Goal: Task Accomplishment & Management: Complete application form

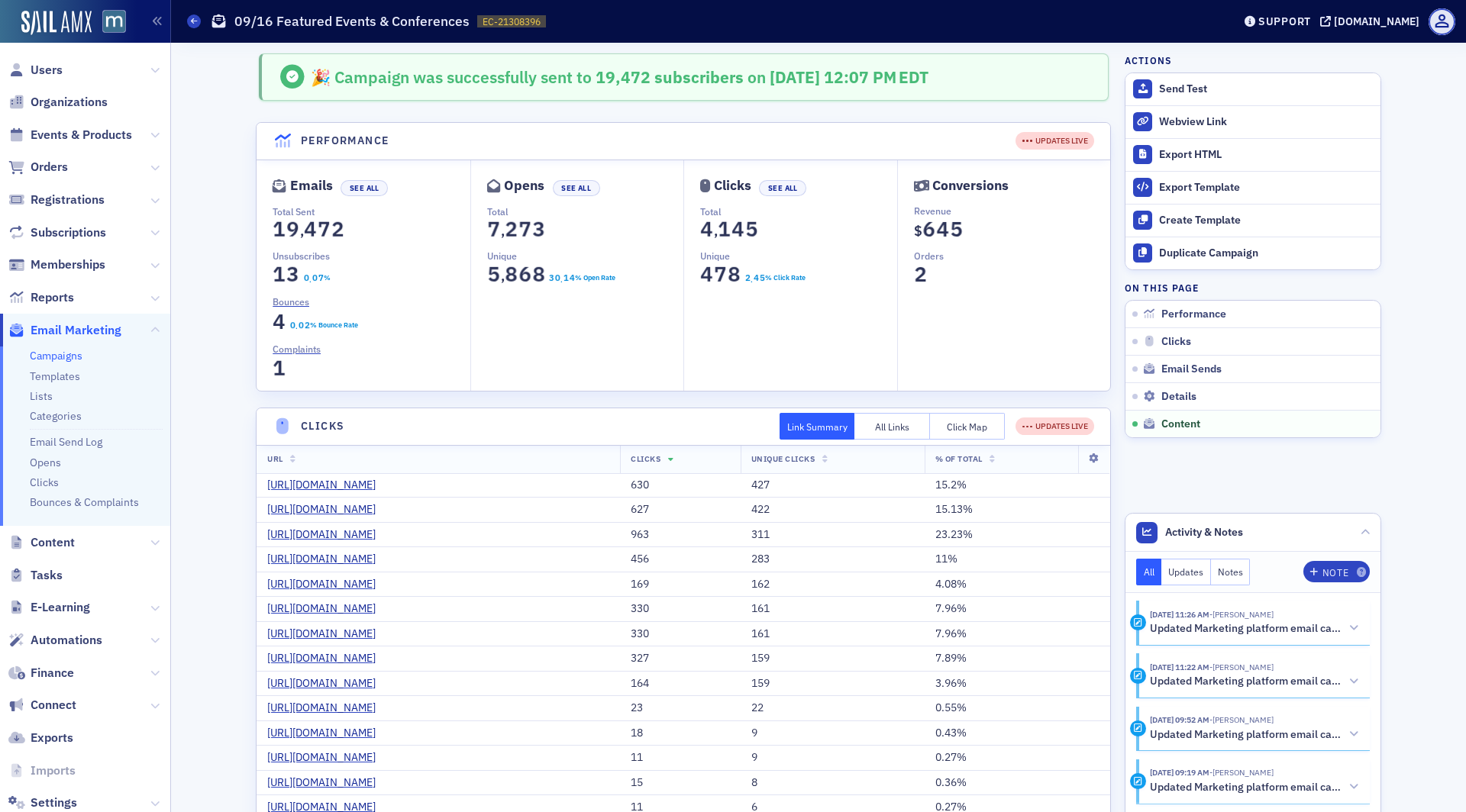
scroll to position [1178, 0]
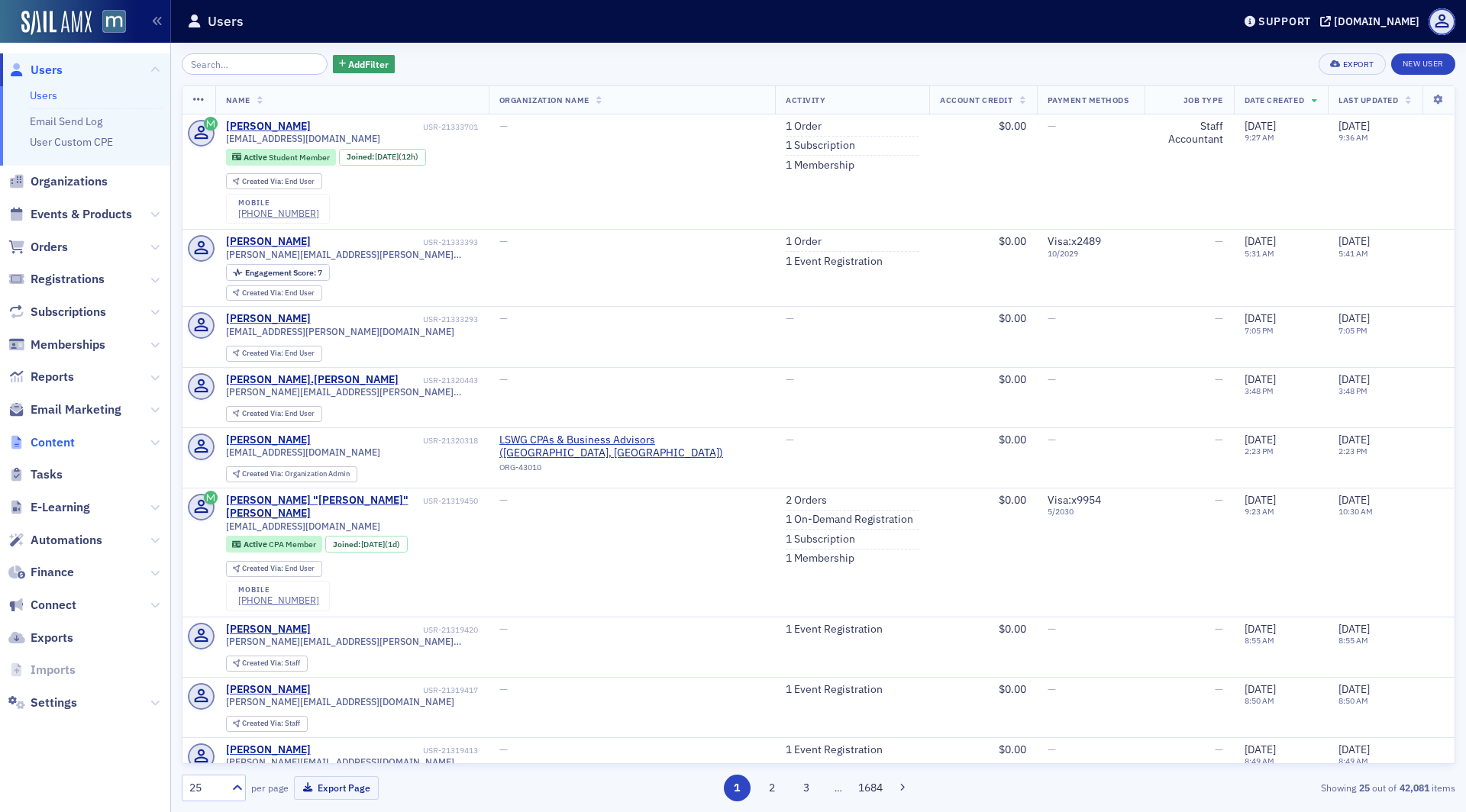
click at [56, 443] on span "Content" at bounding box center [53, 442] width 44 height 16
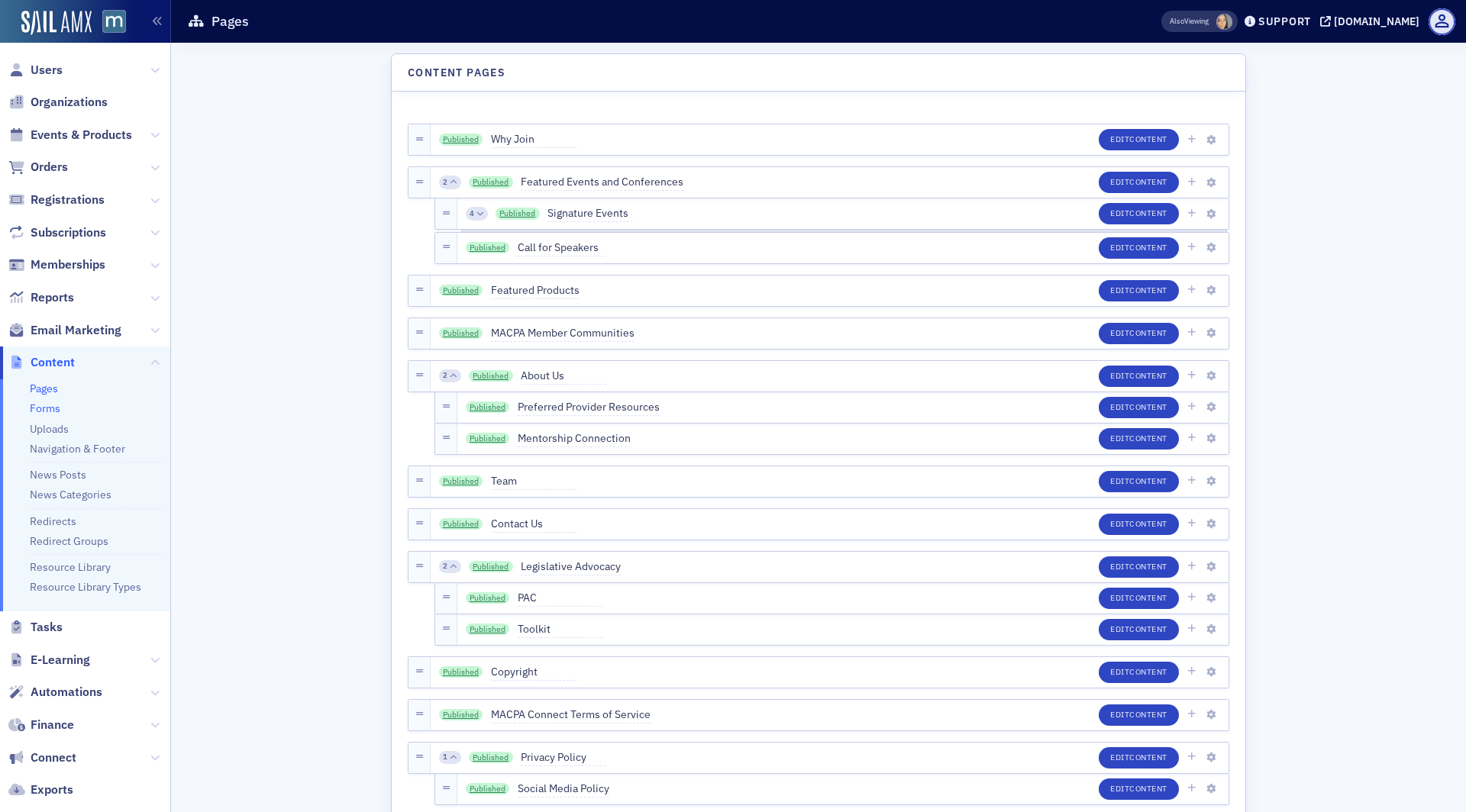
click at [56, 407] on link "Forms" at bounding box center [45, 408] width 31 height 13
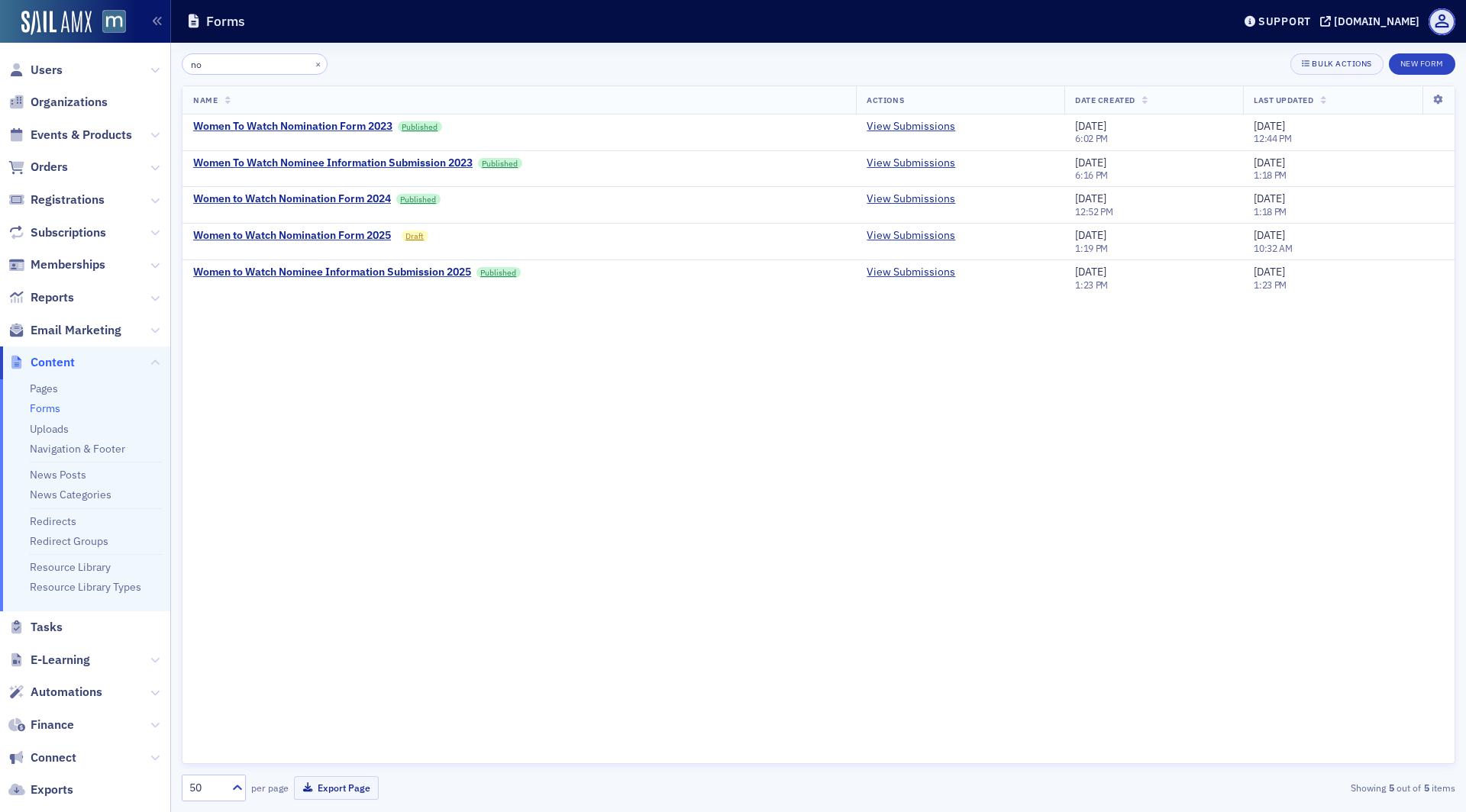
type input "n"
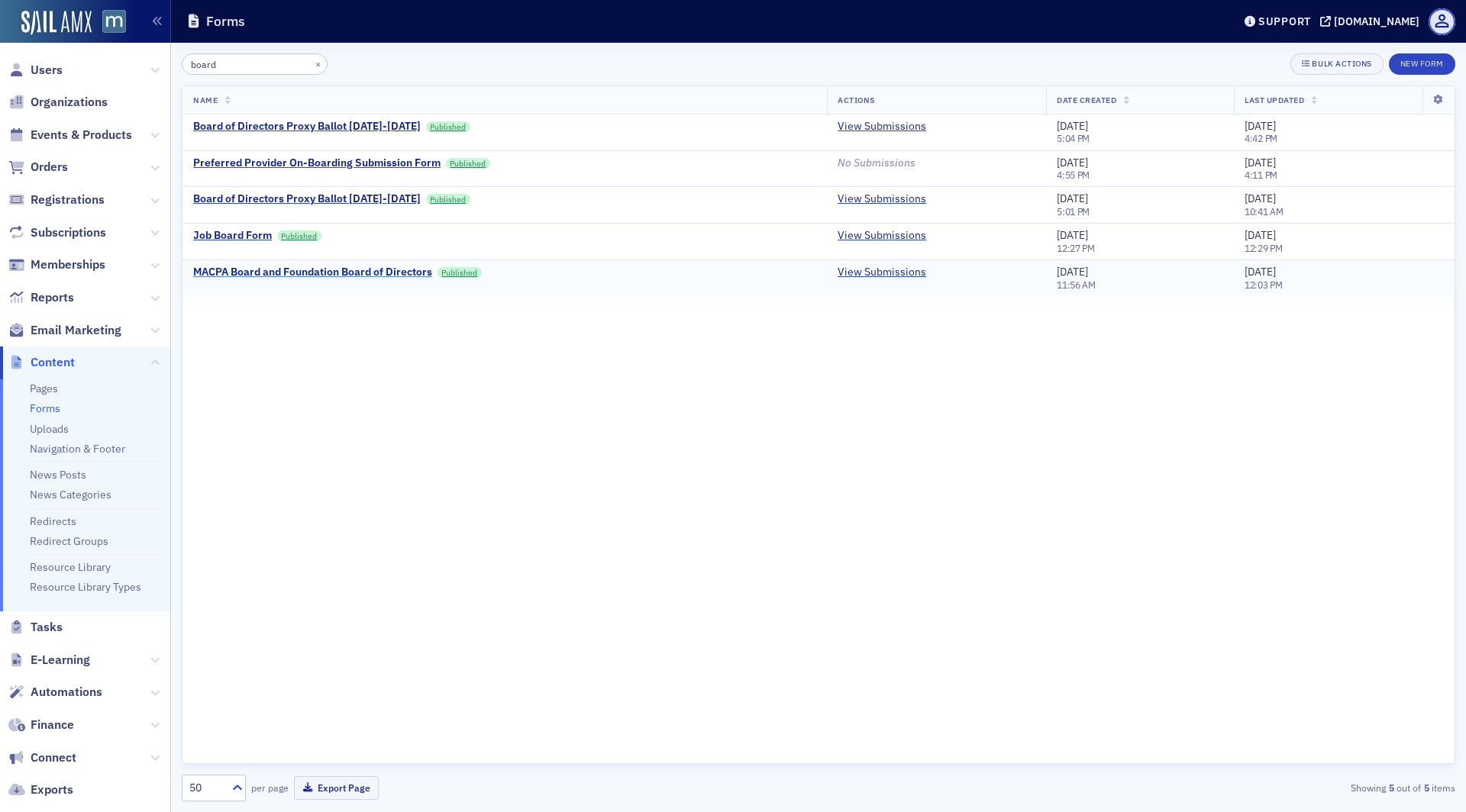
type input "board"
click at [294, 272] on div "MACPA Board and Foundation Board of Directors" at bounding box center [313, 272] width 239 height 13
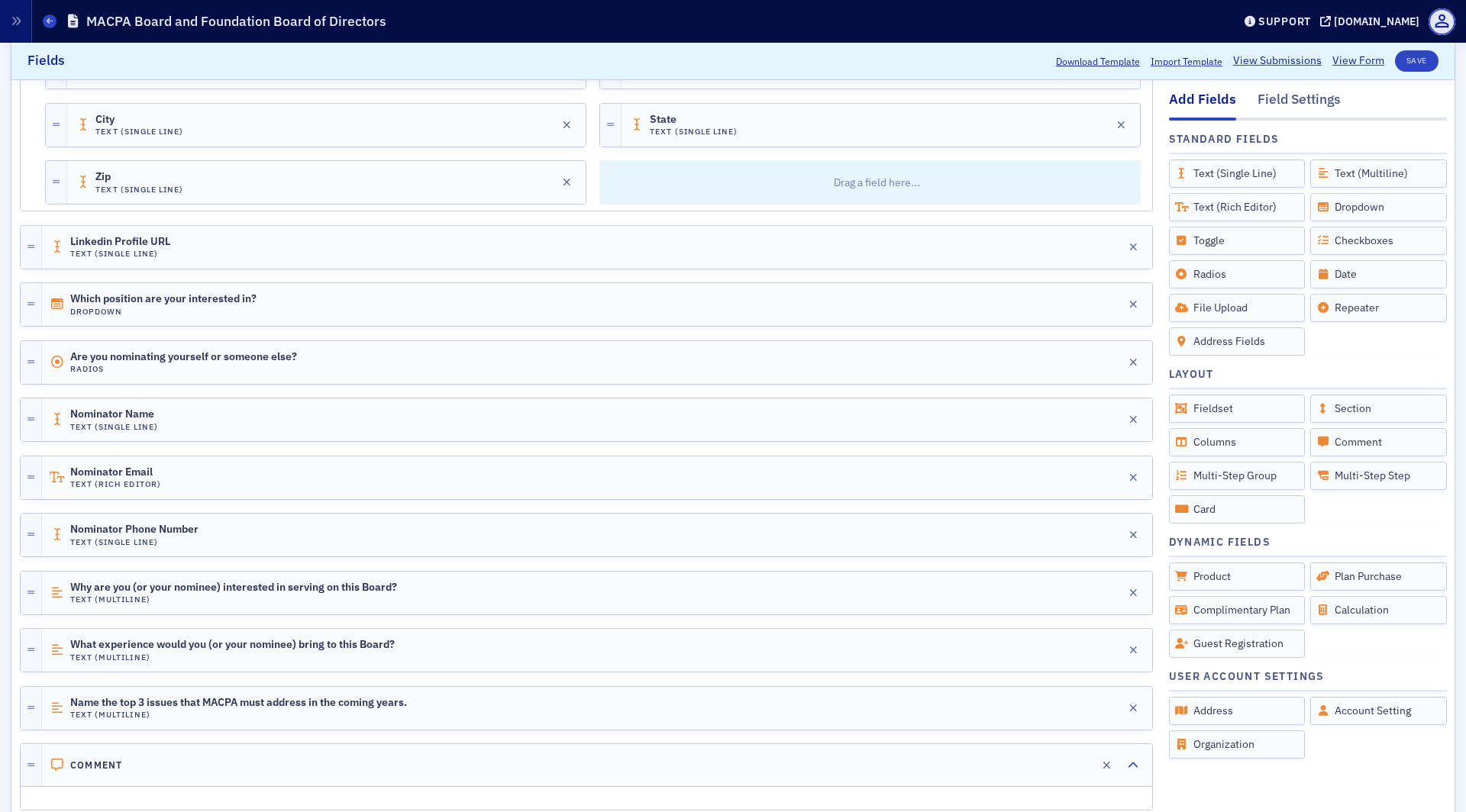
scroll to position [680, 0]
click at [231, 463] on div "Nominator Email Text (Rich Editor) Edit" at bounding box center [596, 478] width 1110 height 42
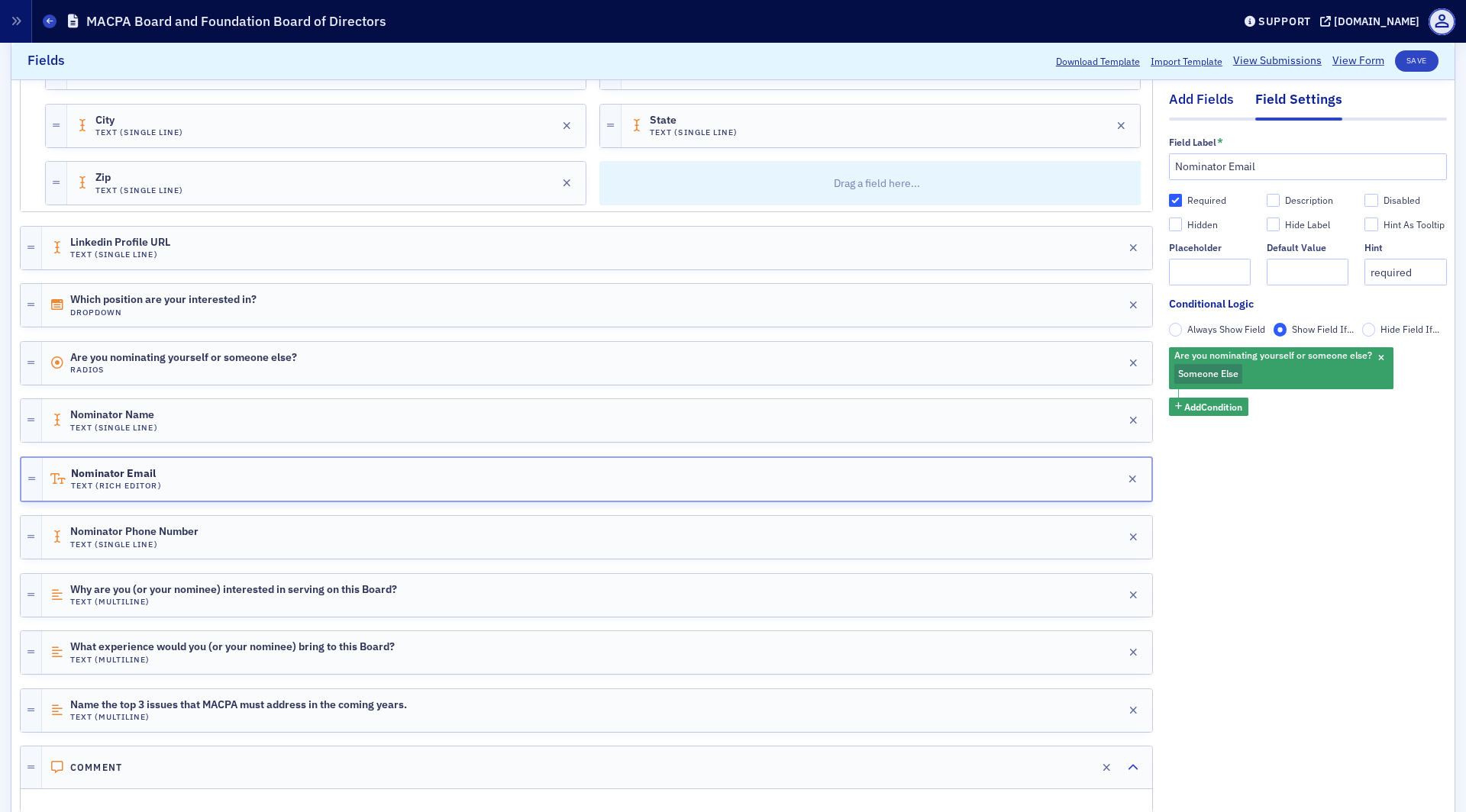
click at [1216, 108] on div "Add Fields" at bounding box center [1201, 104] width 65 height 28
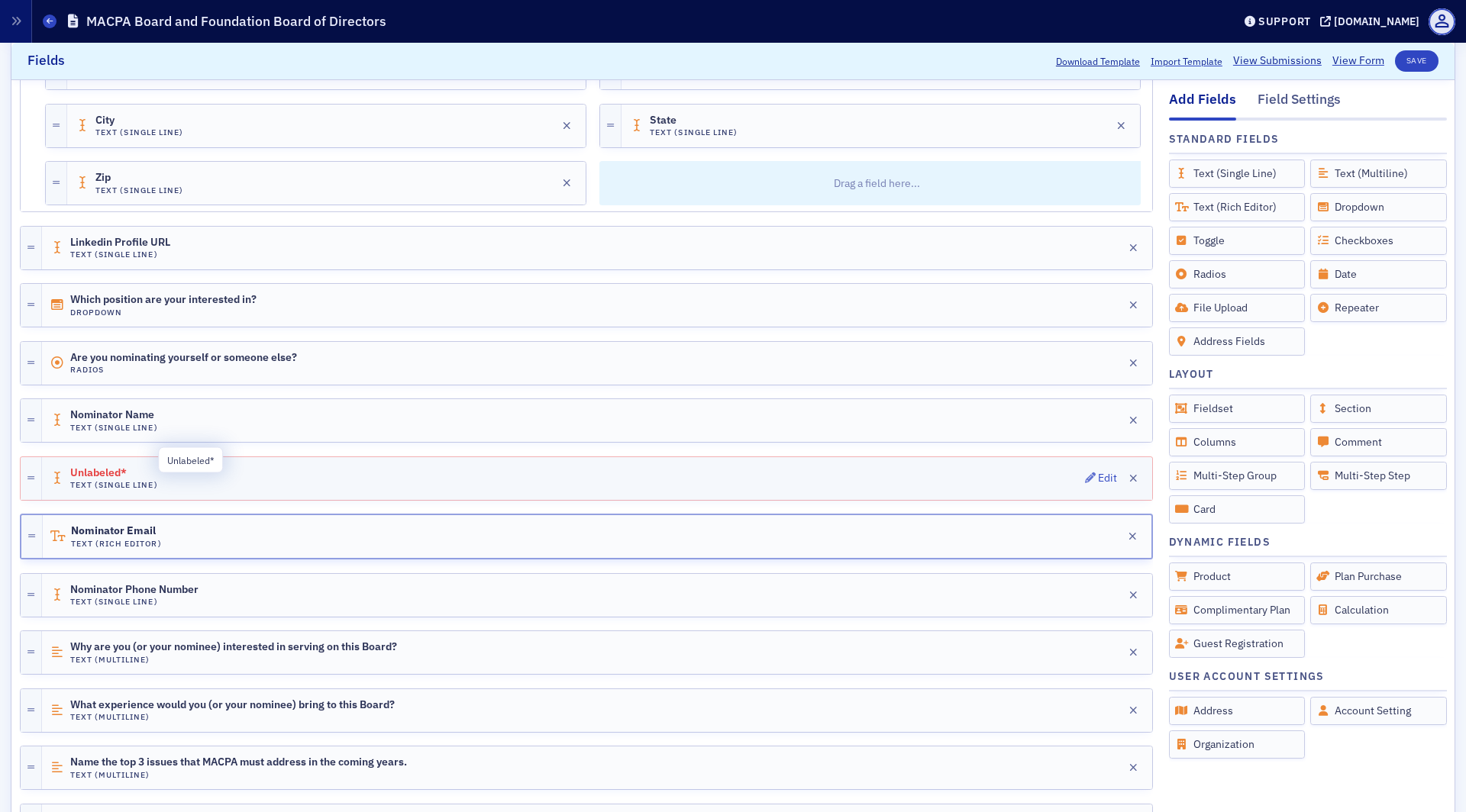
click at [133, 467] on span "Unlabeled*" at bounding box center [112, 474] width 86 height 13
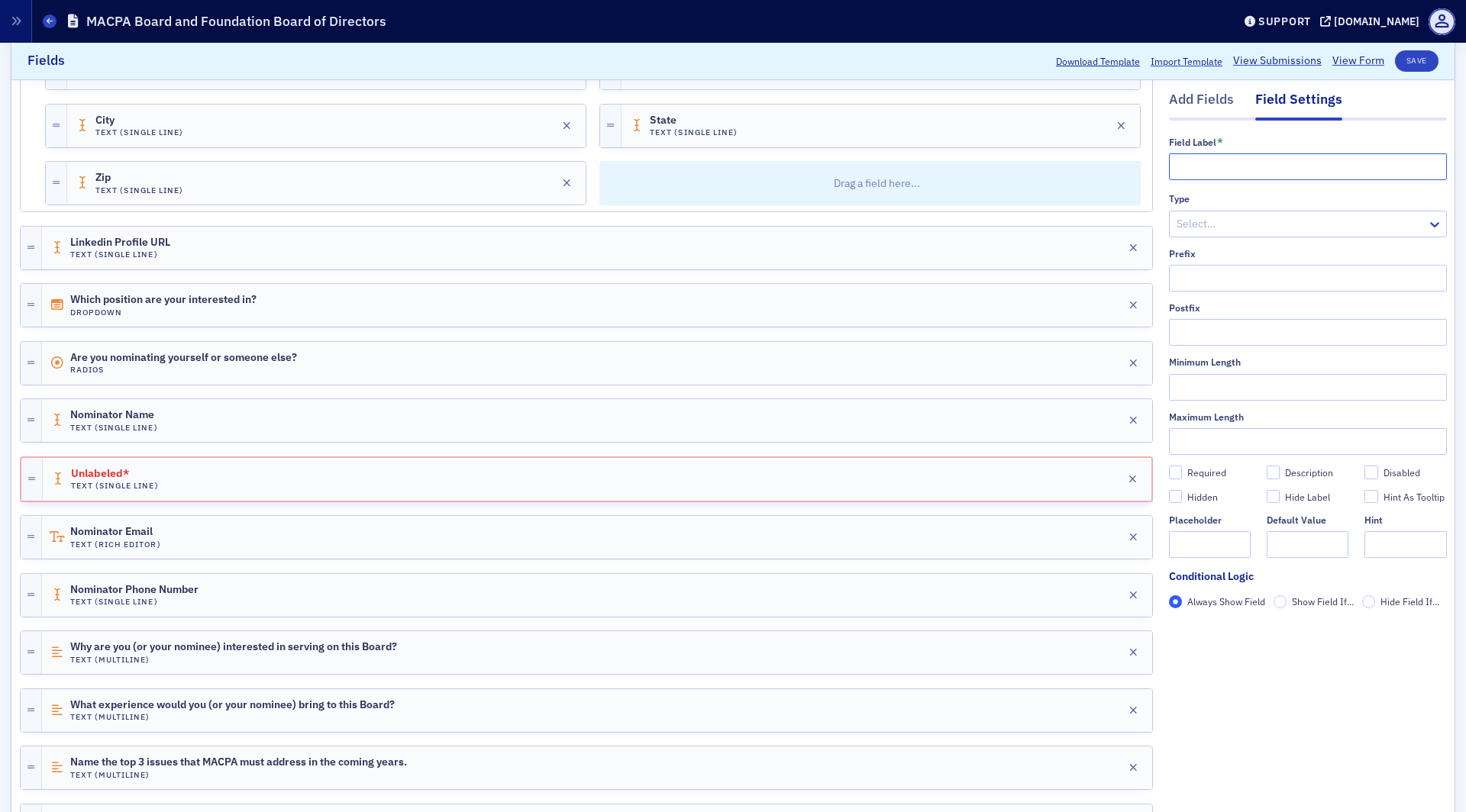
click at [1208, 170] on input "text" at bounding box center [1308, 166] width 278 height 27
type input "Nominator Email"
click at [1175, 473] on input "Required" at bounding box center [1175, 472] width 13 height 13
checkbox input "true"
type input "required"
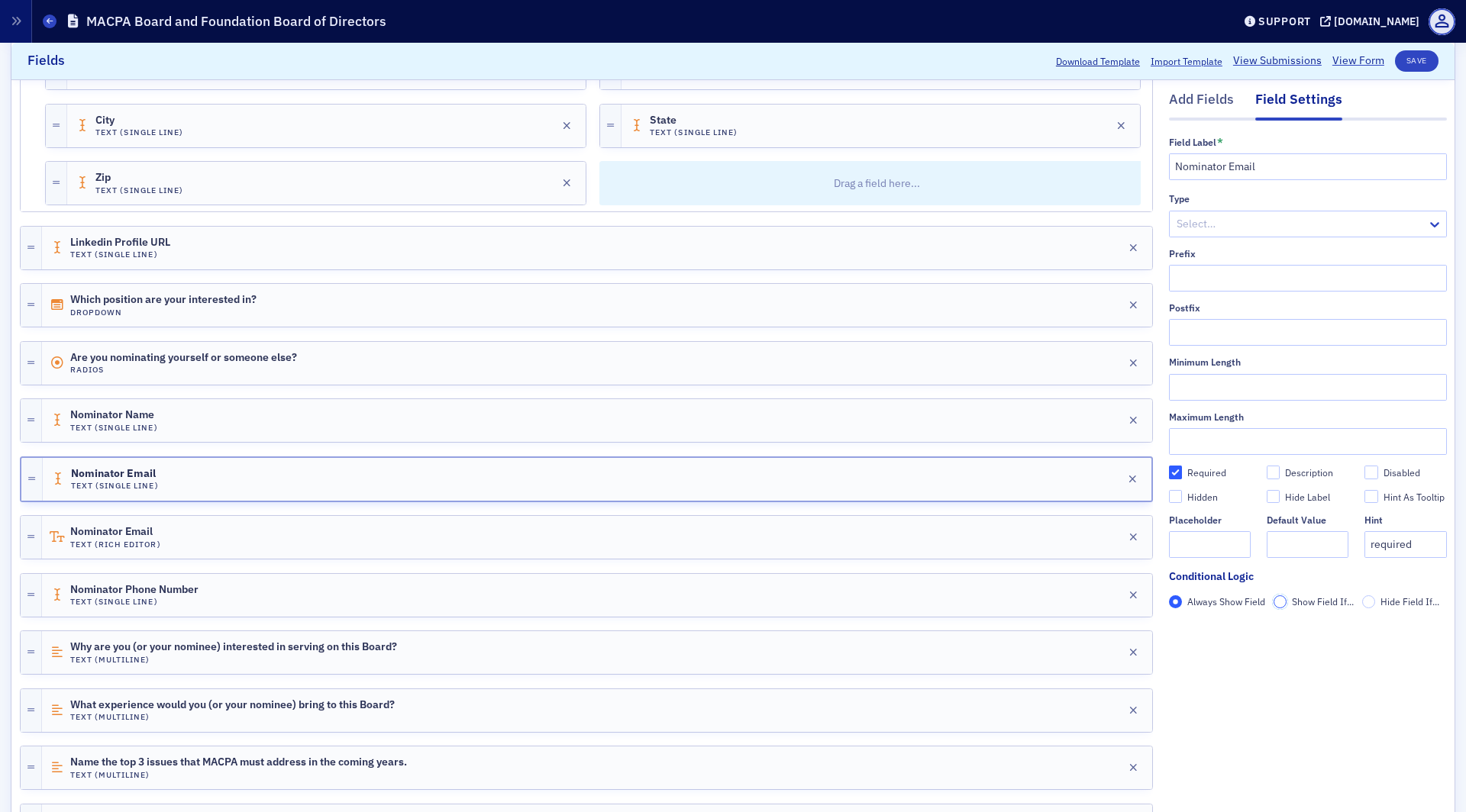
click at [1282, 605] on input "Show Field If..." at bounding box center [1280, 602] width 13 height 13
click at [1211, 634] on span "Add Condition" at bounding box center [1214, 628] width 58 height 13
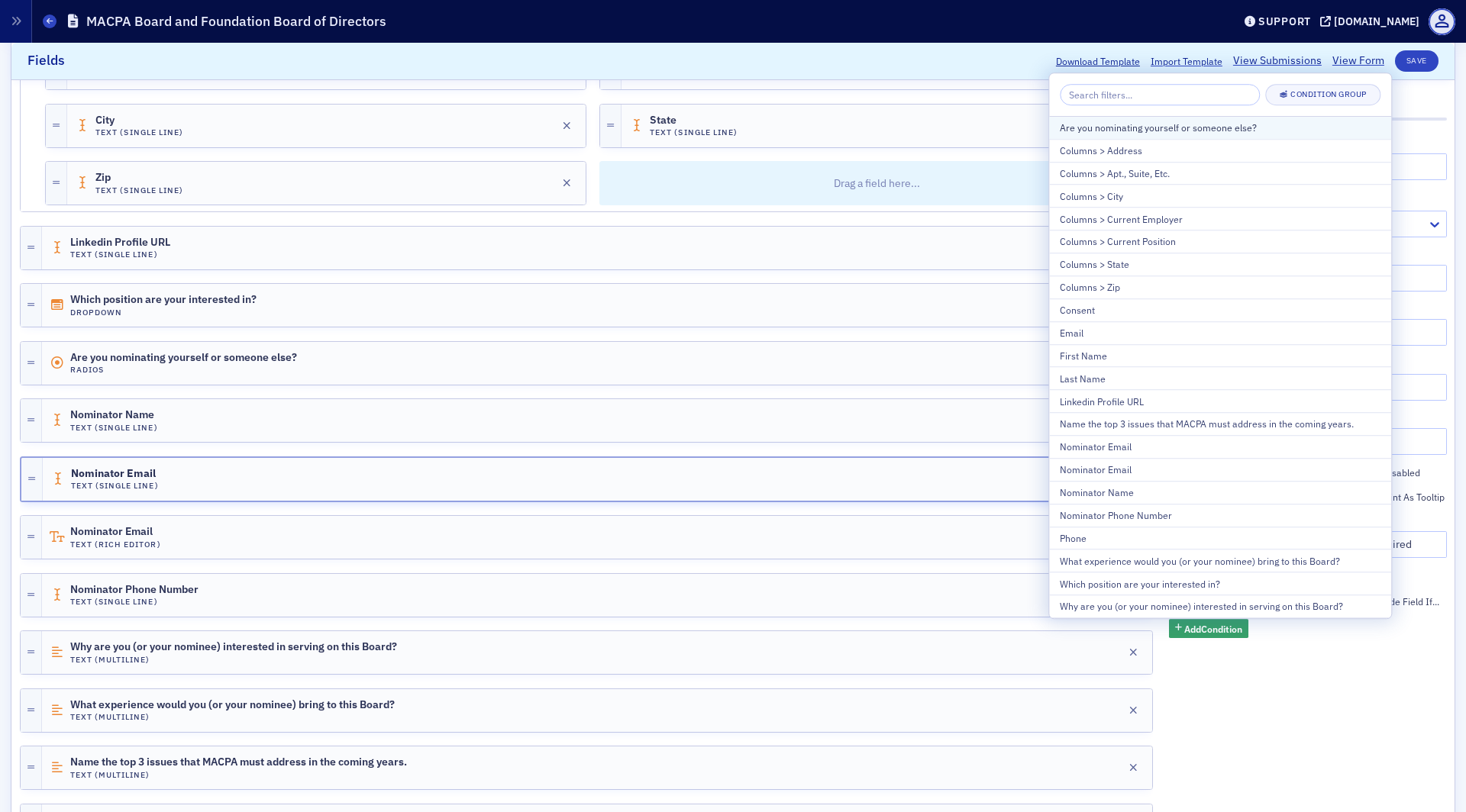
click at [1149, 134] on div "Are you nominating yourself or someone else?" at bounding box center [1220, 127] width 321 height 13
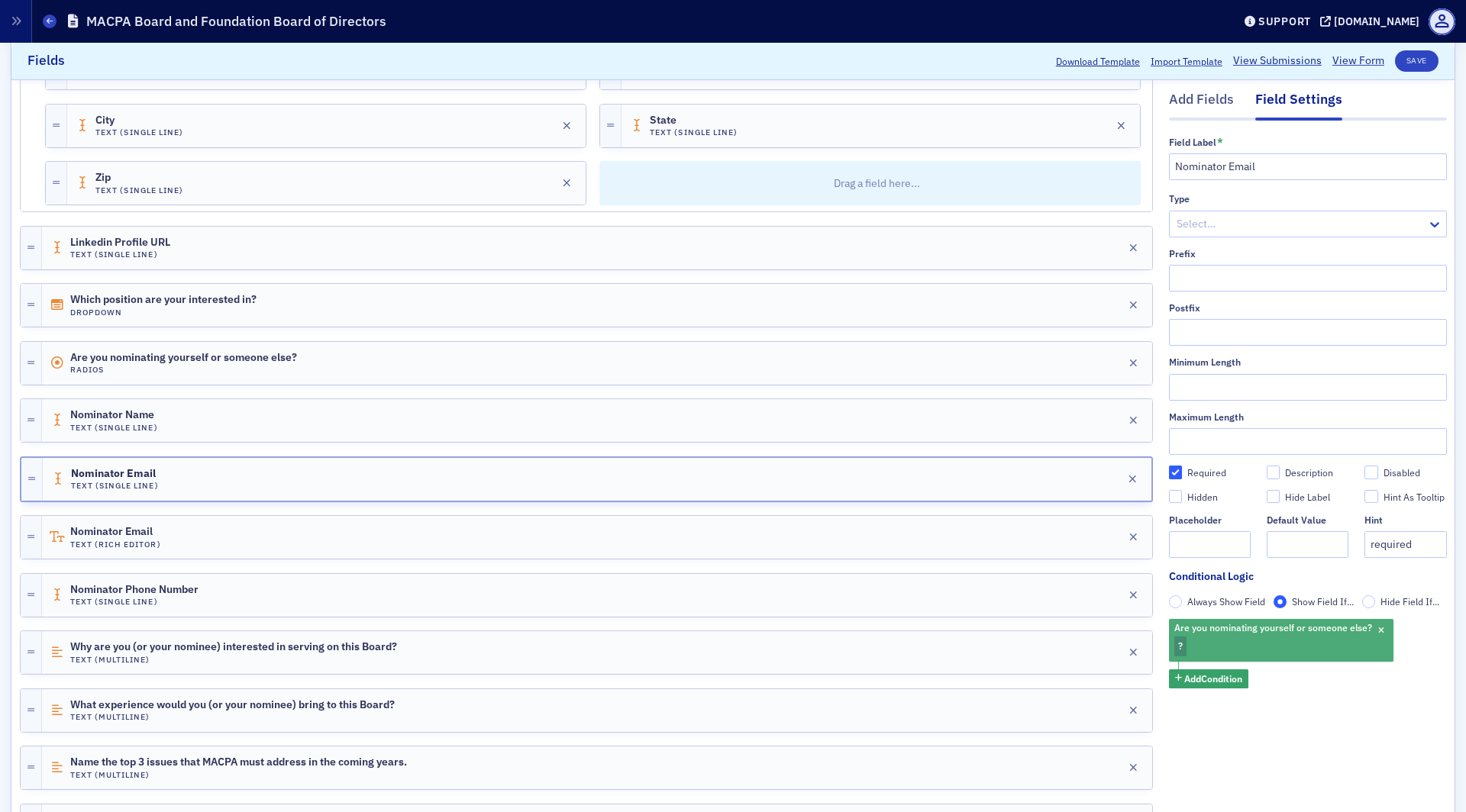
click at [1193, 648] on div "Are you nominating yourself or someone else? ?" at bounding box center [1281, 640] width 225 height 42
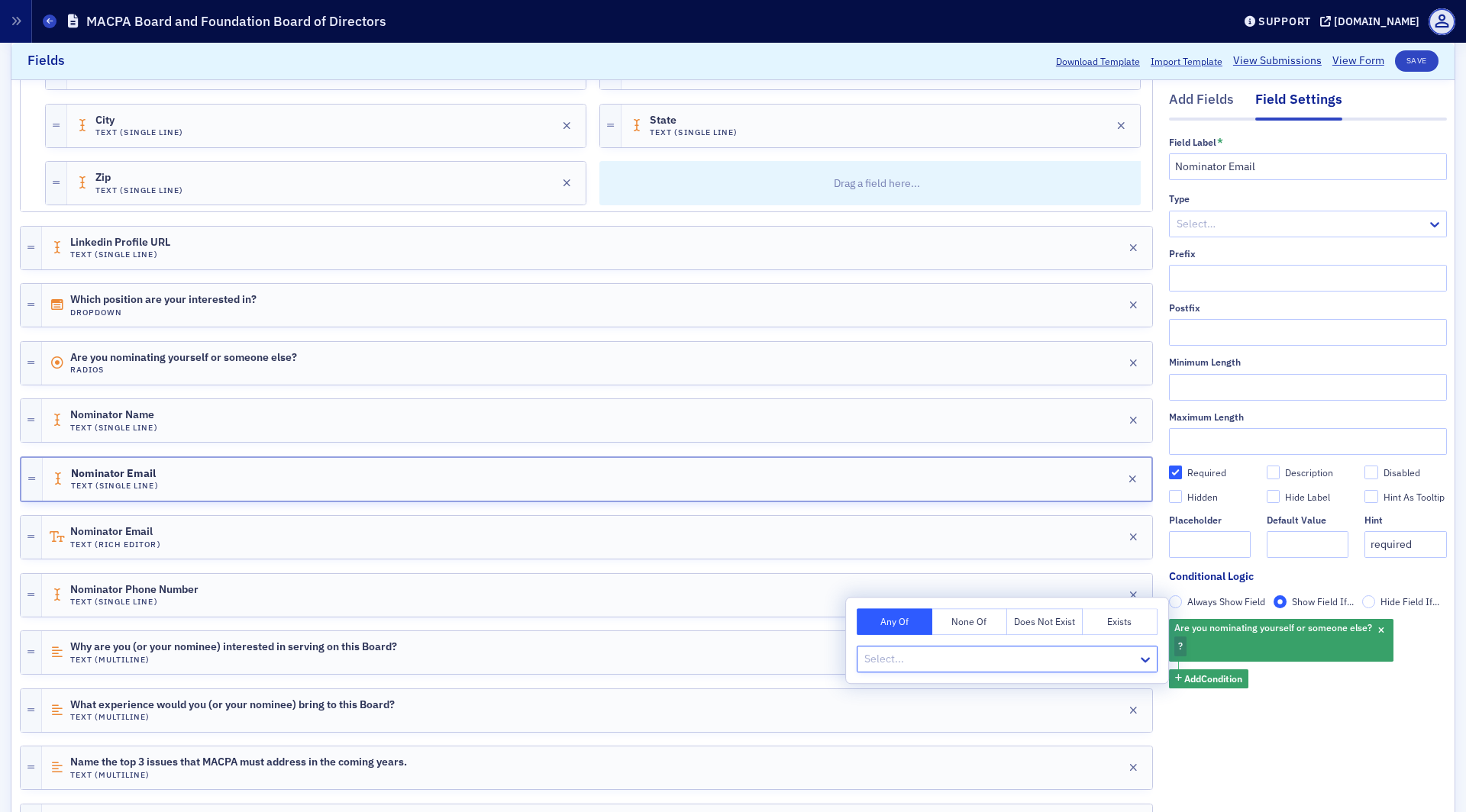
type input "s"
click at [929, 715] on span "Someone Else" at bounding box center [903, 721] width 68 height 16
click at [385, 516] on div "Nominator Email Text (Rich Editor) Edit" at bounding box center [596, 537] width 1110 height 42
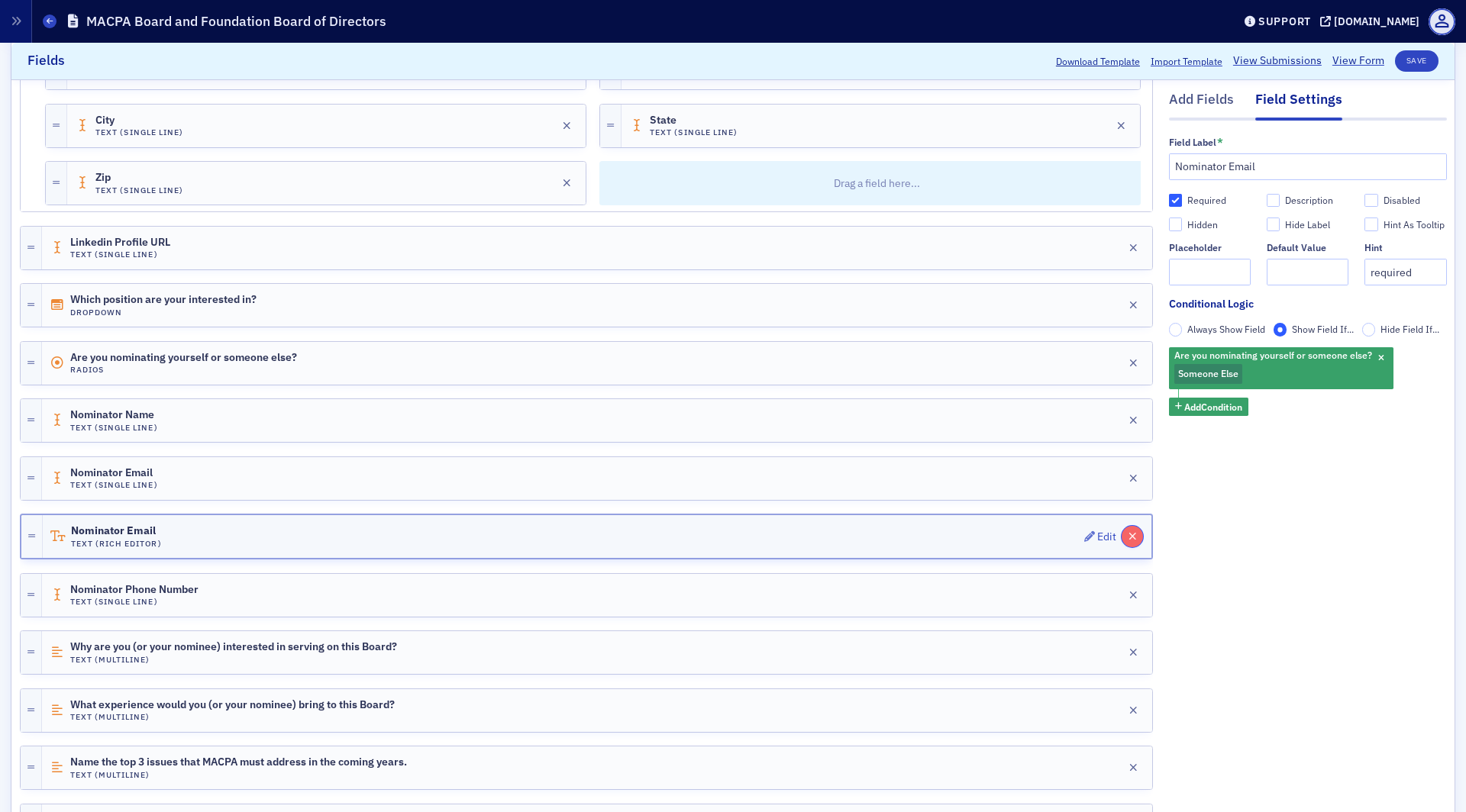
click at [1140, 526] on button "button" at bounding box center [1132, 536] width 21 height 21
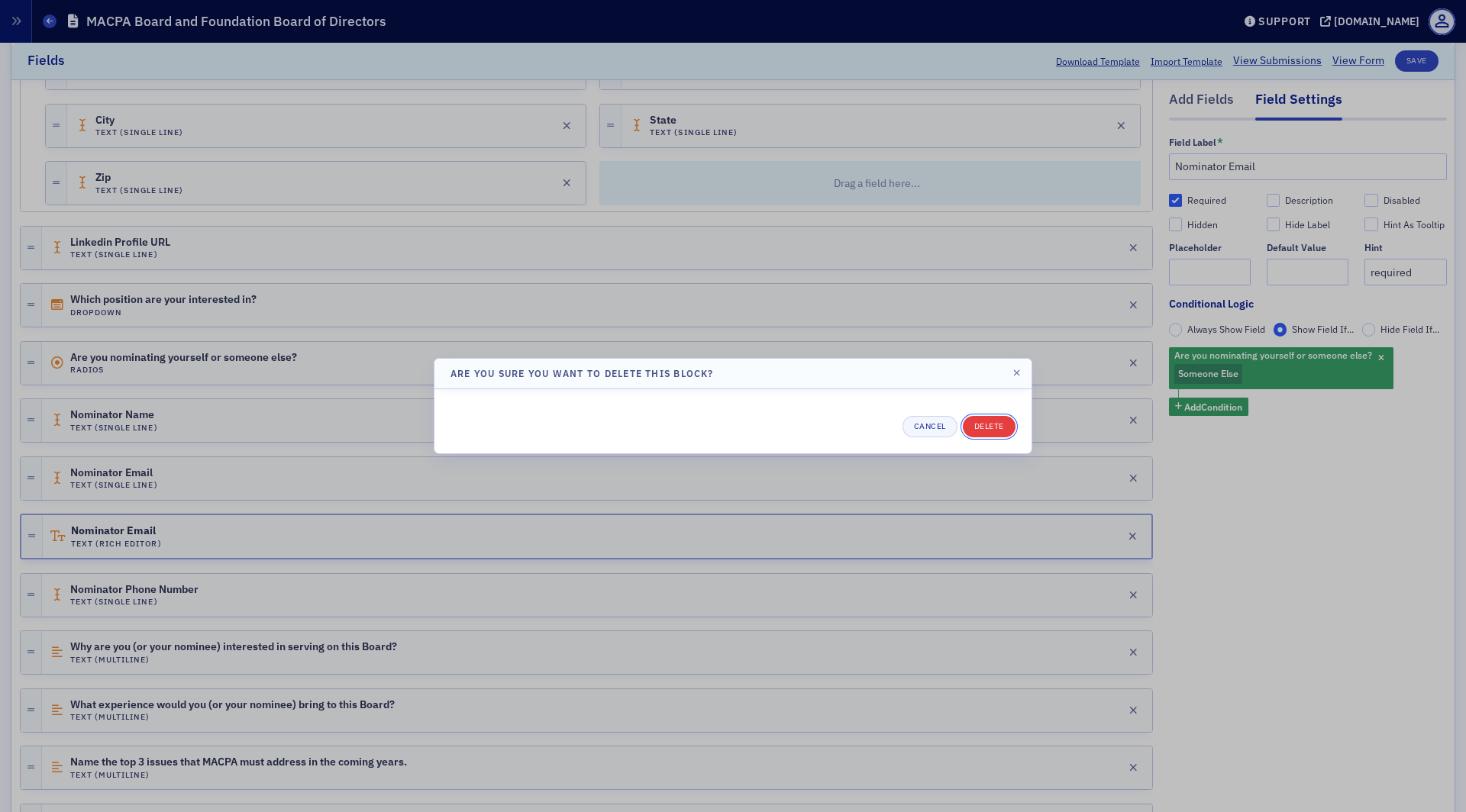
click at [1001, 422] on button "Delete" at bounding box center [989, 426] width 53 height 21
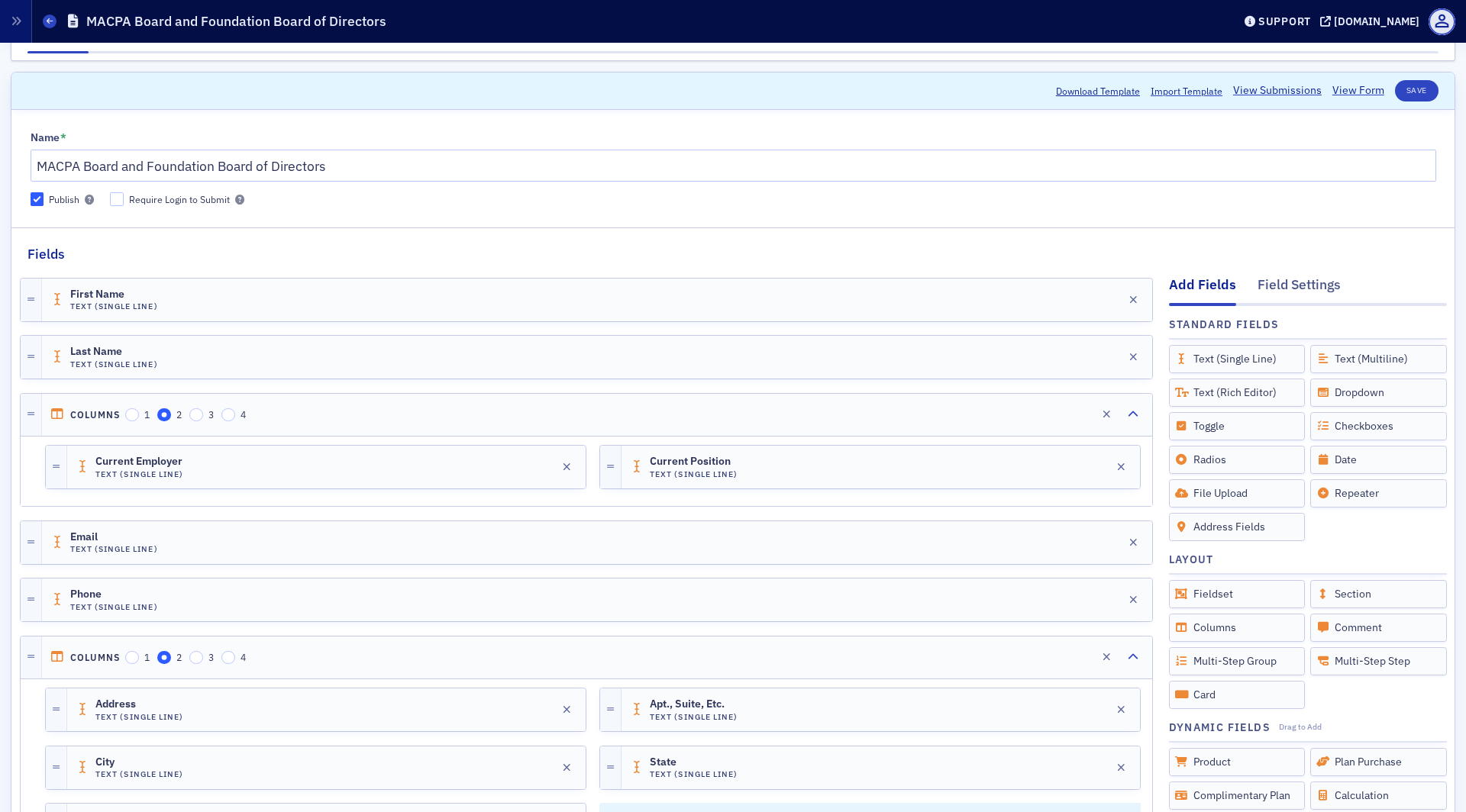
scroll to position [0, 0]
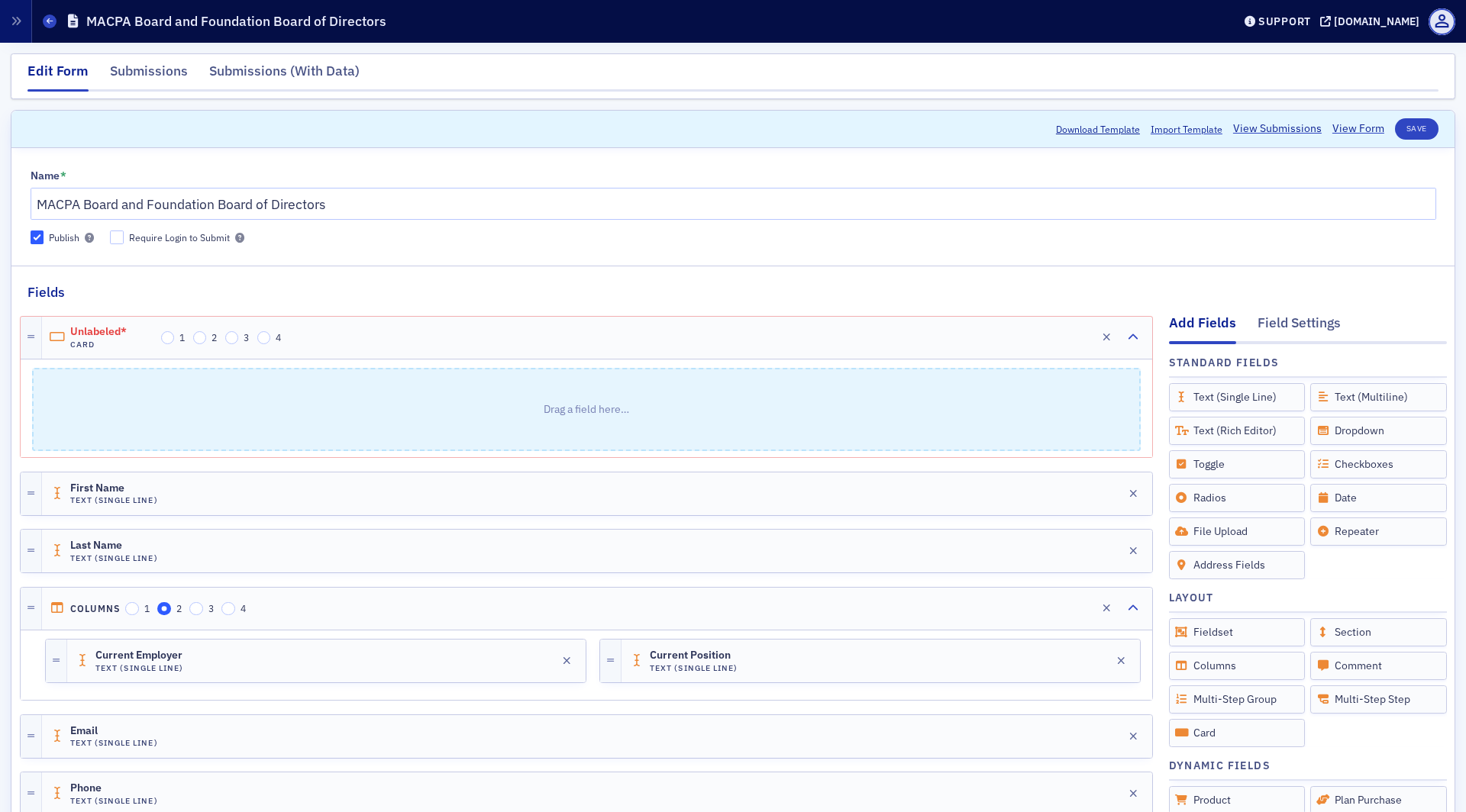
click at [290, 392] on p "Drag a field here…" at bounding box center [587, 410] width 1106 height 80
click at [57, 331] on icon at bounding box center [57, 338] width 15 height 13
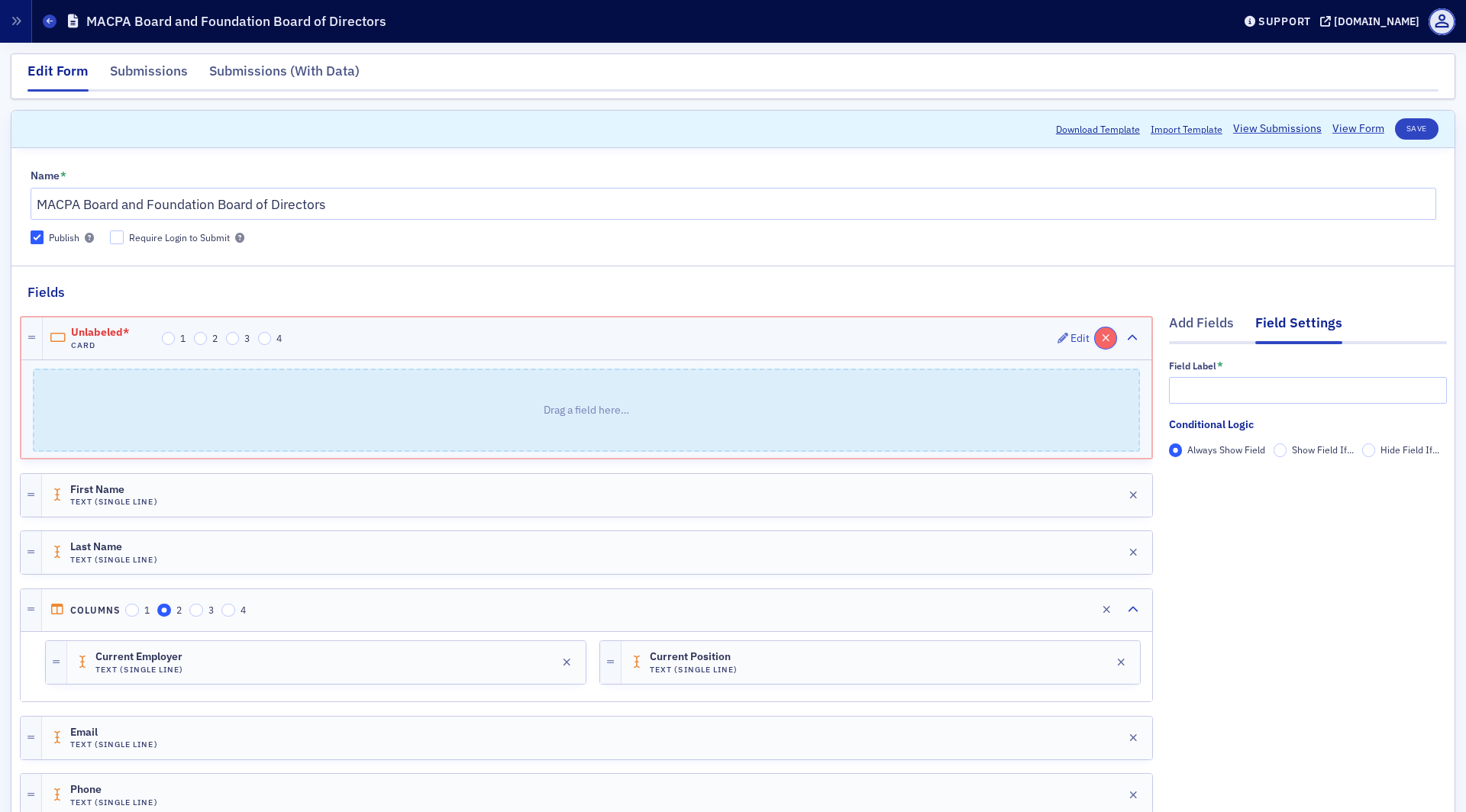
click at [1105, 339] on icon "button" at bounding box center [1106, 338] width 9 height 11
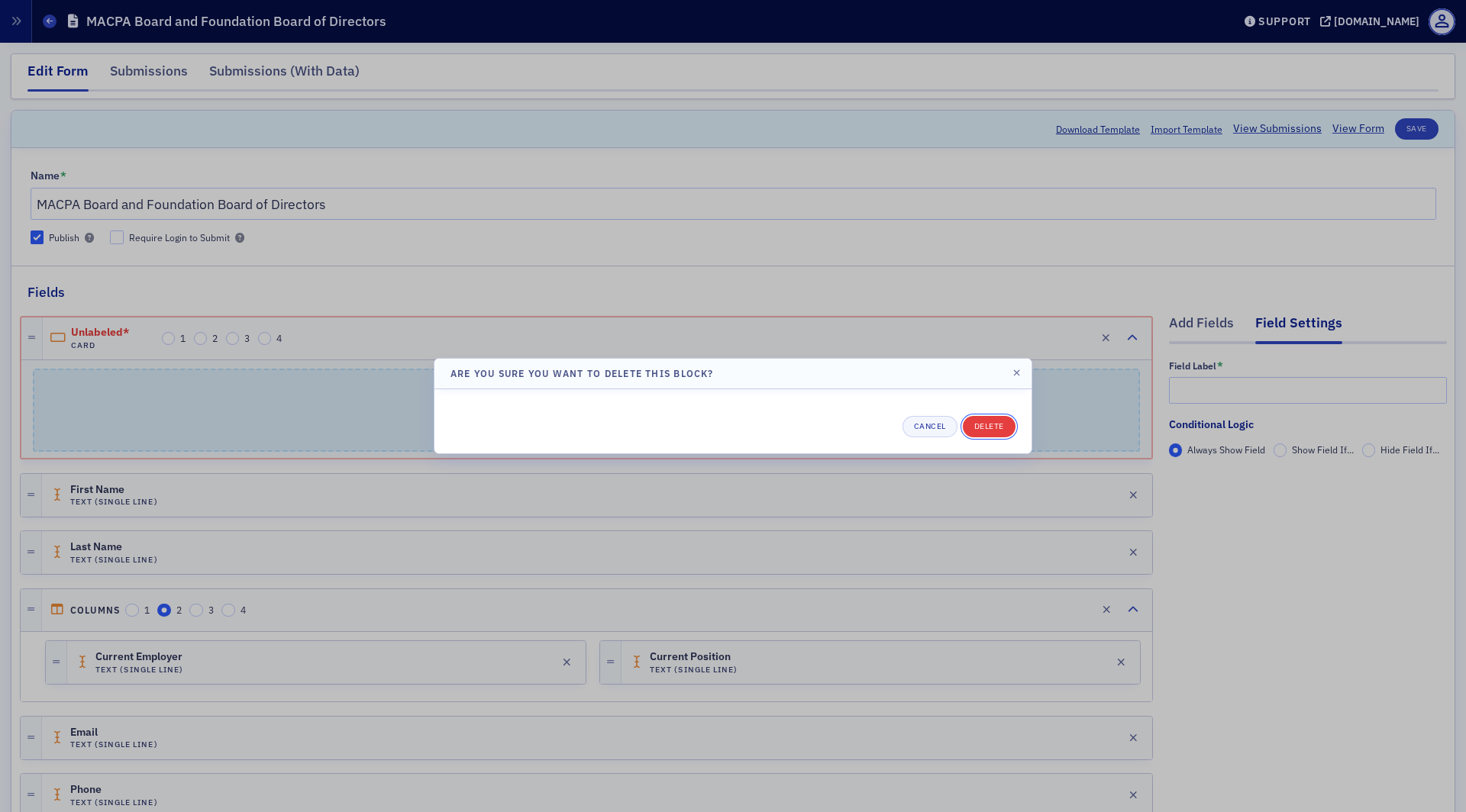
click at [987, 422] on button "Delete" at bounding box center [989, 426] width 53 height 21
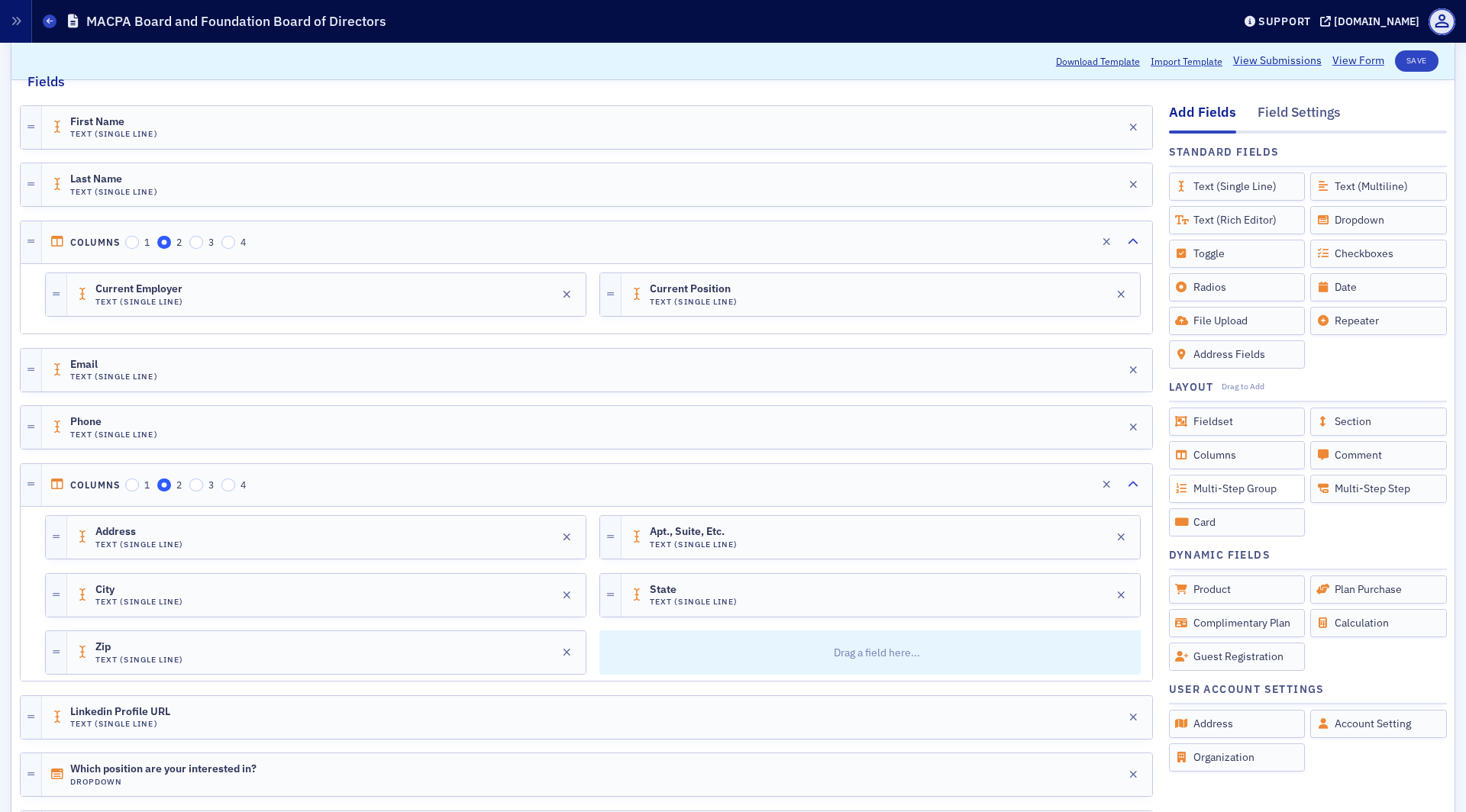
scroll to position [216, 0]
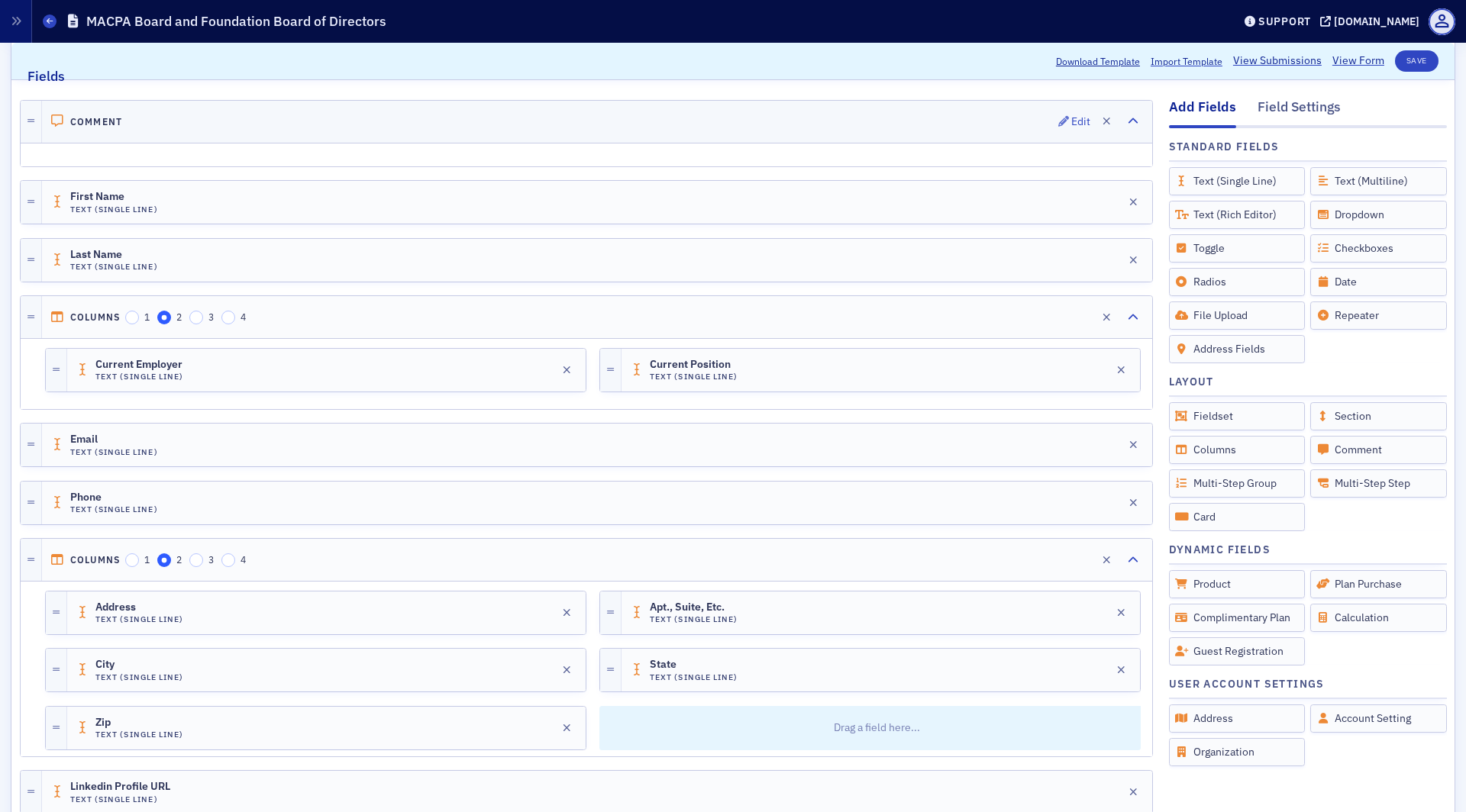
click at [664, 121] on div "Comment Edit" at bounding box center [596, 121] width 1110 height 42
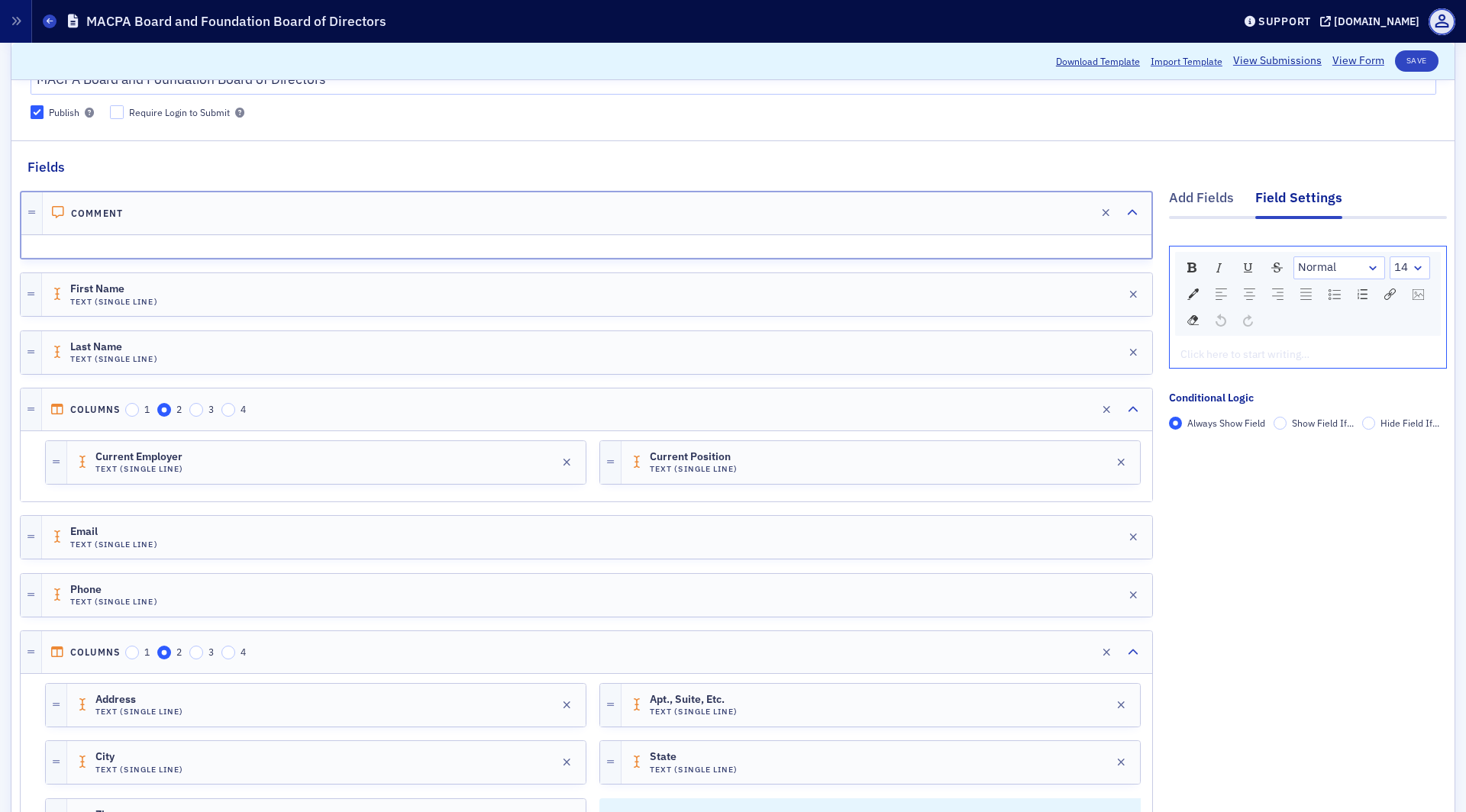
scroll to position [109, 0]
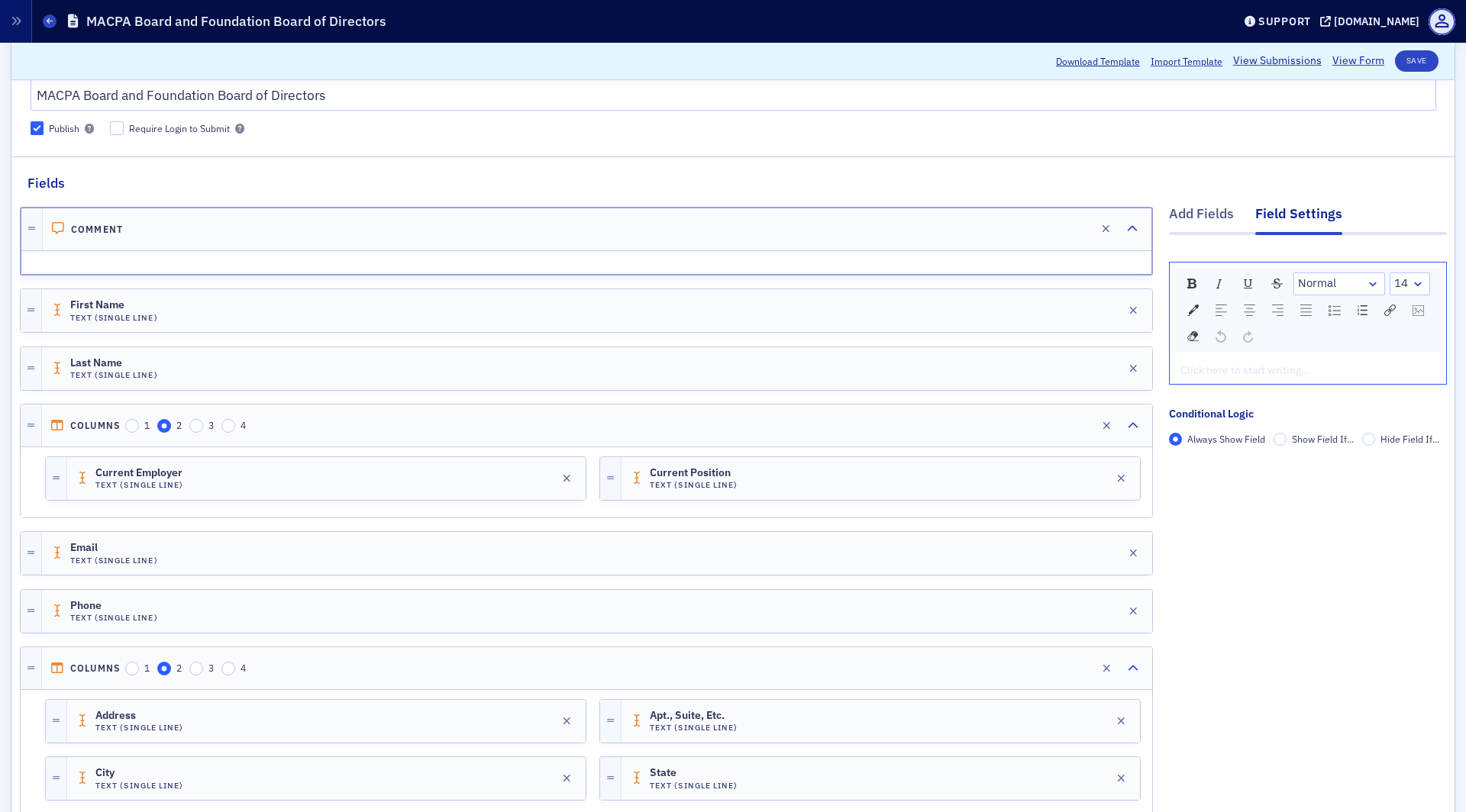
click at [317, 254] on div at bounding box center [586, 262] width 1129 height 21
click at [1232, 363] on div "rdw-editor" at bounding box center [1309, 371] width 255 height 16
click at [233, 257] on div at bounding box center [586, 262] width 1129 height 21
click at [1215, 364] on div "rdw-editor" at bounding box center [1309, 371] width 255 height 16
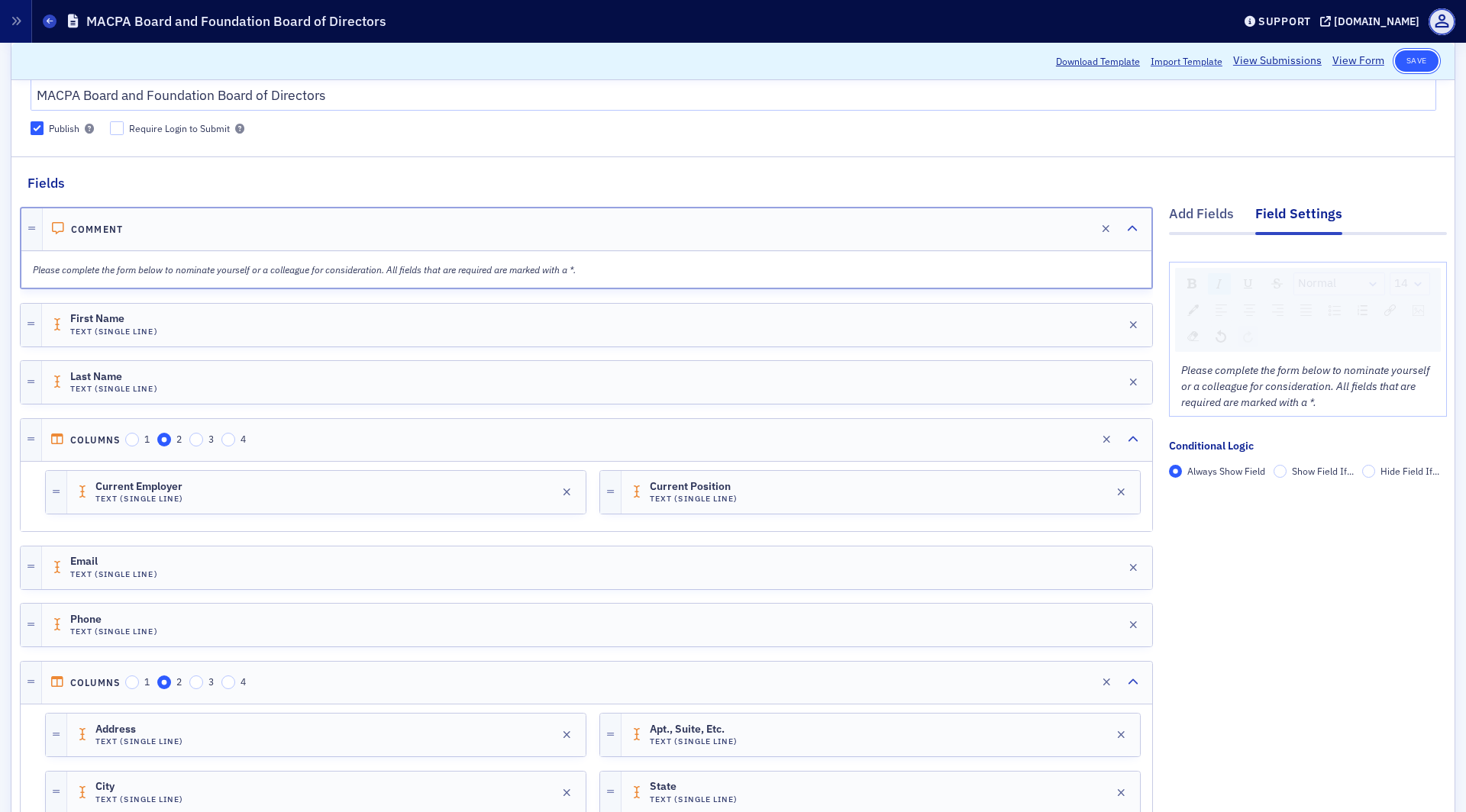
click at [1418, 68] on button "Save" at bounding box center [1417, 60] width 43 height 21
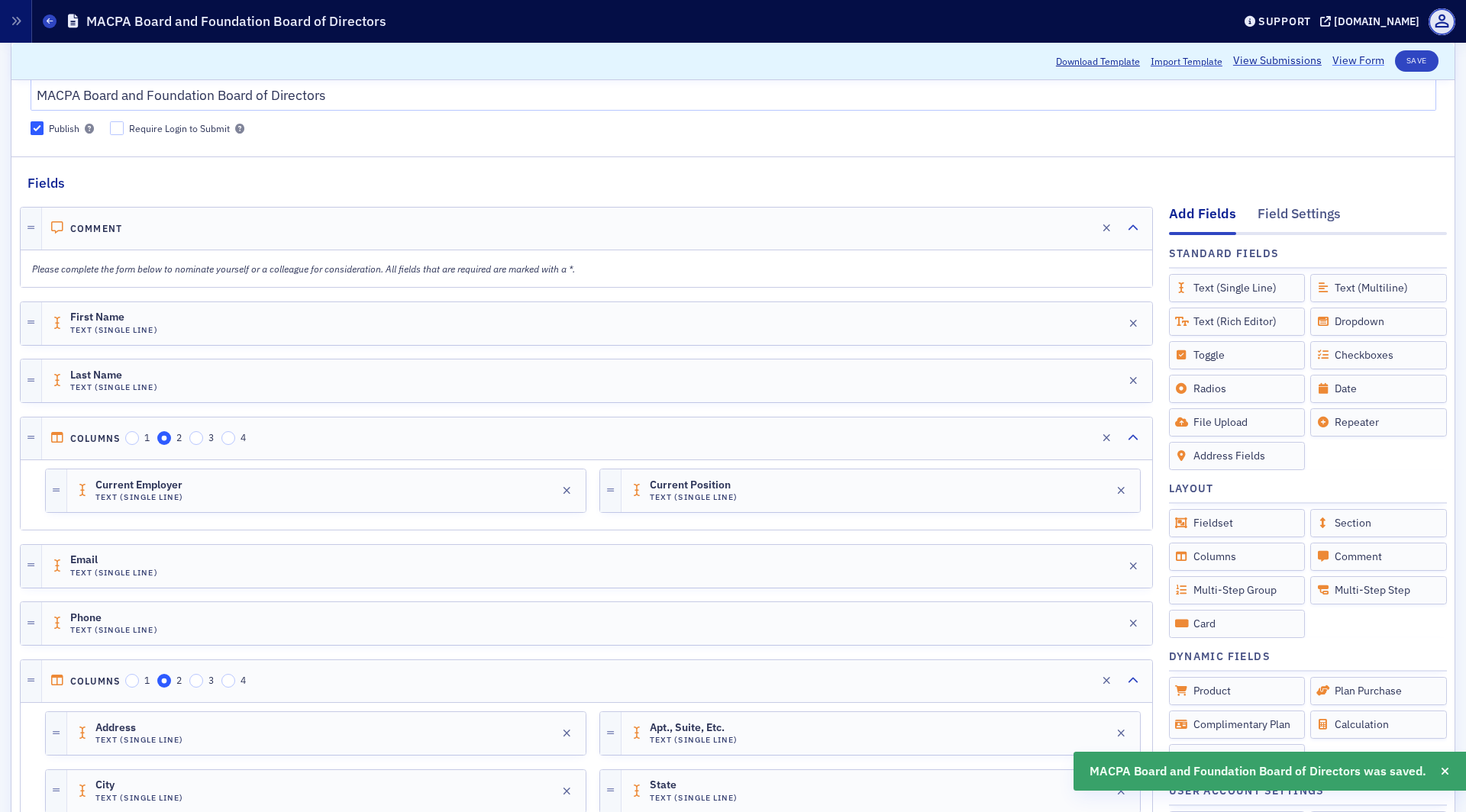
click at [1347, 58] on link "View Form" at bounding box center [1358, 61] width 52 height 16
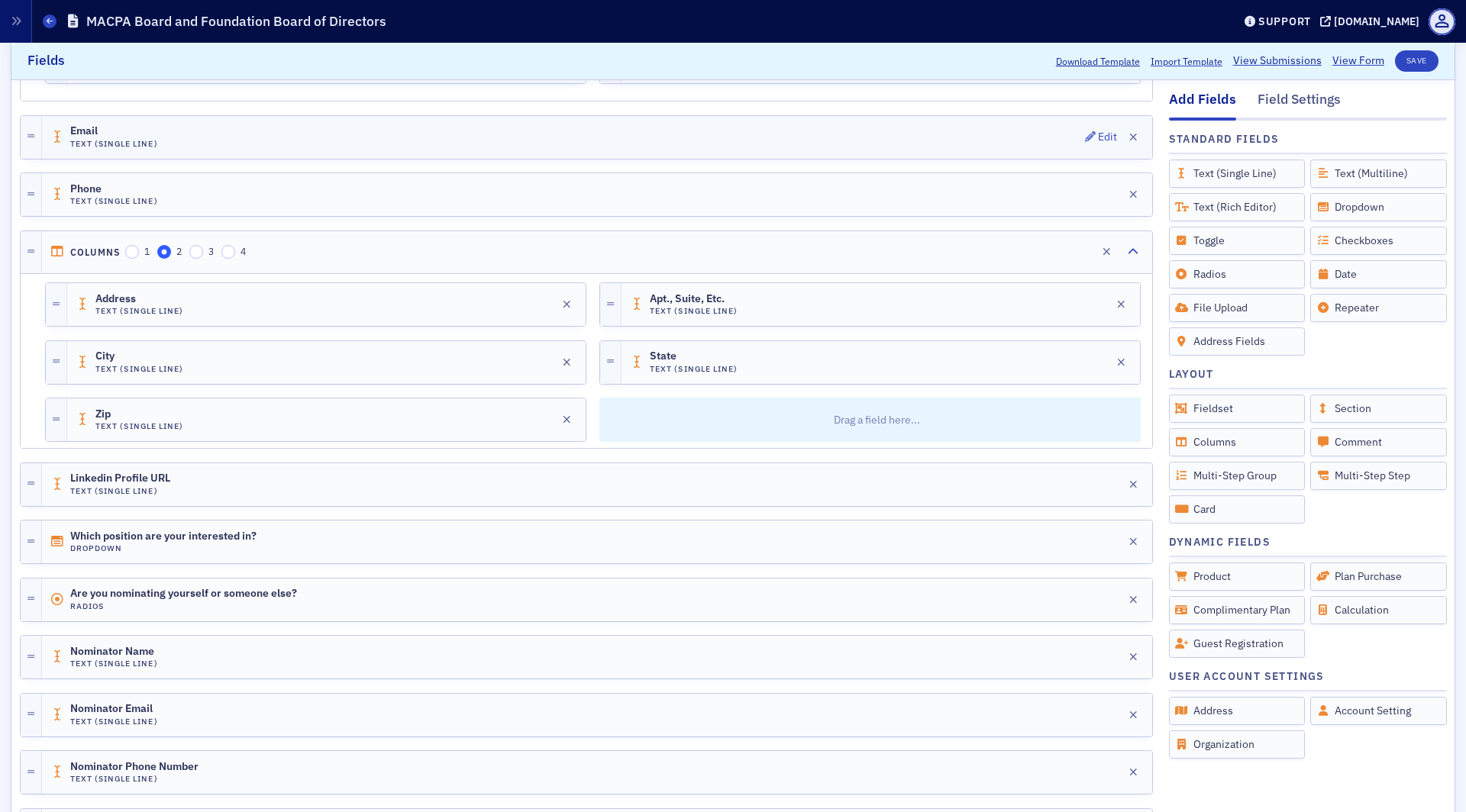
scroll to position [0, 0]
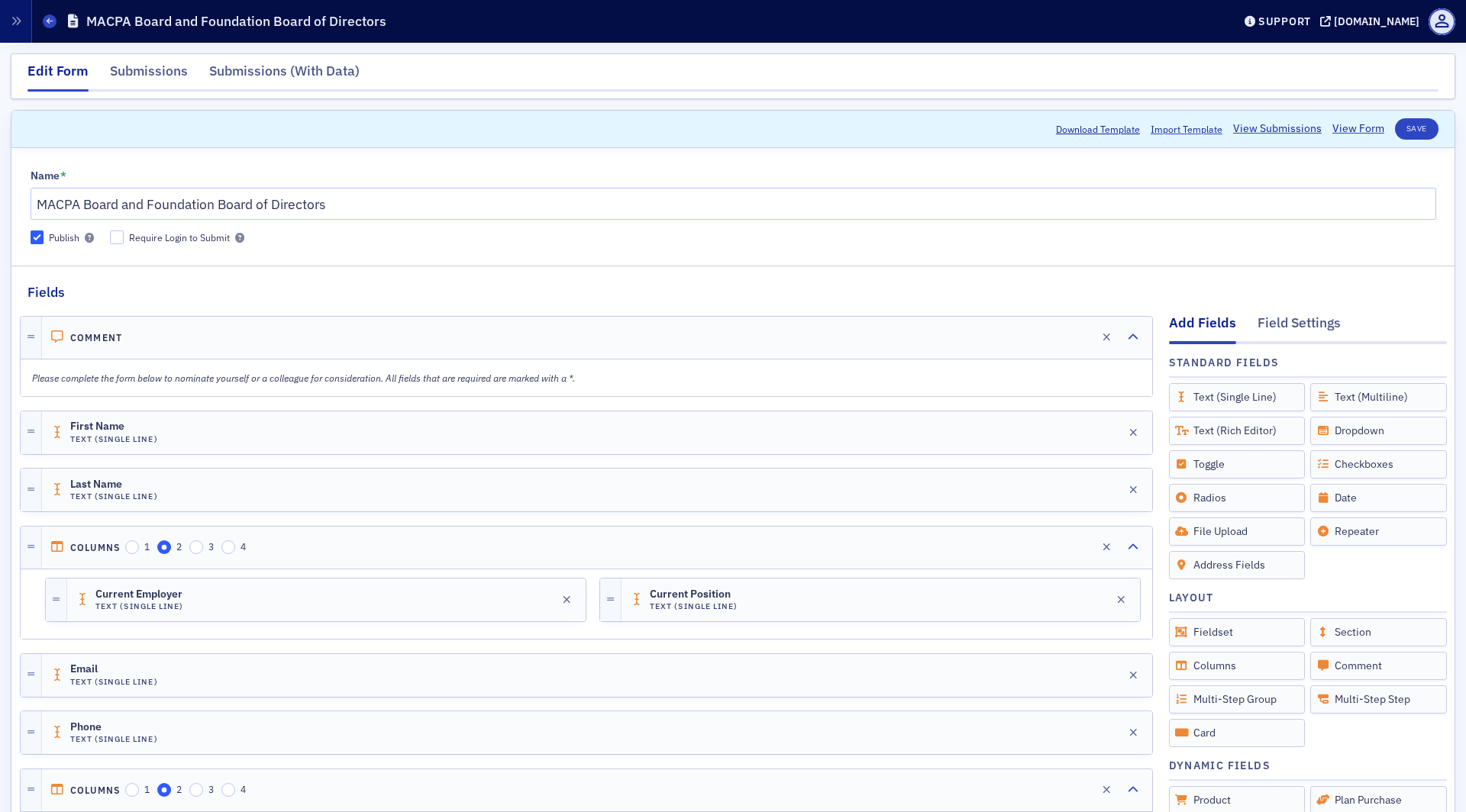
click at [258, 382] on p "Please complete the form below to nominate yourself or a colleague for consider…" at bounding box center [587, 377] width 1109 height 13
click at [443, 363] on div "Please complete the form below to nominate yourself or a colleague for consider…" at bounding box center [586, 378] width 1131 height 35
click at [606, 376] on p "Please complete the form below to nominate yourself or a colleague for consider…" at bounding box center [587, 377] width 1109 height 13
click at [694, 334] on div "Comment Edit" at bounding box center [596, 337] width 1110 height 42
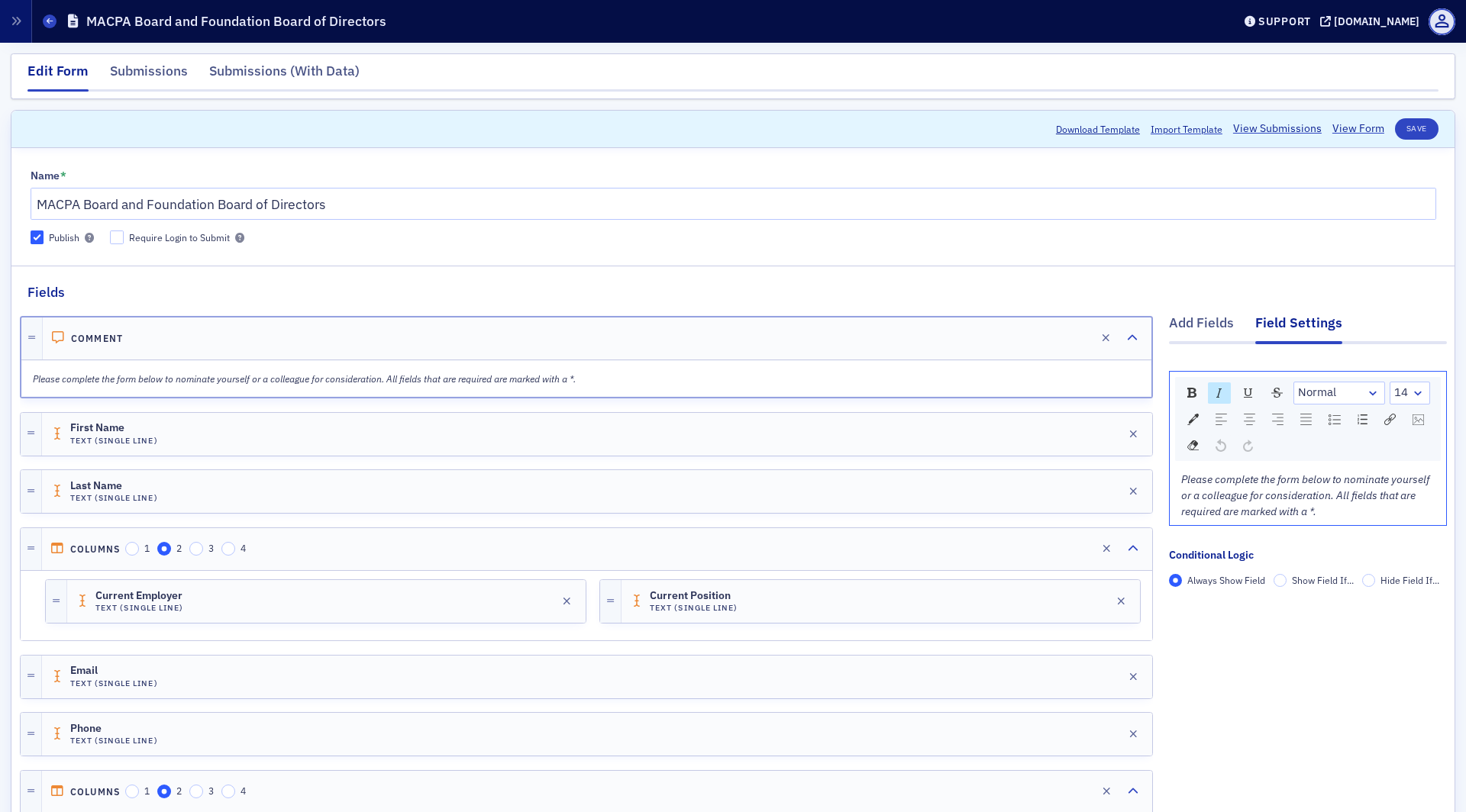
click at [1230, 493] on span "Please complete the form below to nominate yourself or a colleague for consider…" at bounding box center [1307, 496] width 251 height 46
click at [1242, 411] on div "rdw-textalign-control" at bounding box center [1250, 419] width 22 height 21
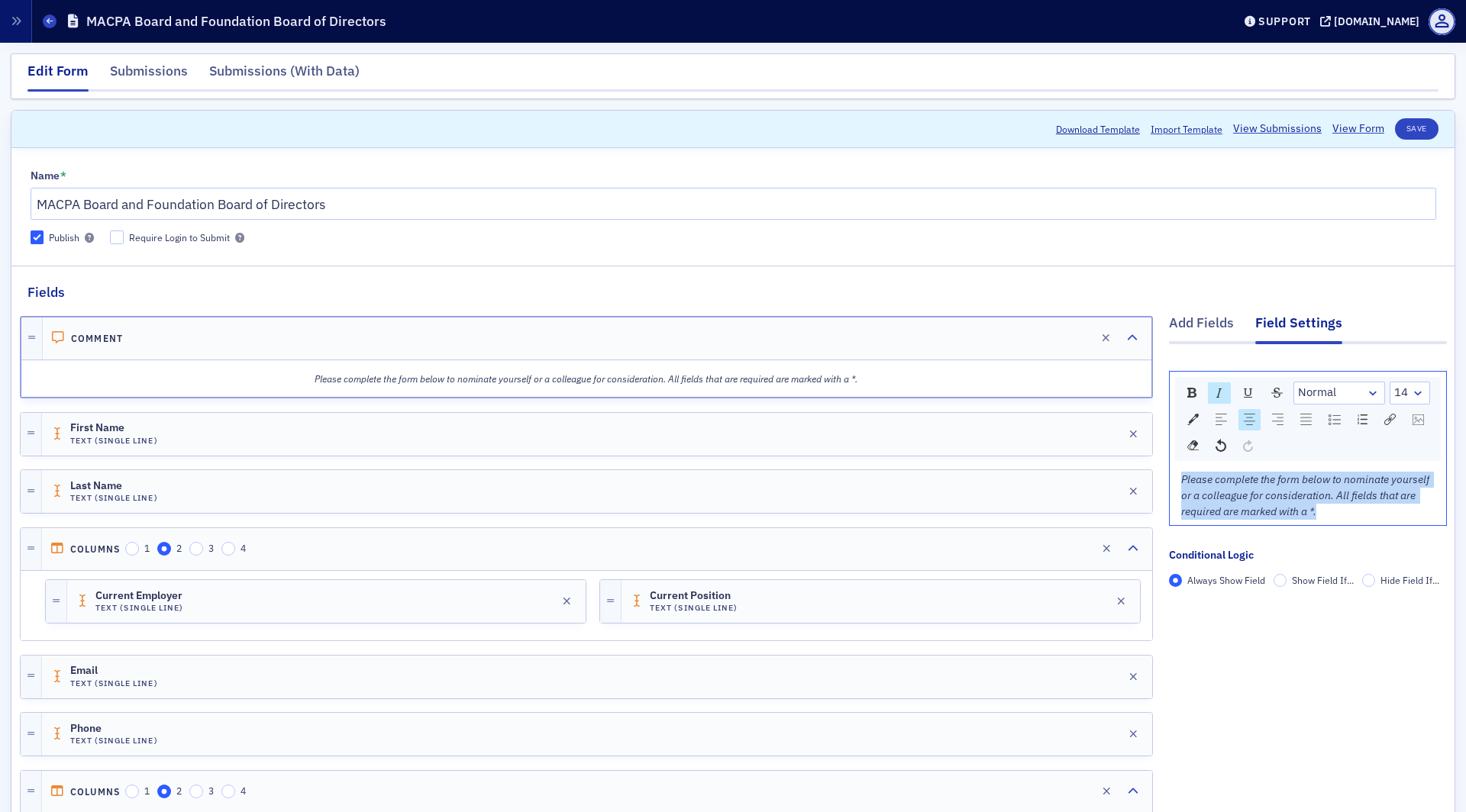
click at [1242, 411] on div "rdw-textalign-control" at bounding box center [1250, 419] width 22 height 21
click at [1406, 126] on button "Save" at bounding box center [1417, 129] width 43 height 21
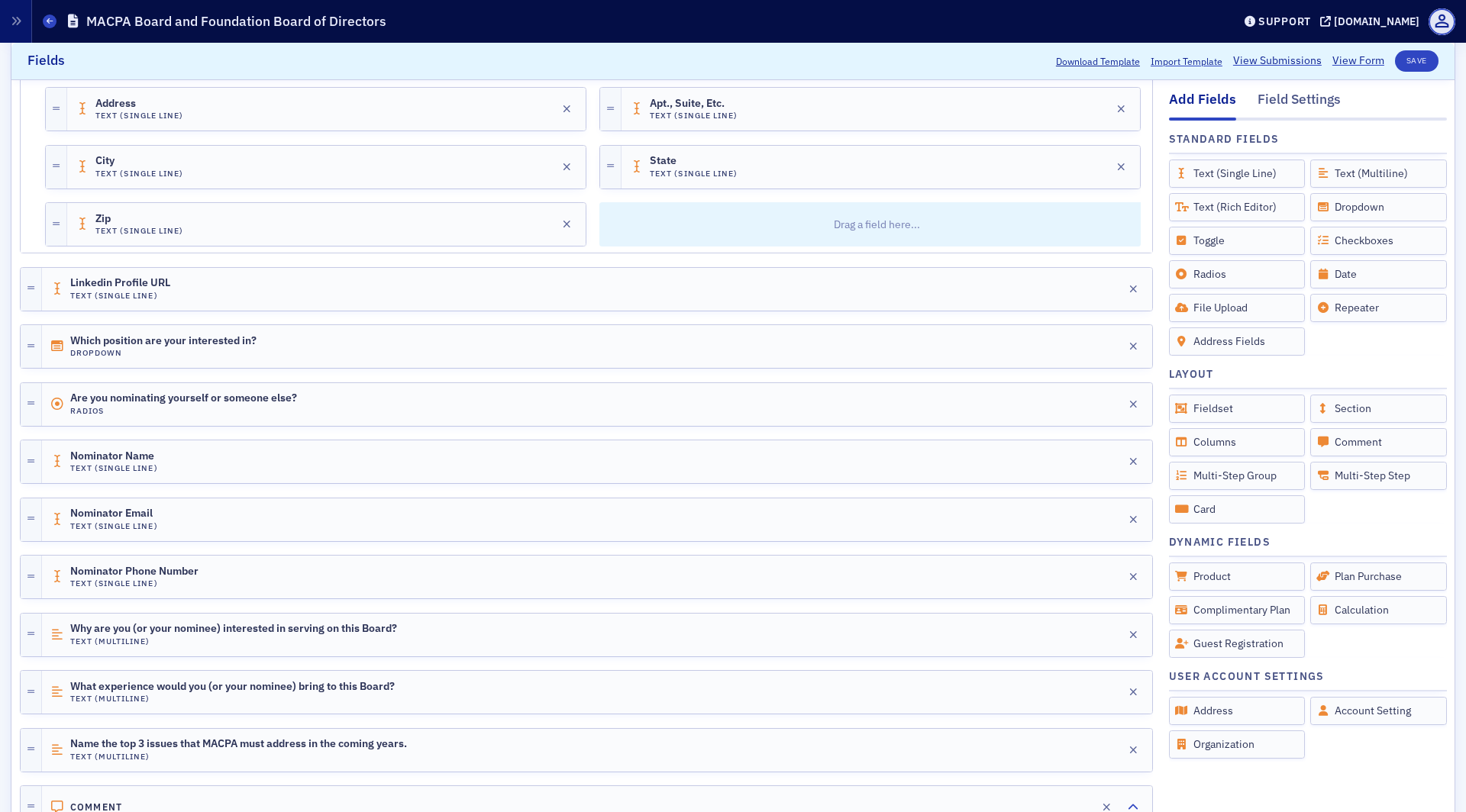
scroll to position [828, 0]
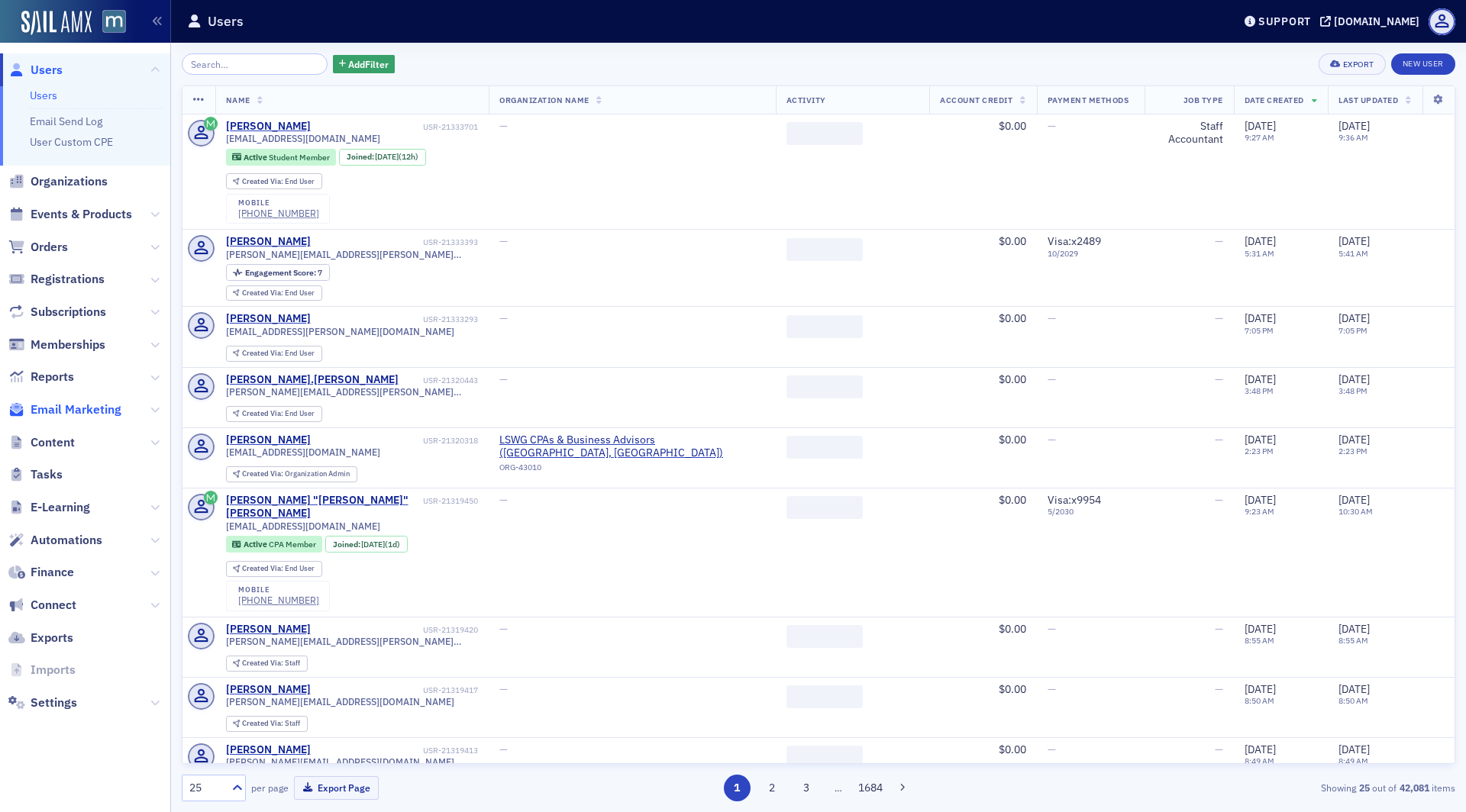
click at [86, 407] on span "Email Marketing" at bounding box center [76, 409] width 91 height 16
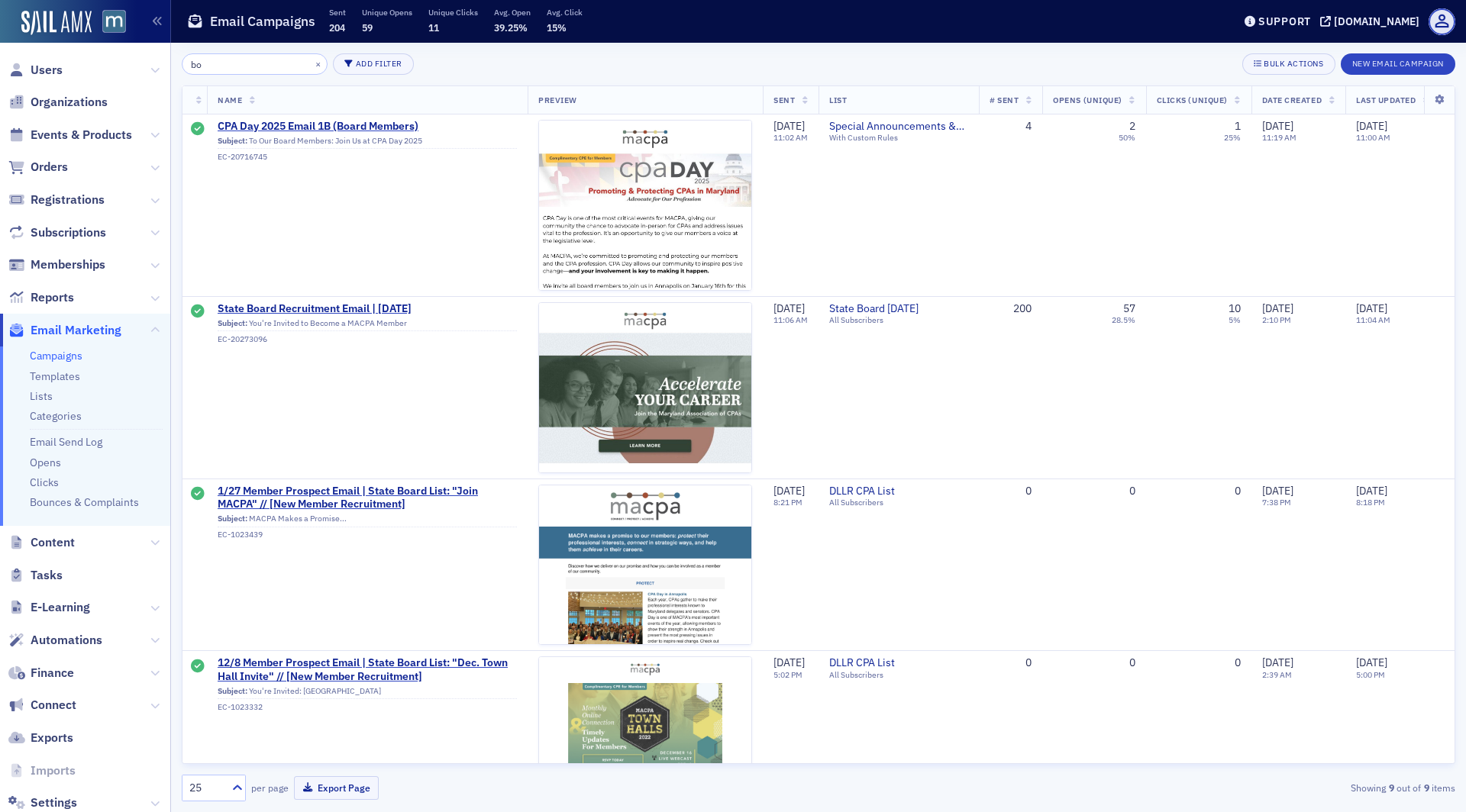
type input "b"
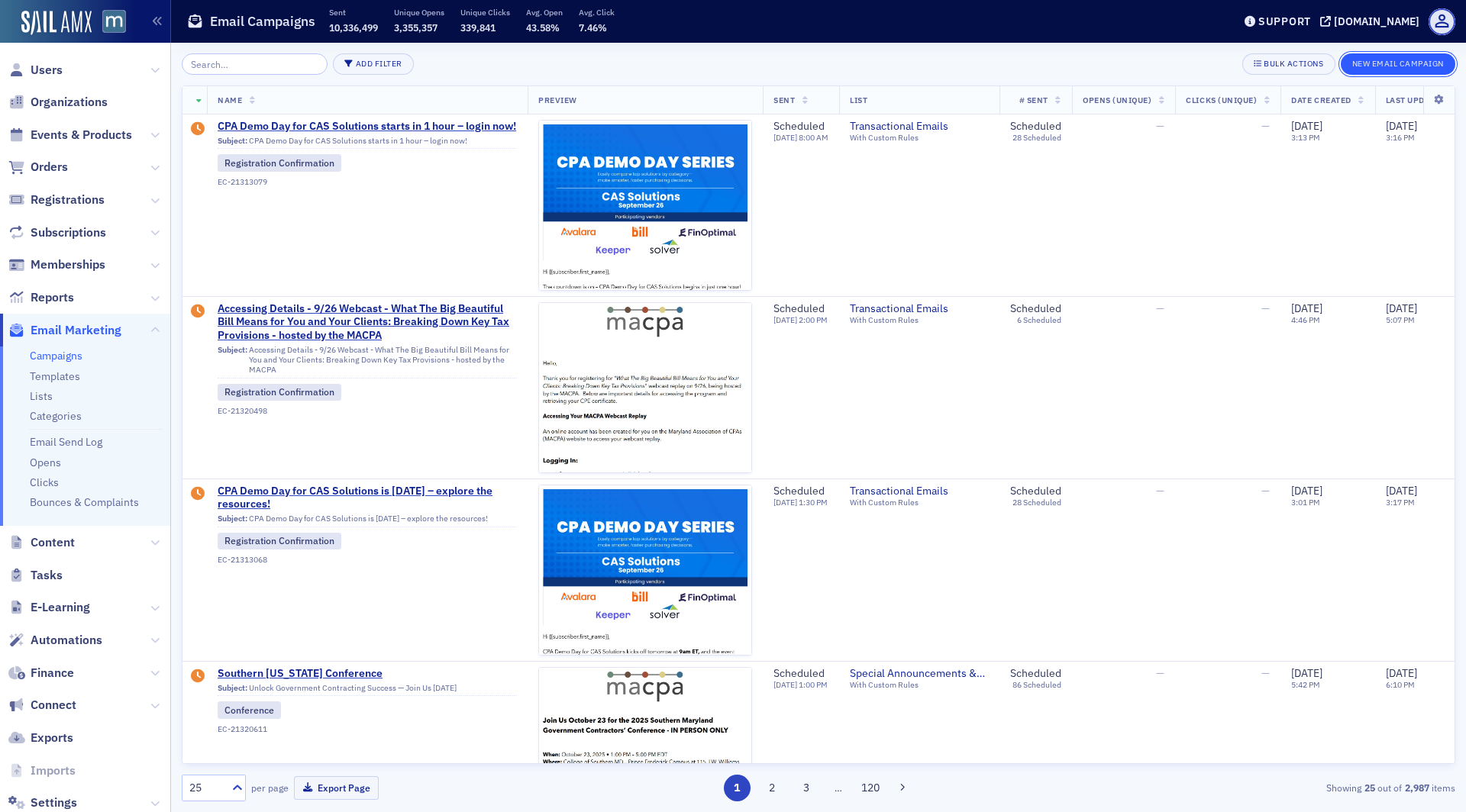
click at [1381, 68] on button "New Email Campaign" at bounding box center [1398, 64] width 115 height 21
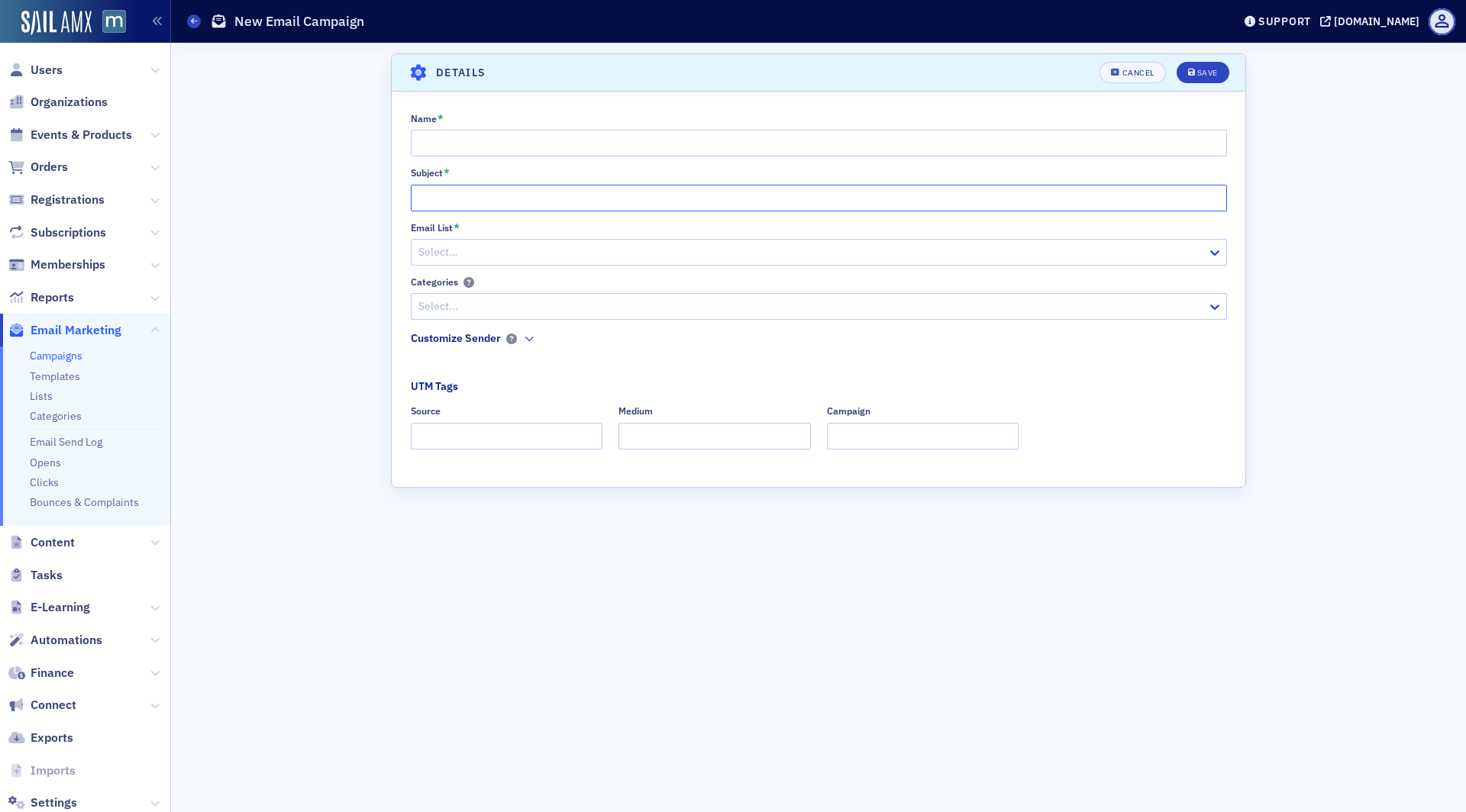
click at [465, 199] on input "Subject *" at bounding box center [819, 198] width 816 height 27
paste input "Ready to Lead? MACPA Board Nominations Open Until October 15"
type input "Ready to Lead? MACPA Board Nominations Open Until October 15"
click at [463, 120] on div "Name *" at bounding box center [819, 119] width 816 height 12
click at [463, 137] on input "Name *" at bounding box center [819, 143] width 816 height 27
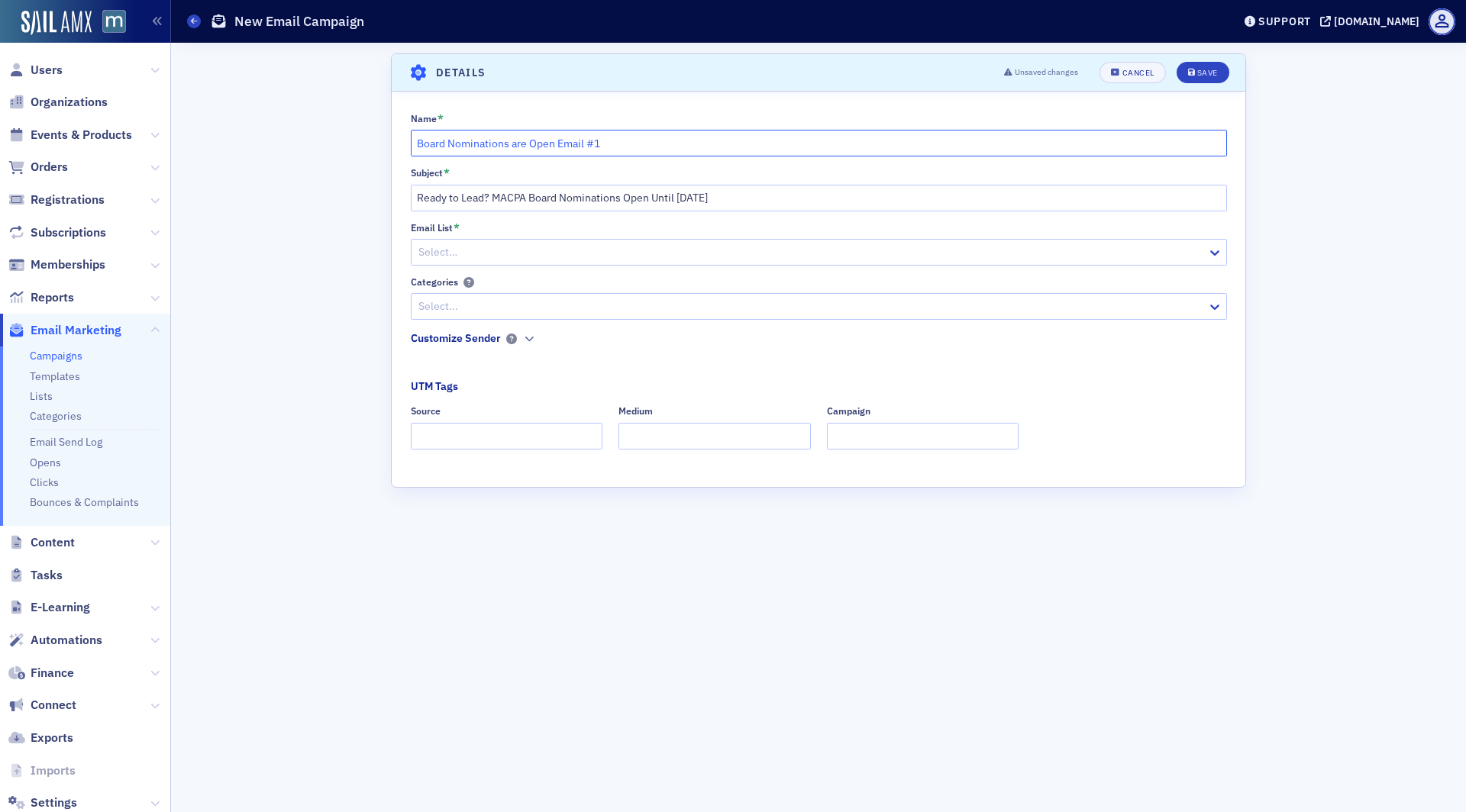
click at [418, 148] on input "Board Nominations are Open Email #1" at bounding box center [819, 143] width 816 height 27
type input "2026 Board Nominations are Open Email #1"
click at [477, 244] on div at bounding box center [796, 252] width 758 height 19
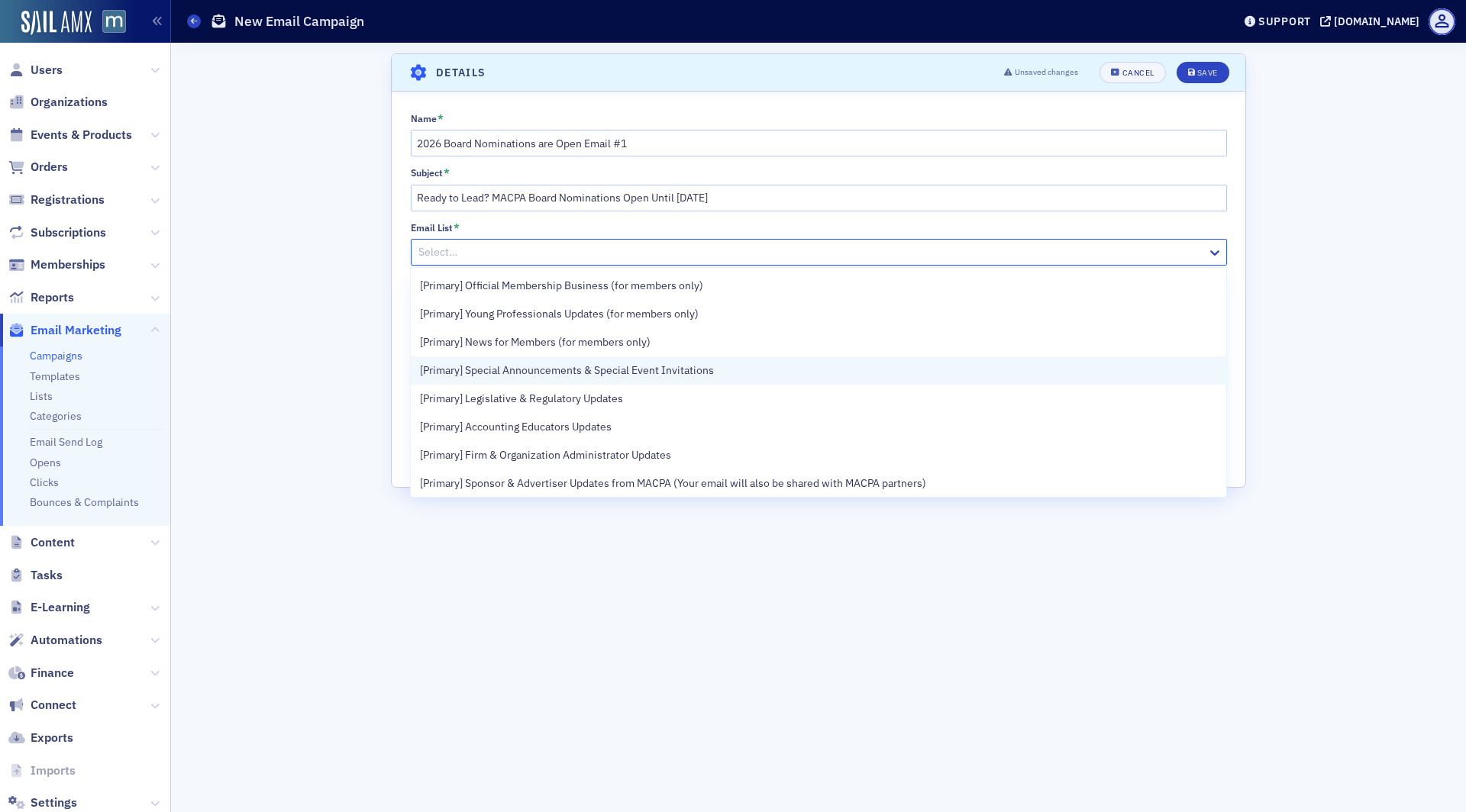
scroll to position [144, 0]
click at [596, 366] on span "[Primary] Special Announcements & Special Event Invitations" at bounding box center [567, 368] width 294 height 16
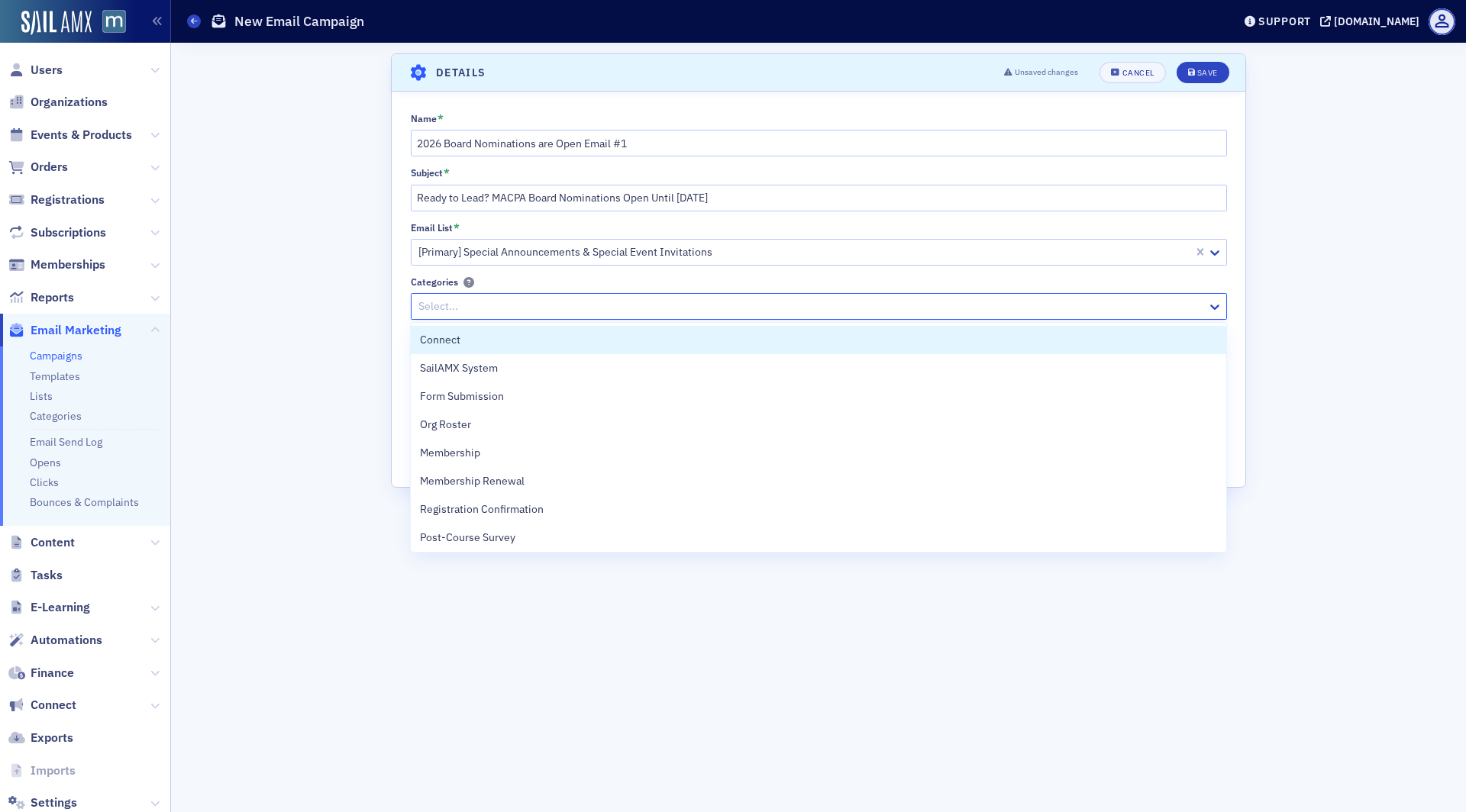
click at [525, 306] on div at bounding box center [812, 306] width 789 height 19
click at [537, 305] on div at bounding box center [812, 306] width 789 height 19
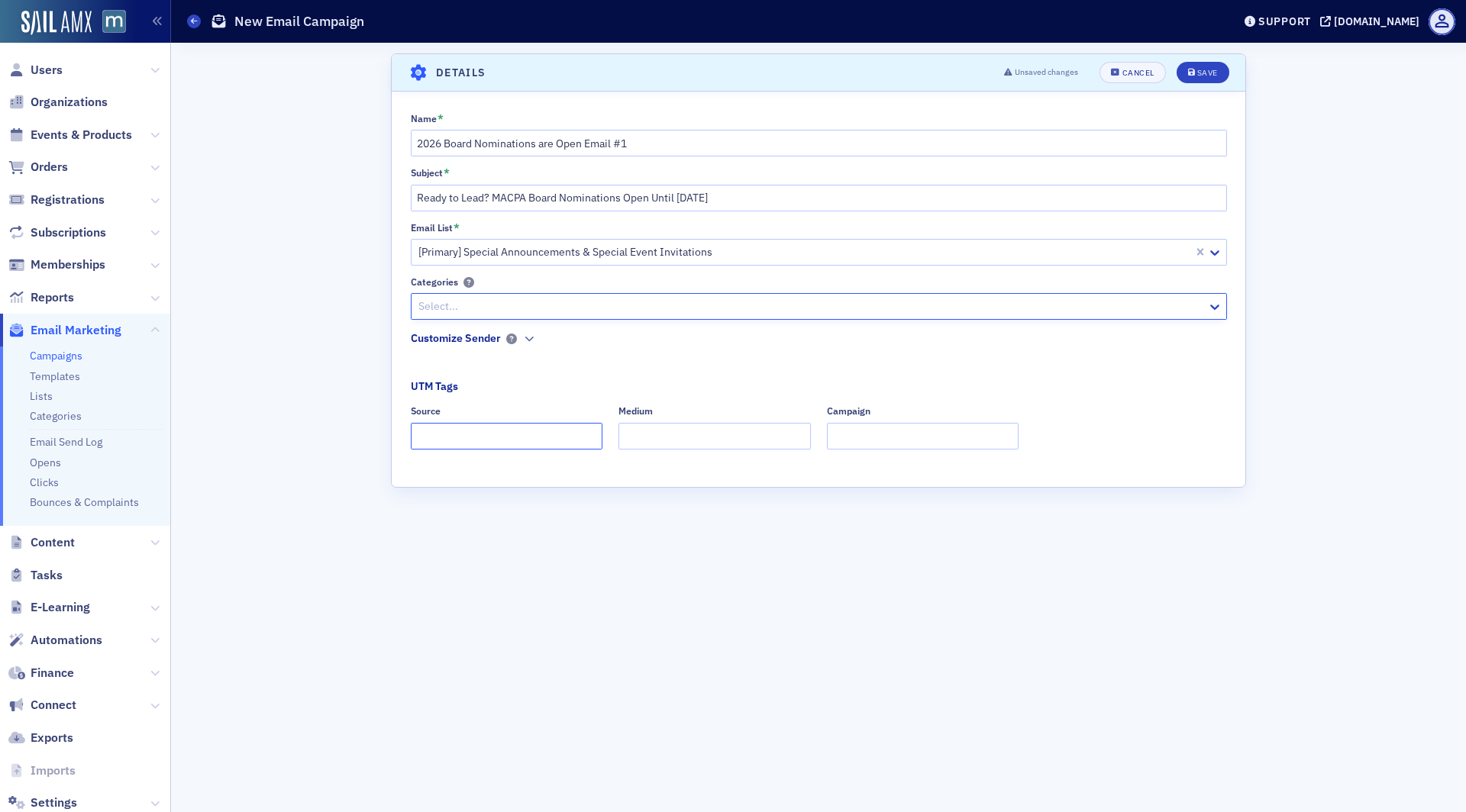
click at [480, 430] on input "Source" at bounding box center [507, 437] width 192 height 27
type input "dedicated"
type input "email"
type input "M"
type input "boards"
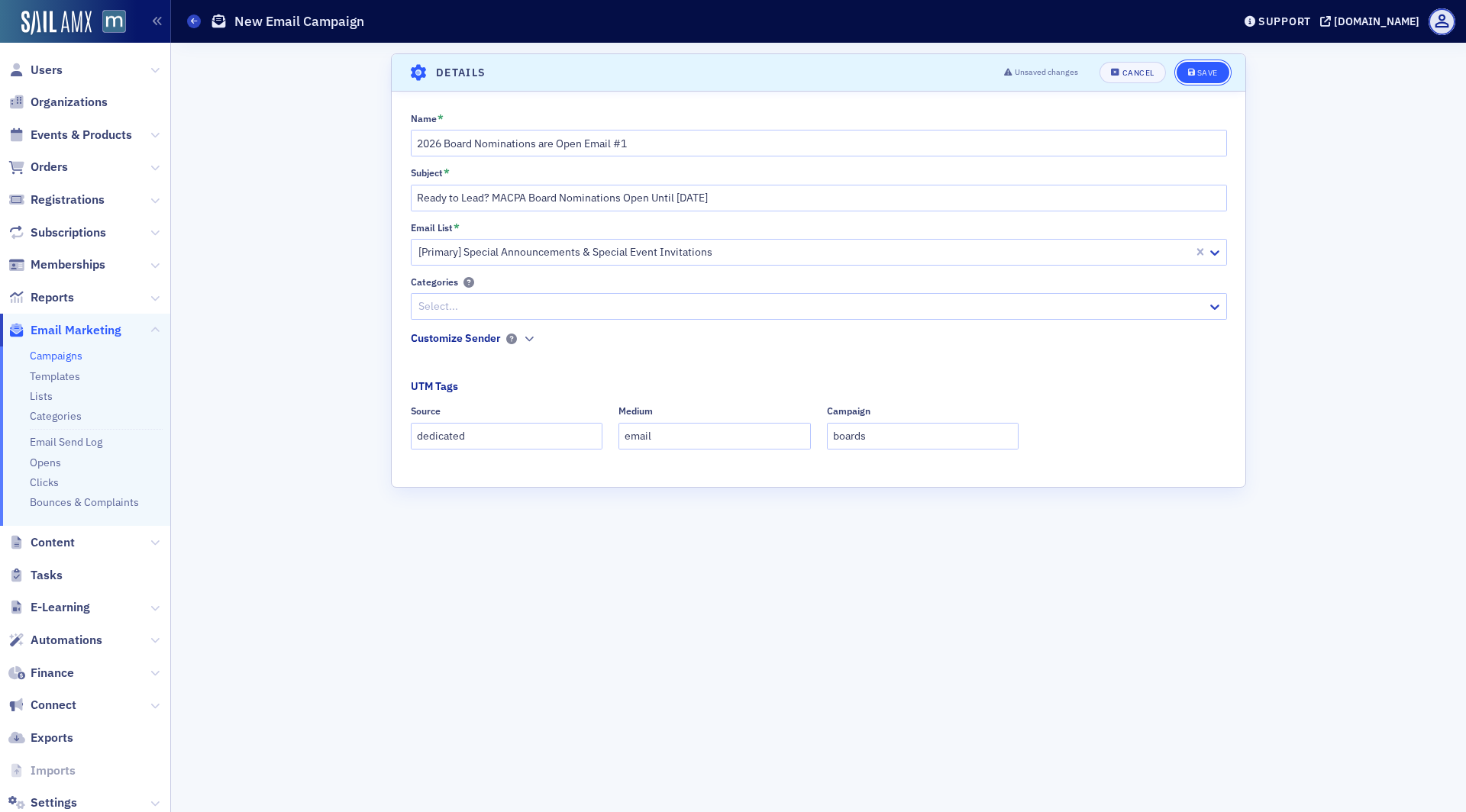
click at [1205, 68] on div "Save" at bounding box center [1208, 72] width 20 height 9
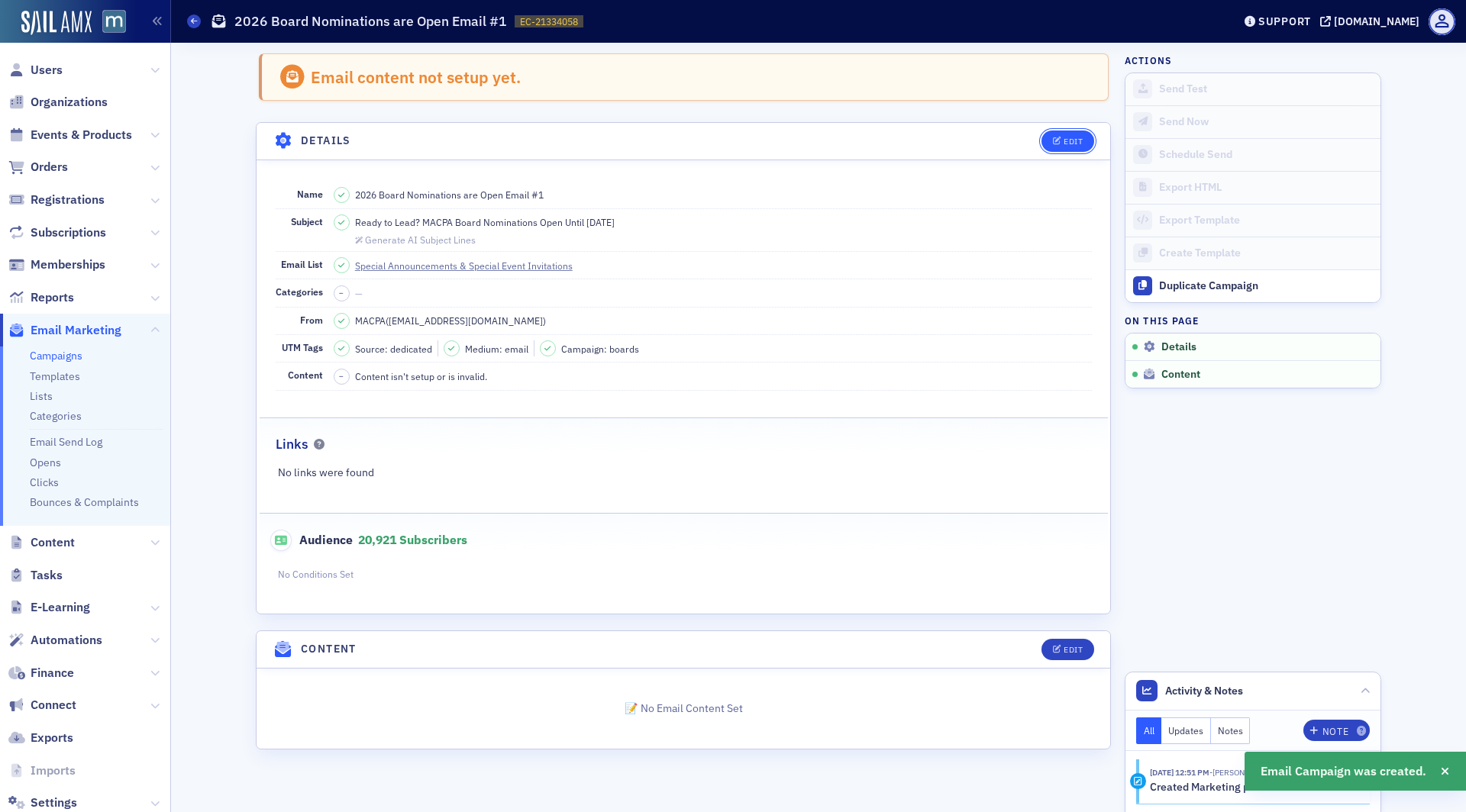
click at [1072, 137] on div "Edit" at bounding box center [1073, 141] width 19 height 9
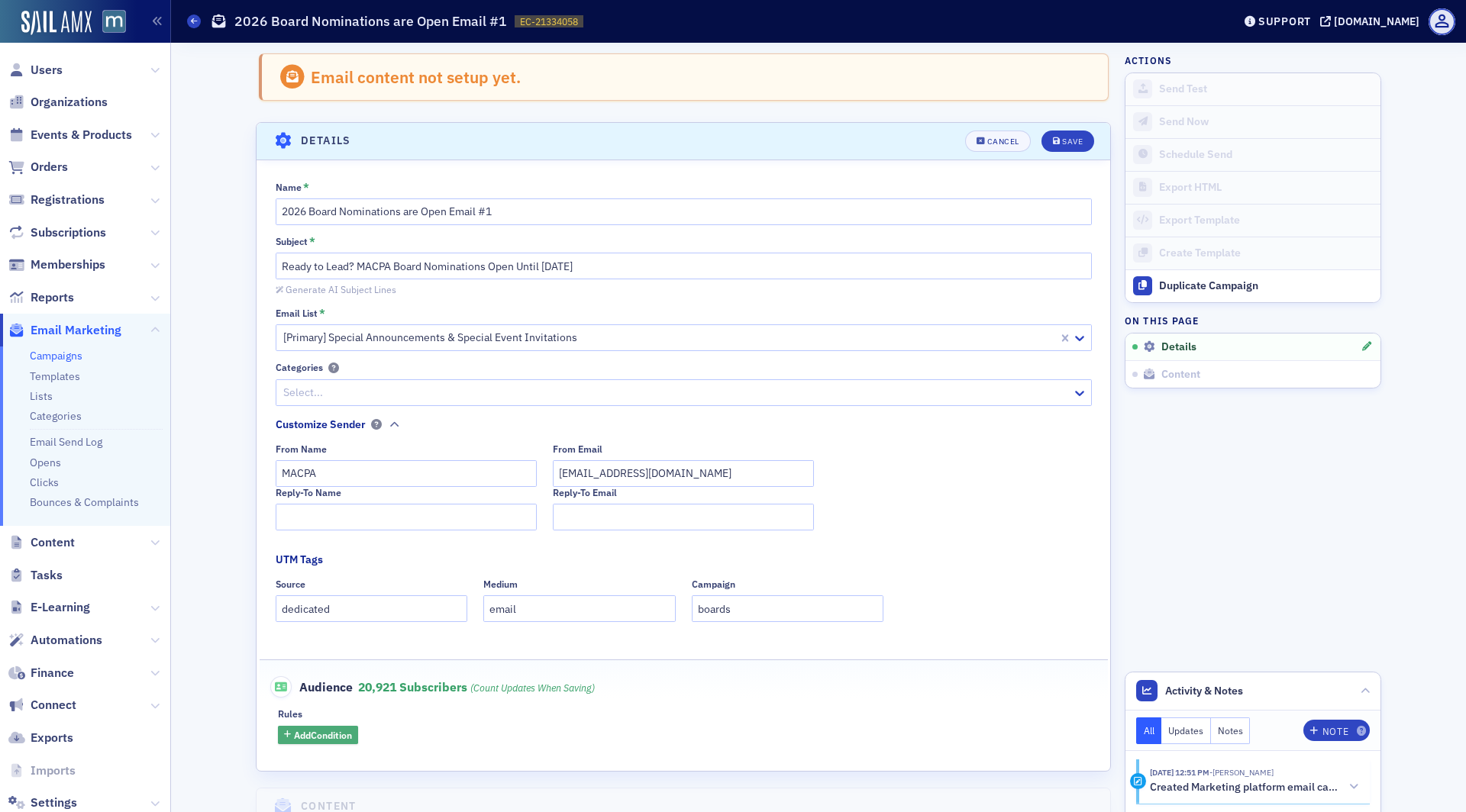
click at [341, 734] on span "Add Condition" at bounding box center [323, 734] width 58 height 13
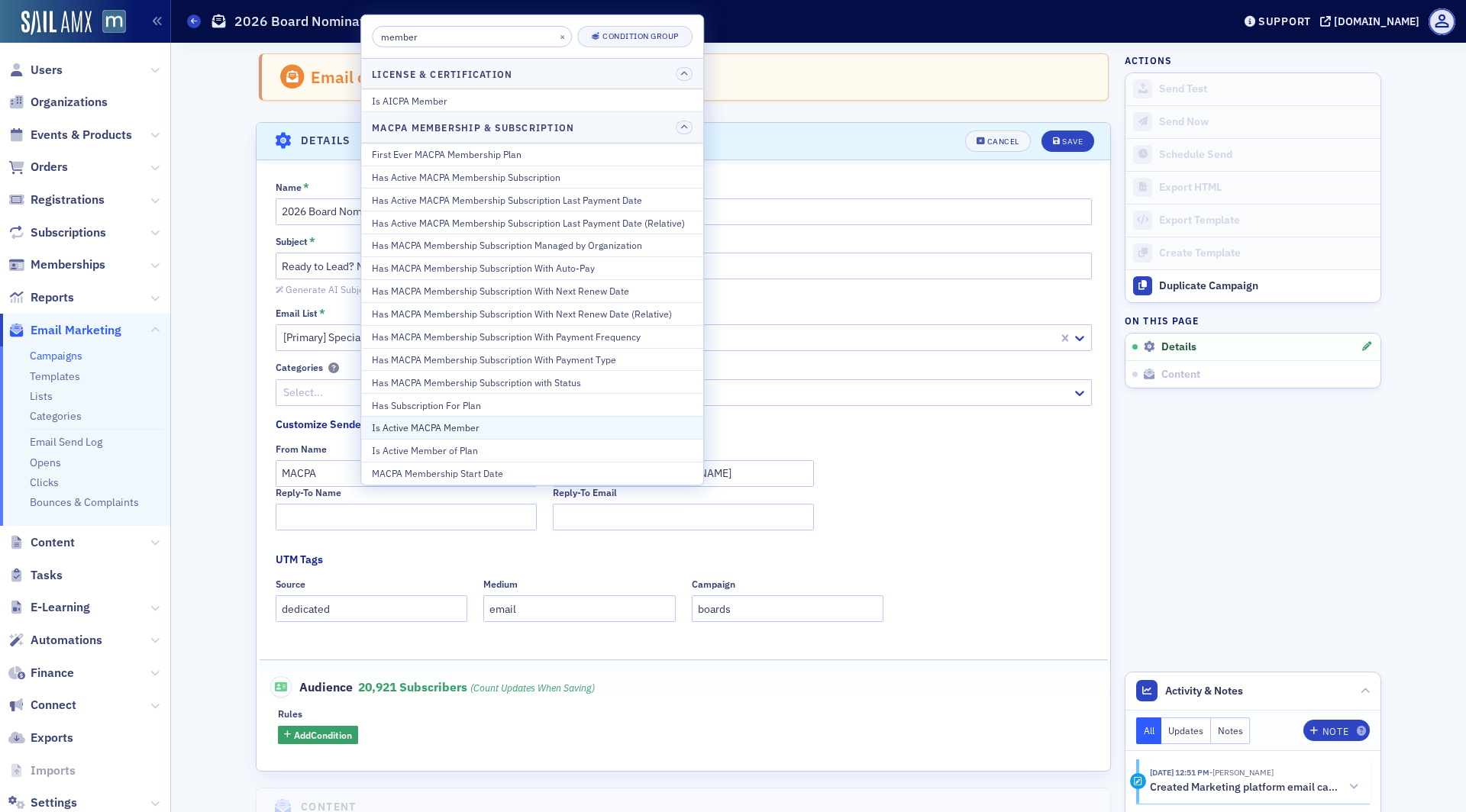
type input "member"
click at [484, 424] on div "Is Active MACPA Member" at bounding box center [532, 427] width 321 height 13
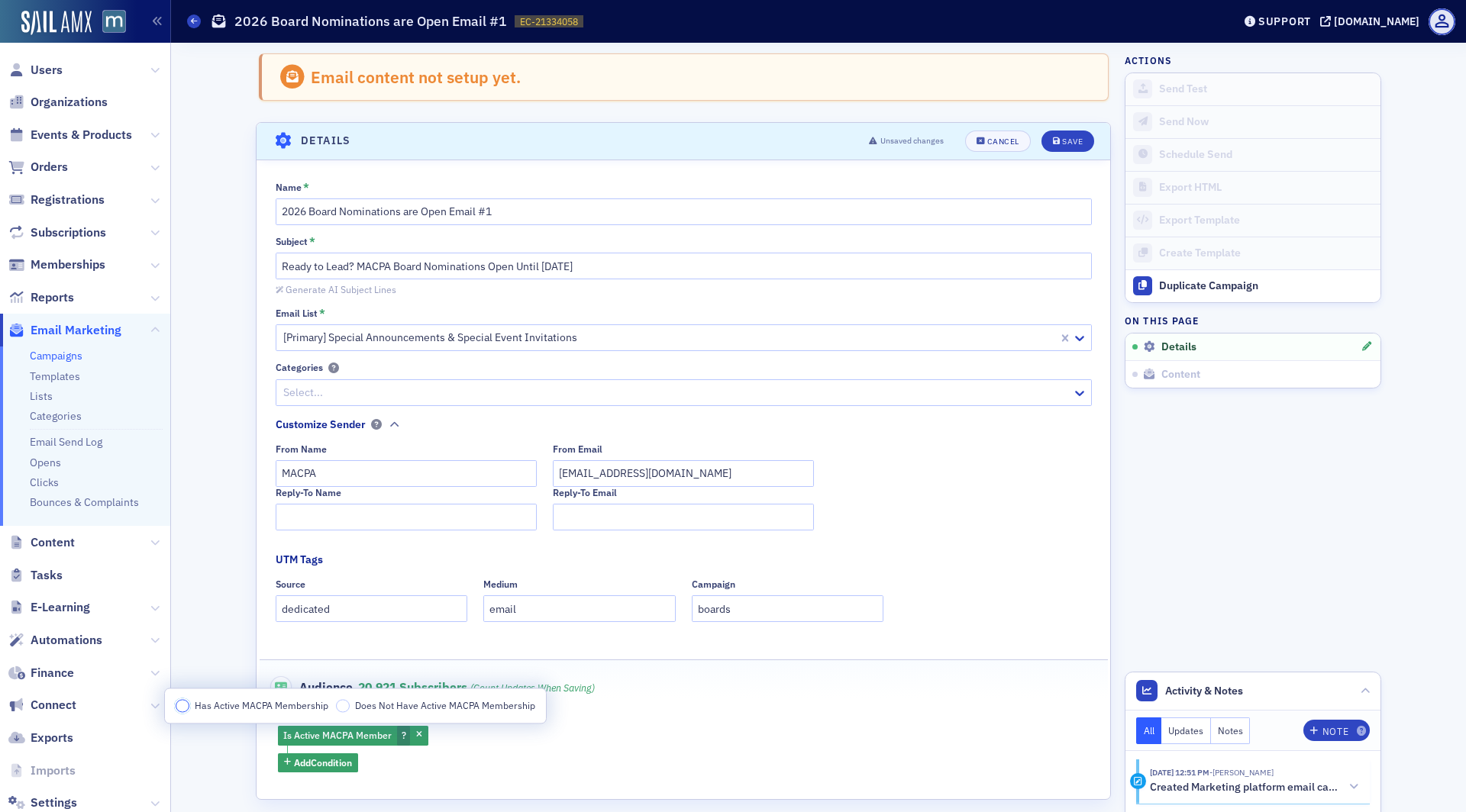
click at [176, 704] on label "Has Active MACPA Membership" at bounding box center [252, 705] width 152 height 13
click at [176, 704] on input "Has Active MACPA Membership" at bounding box center [182, 705] width 13 height 13
click at [714, 760] on div "Is Active MACPA Member Has Active MACPA Membership Add Condition" at bounding box center [684, 748] width 811 height 46
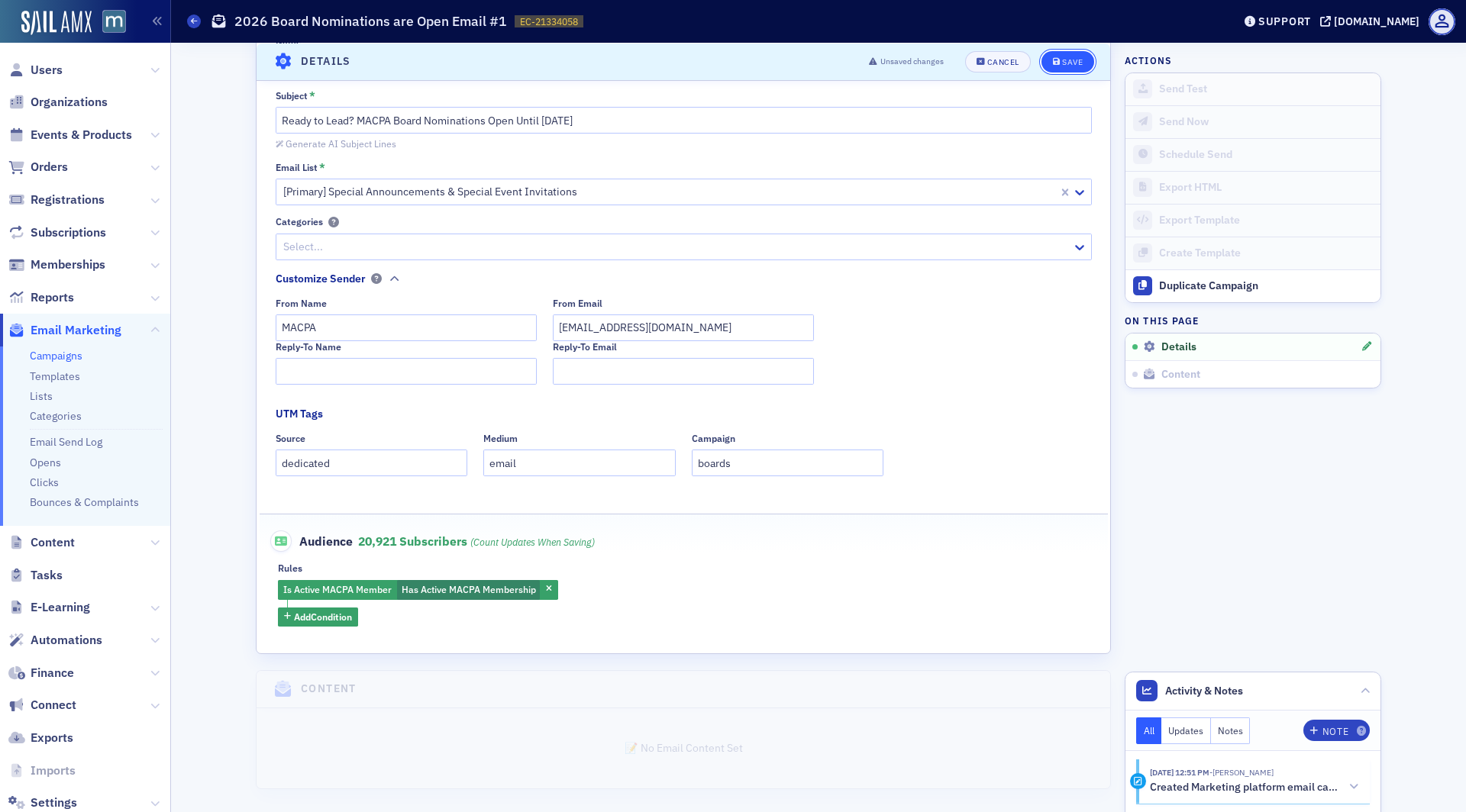
click at [1080, 58] on div "Save" at bounding box center [1072, 61] width 20 height 9
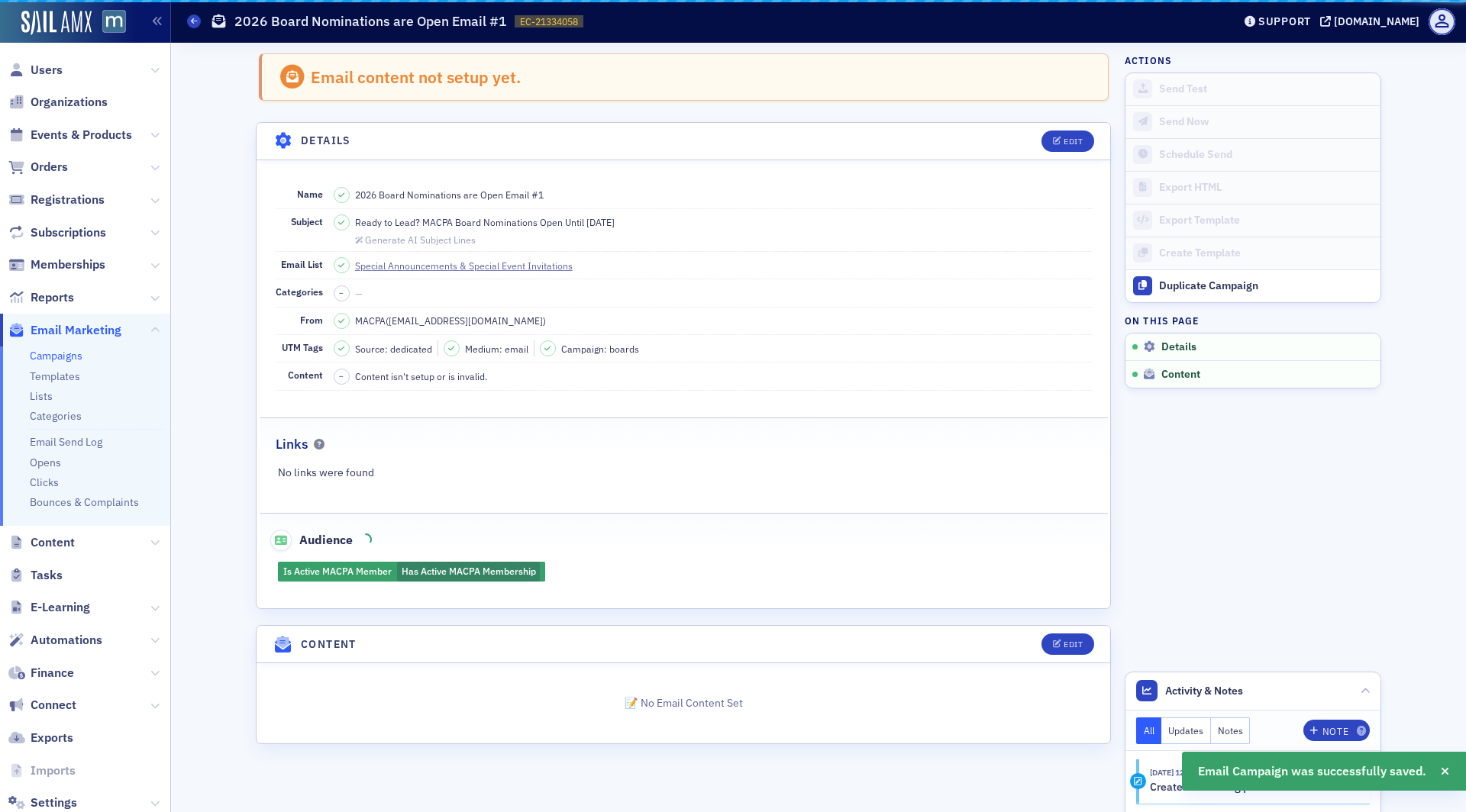
scroll to position [0, 0]
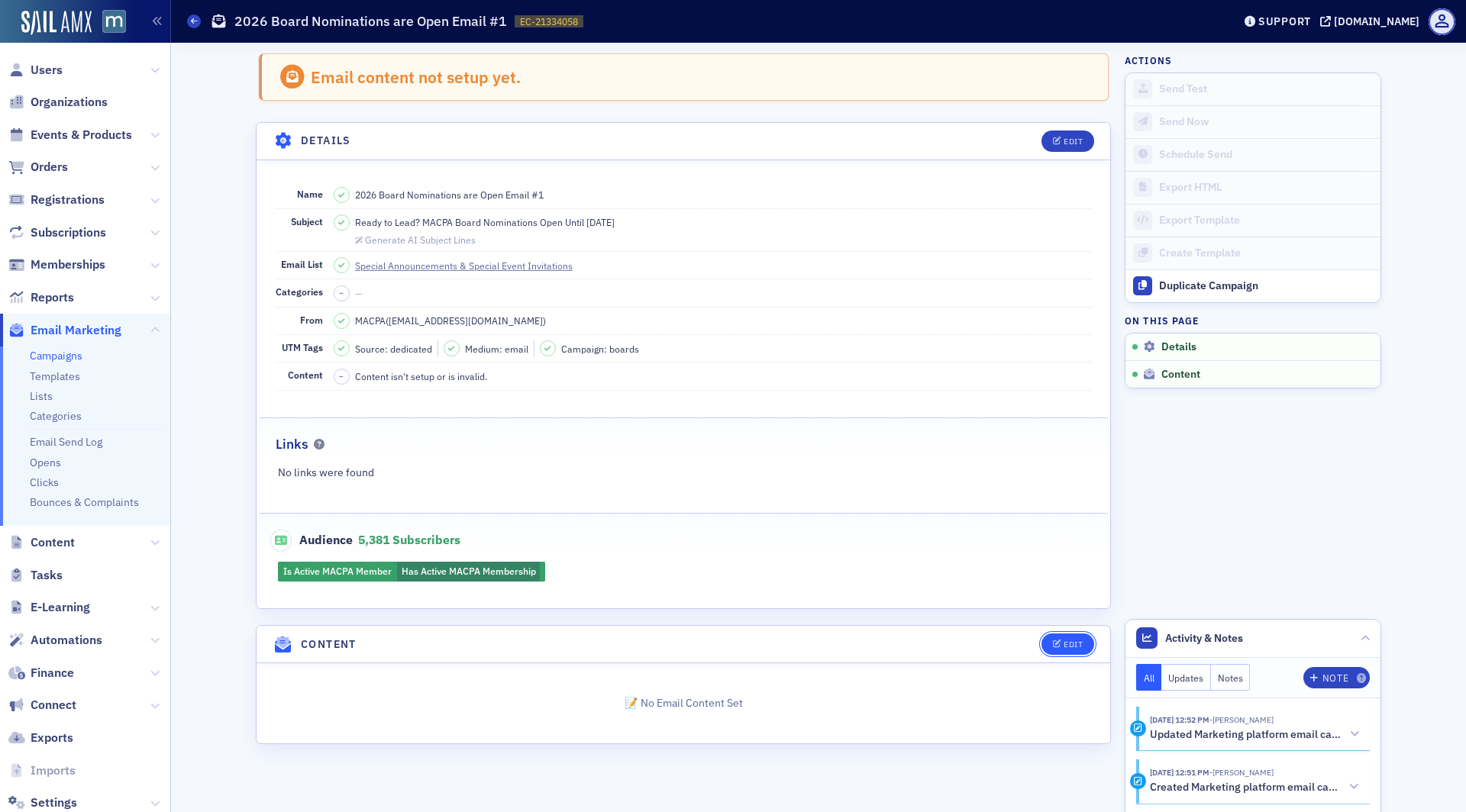
click at [1068, 634] on button "Edit" at bounding box center [1068, 644] width 53 height 21
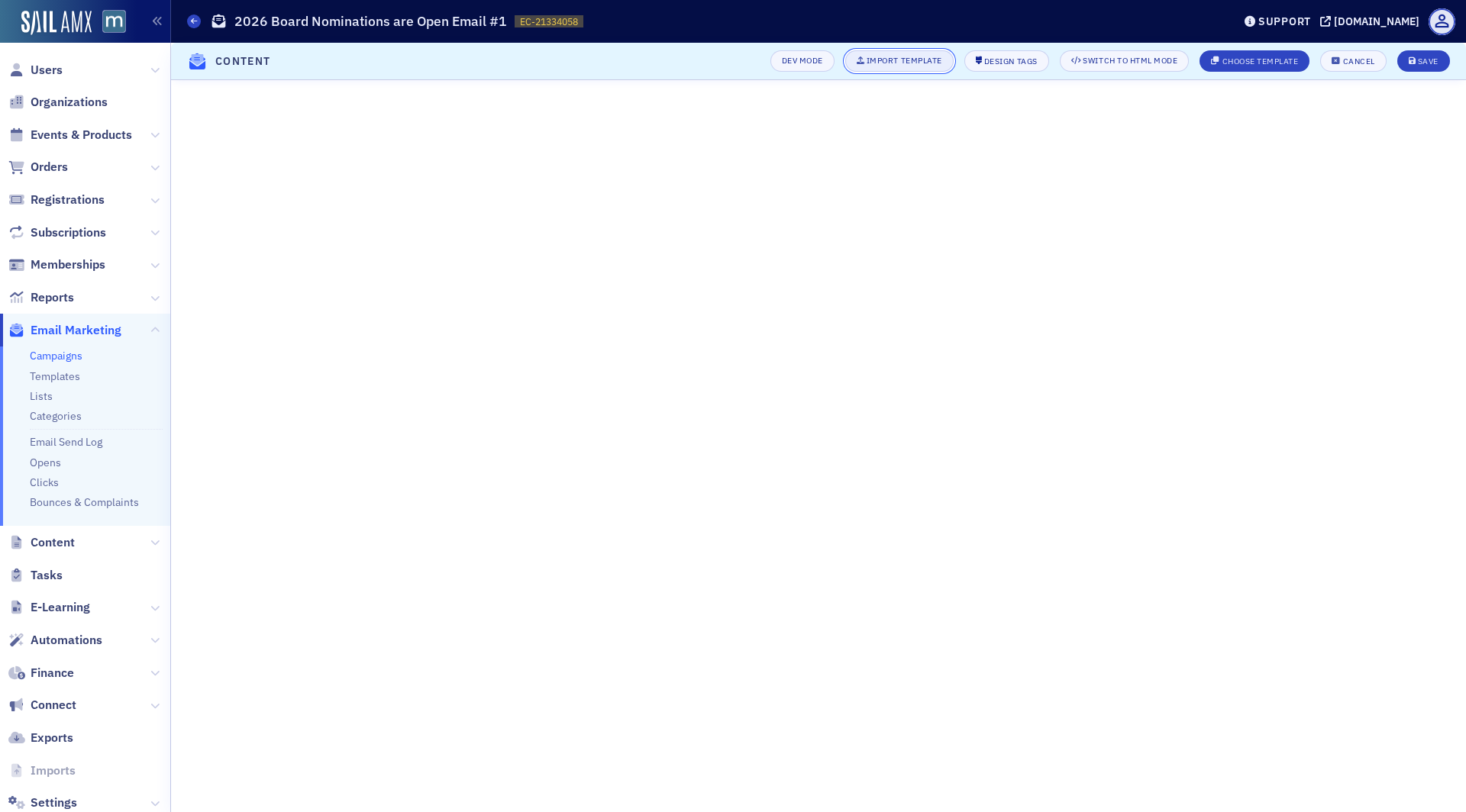
click at [930, 59] on div "Import Template" at bounding box center [904, 60] width 75 height 9
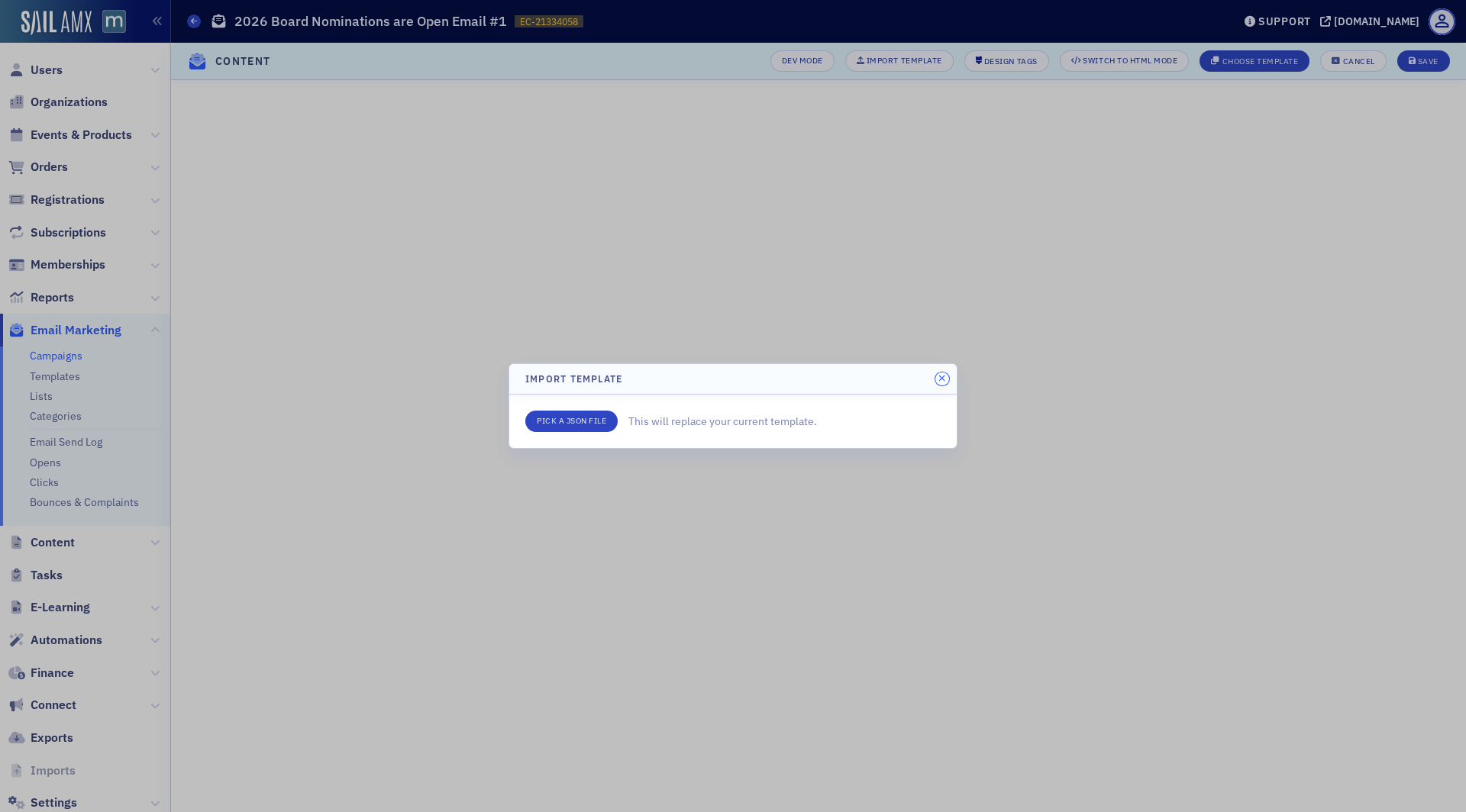
click at [947, 376] on button "button" at bounding box center [942, 379] width 13 height 13
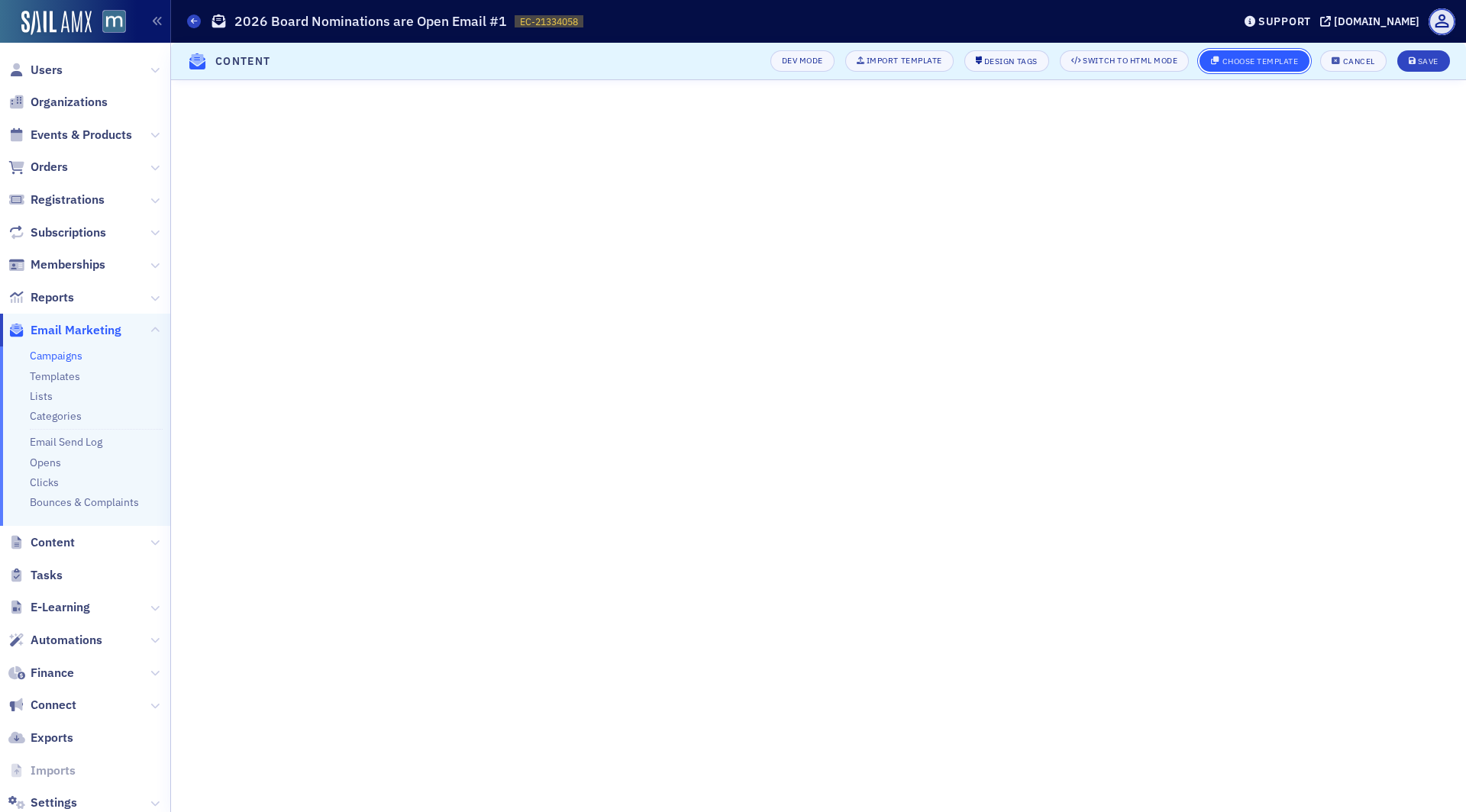
click at [1240, 60] on div "Choose Template" at bounding box center [1260, 61] width 76 height 9
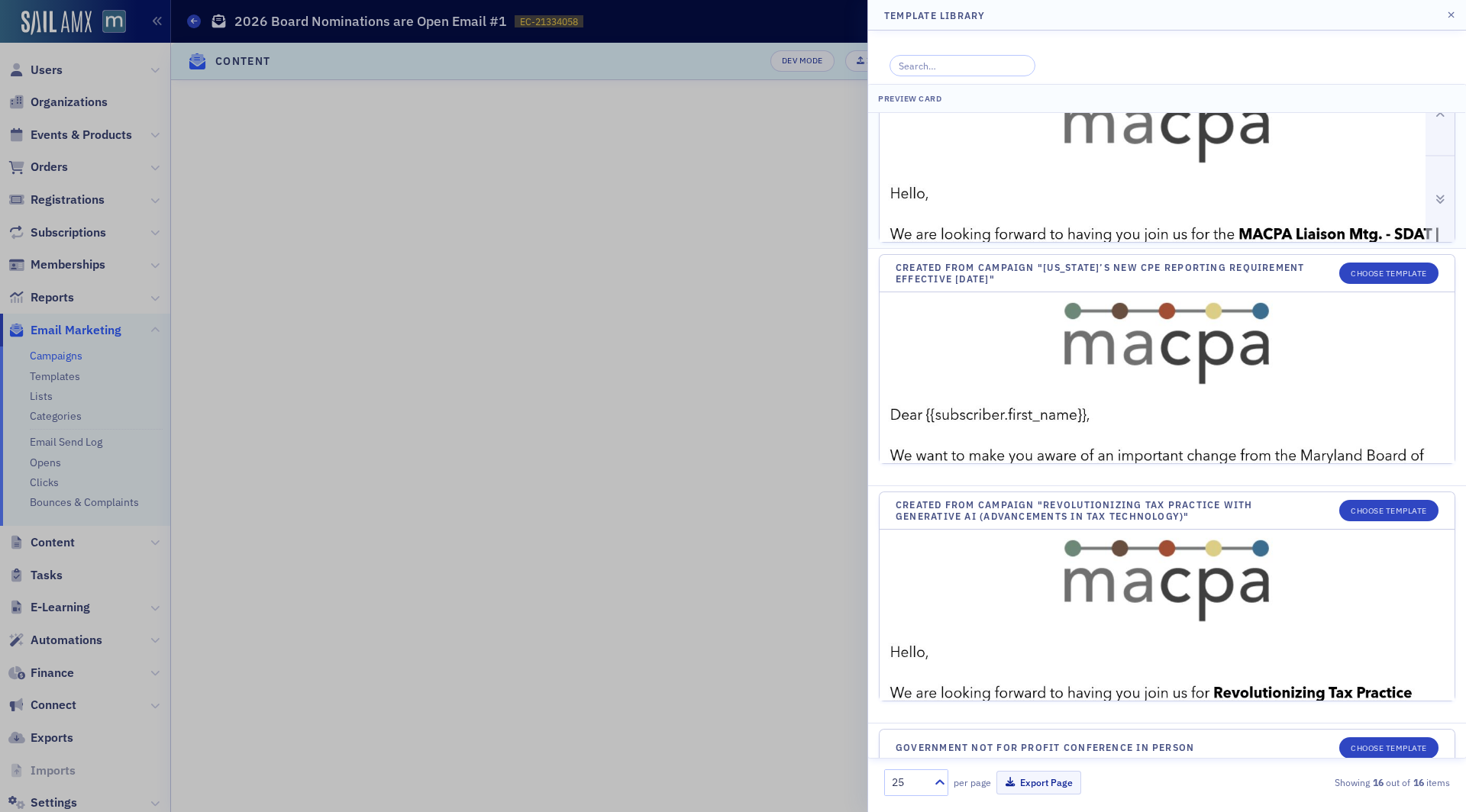
scroll to position [1765, 0]
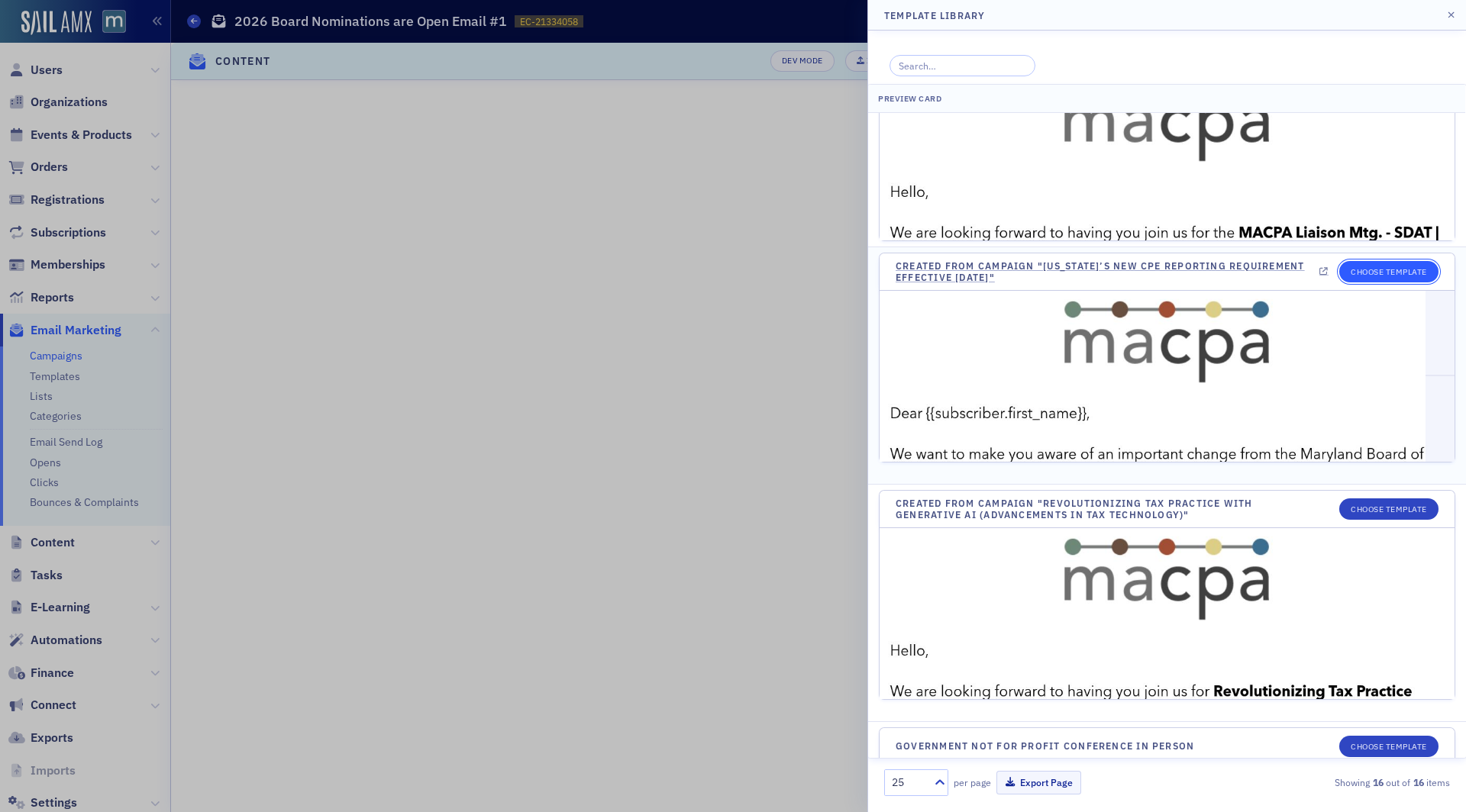
click at [1384, 263] on button "Choose Template" at bounding box center [1389, 271] width 99 height 21
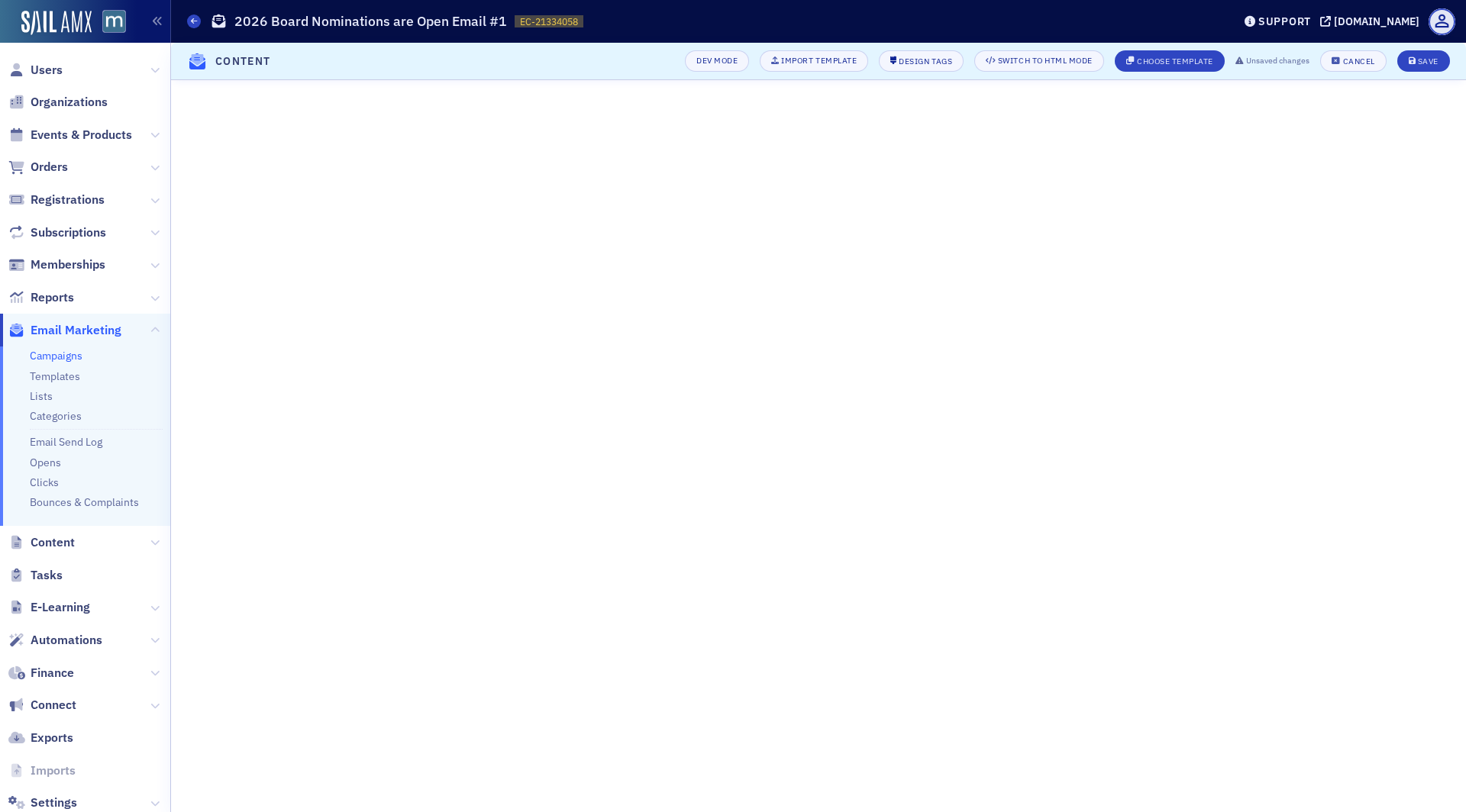
click at [1431, 48] on header "Content Dev Mode Import Template Design Tags Switch to HTML Mode Choose Templat…" at bounding box center [819, 61] width 1296 height 38
click at [1429, 63] on div "Save" at bounding box center [1428, 61] width 20 height 9
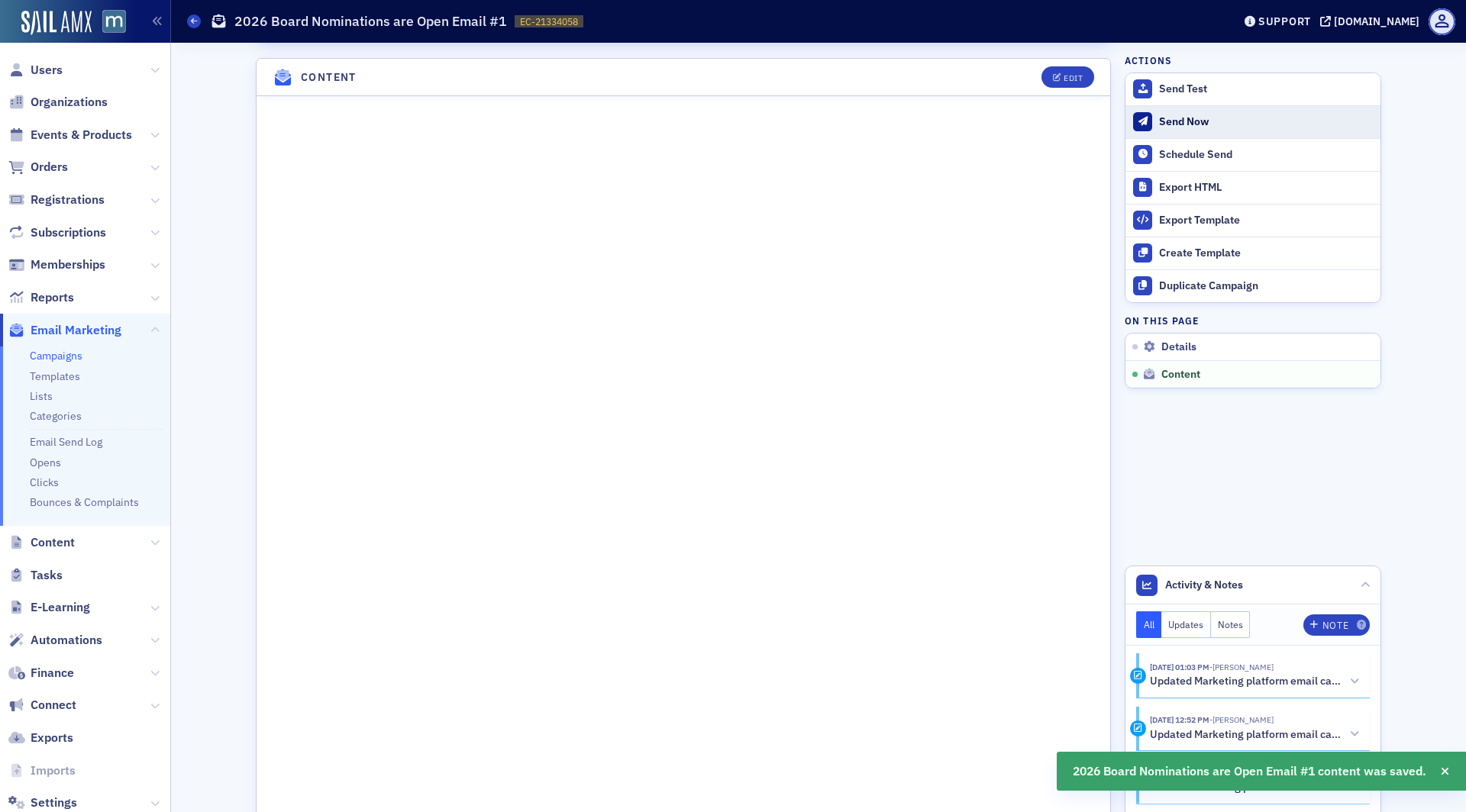
scroll to position [594, 0]
click at [1215, 91] on div "Send Test" at bounding box center [1266, 89] width 214 height 13
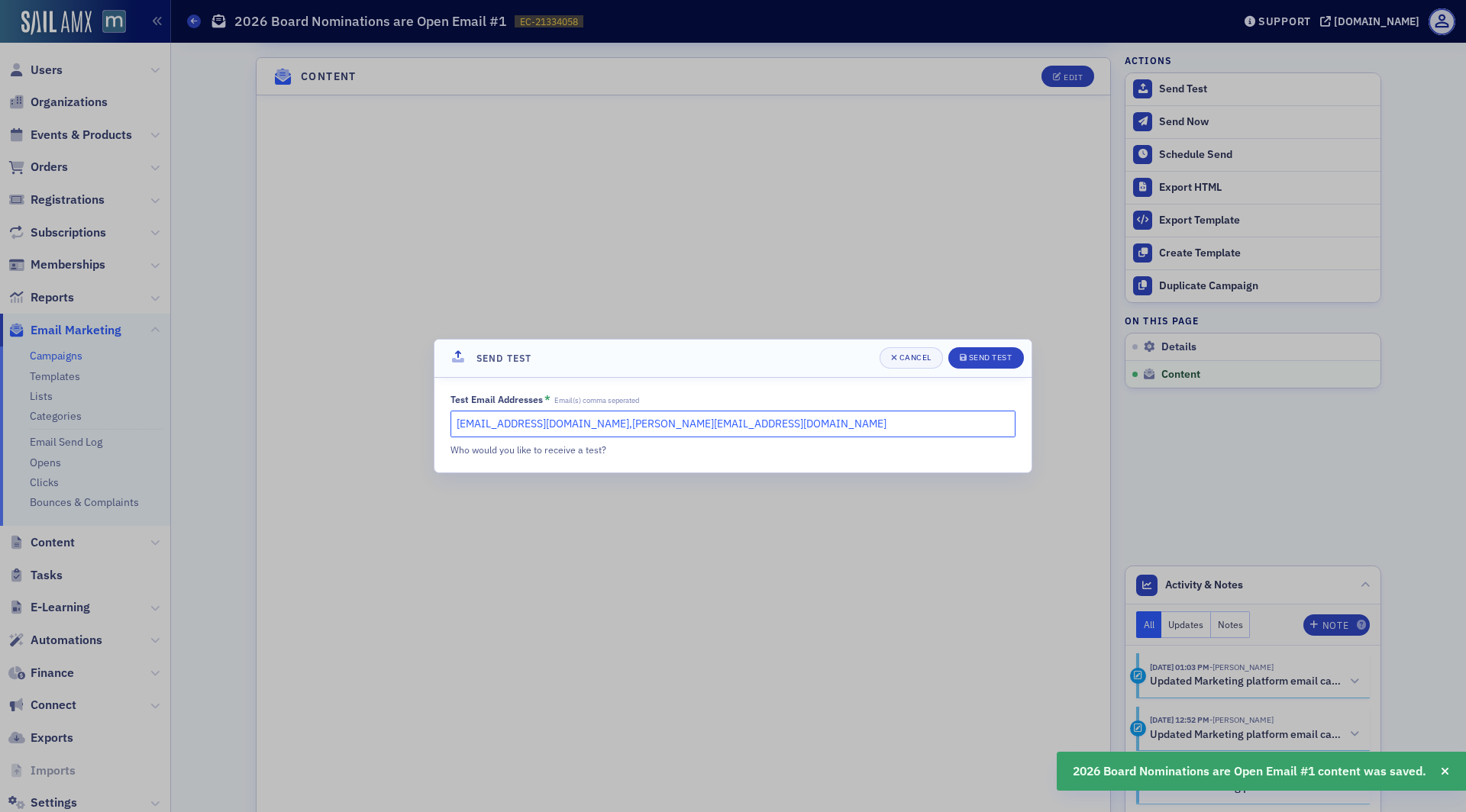
drag, startPoint x: 711, startPoint y: 426, endPoint x: 596, endPoint y: 424, distance: 115.0
click at [596, 424] on input "lauren@blueoceanideas.com,natalie@macpa.org" at bounding box center [733, 424] width 565 height 27
type input "lauren@blueoceanideas.com"
click at [994, 351] on button "Send Test" at bounding box center [986, 357] width 75 height 21
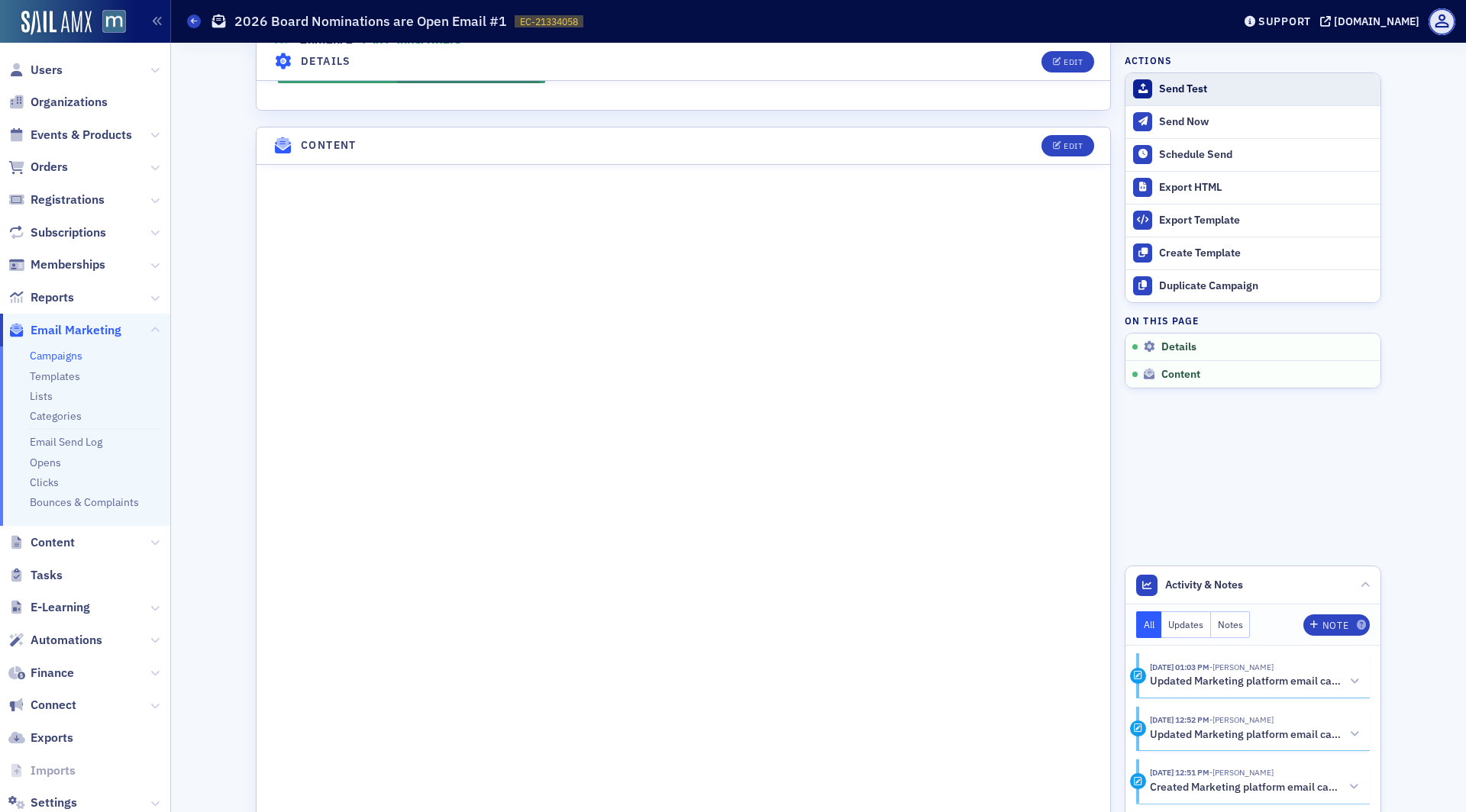
click at [1168, 88] on div "Send Test" at bounding box center [1266, 89] width 214 height 13
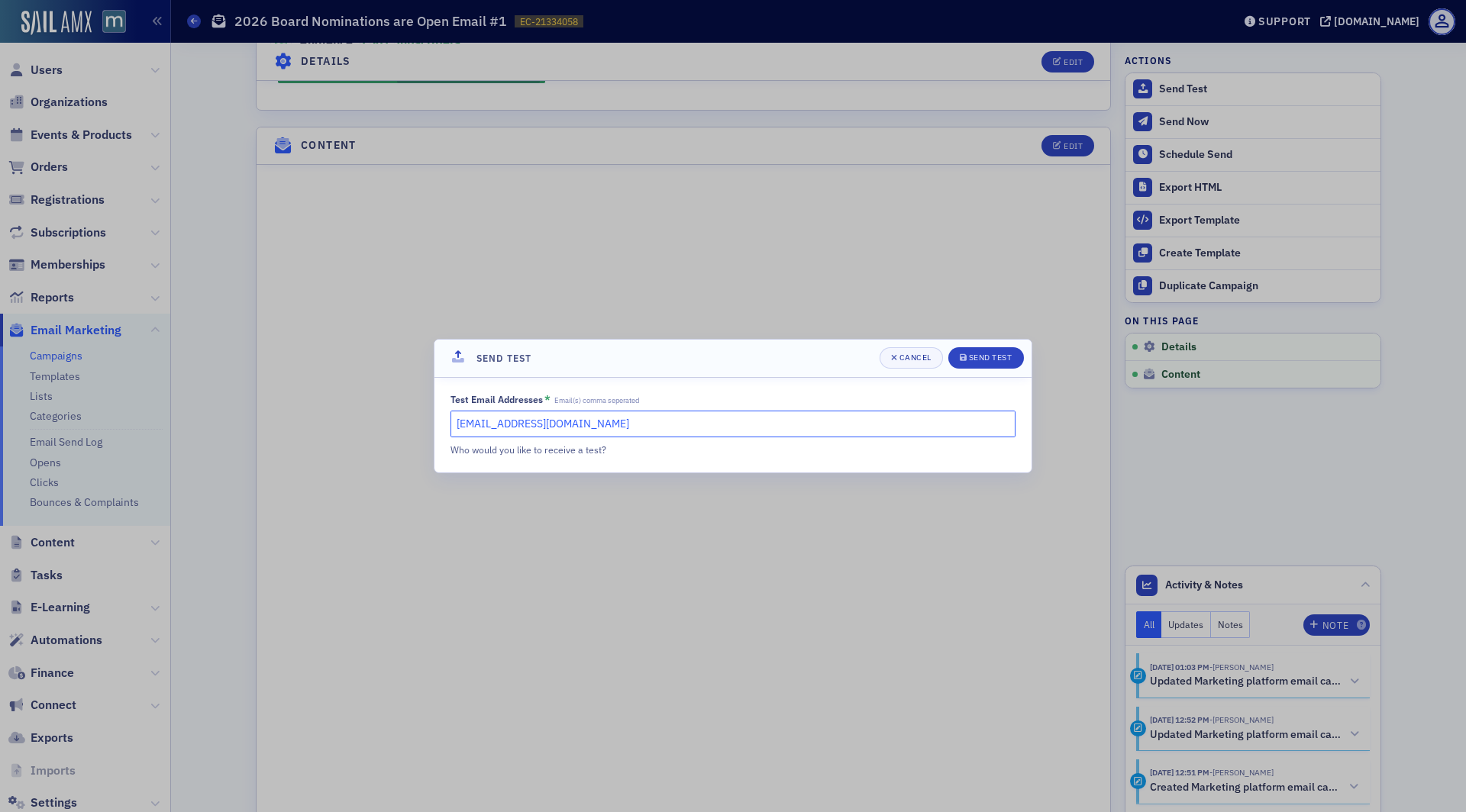
click at [636, 435] on input "lauren@blueoceanideas.com" at bounding box center [733, 424] width 565 height 27
type input "michelle@macpa.org, lauren@macpa.org"
click at [978, 353] on span "Send Test" at bounding box center [986, 358] width 53 height 13
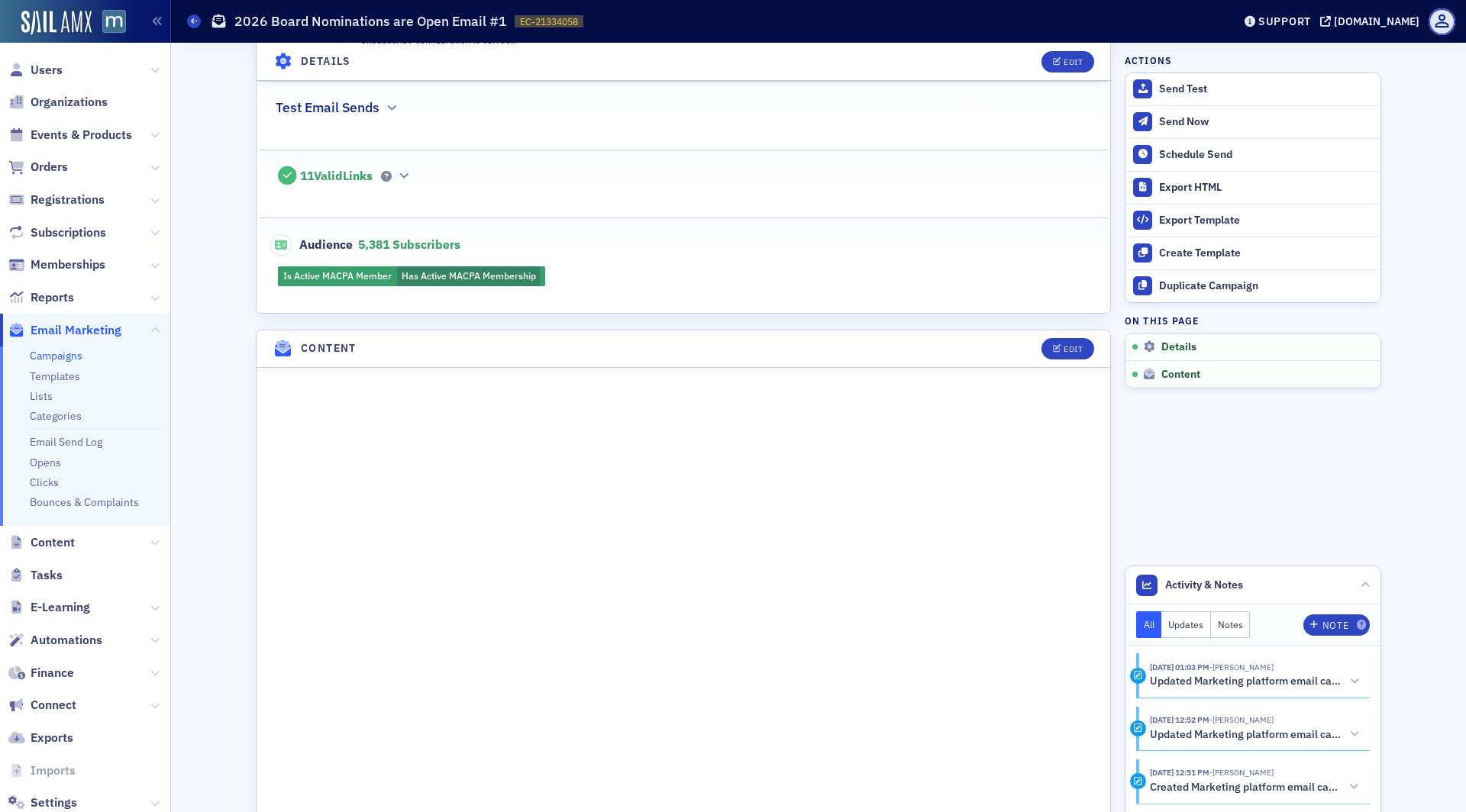
scroll to position [412, 0]
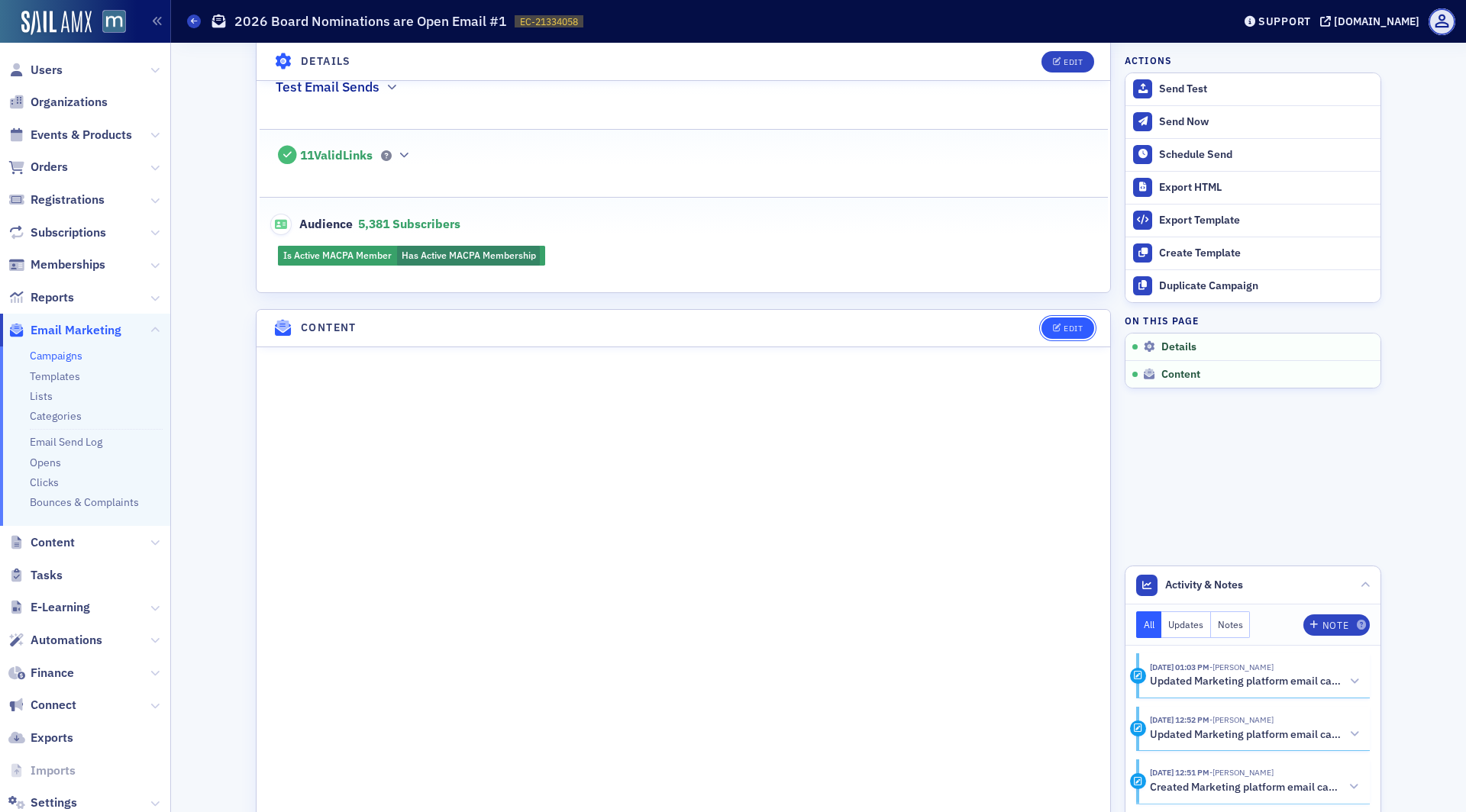
click at [1050, 320] on button "Edit" at bounding box center [1068, 327] width 53 height 21
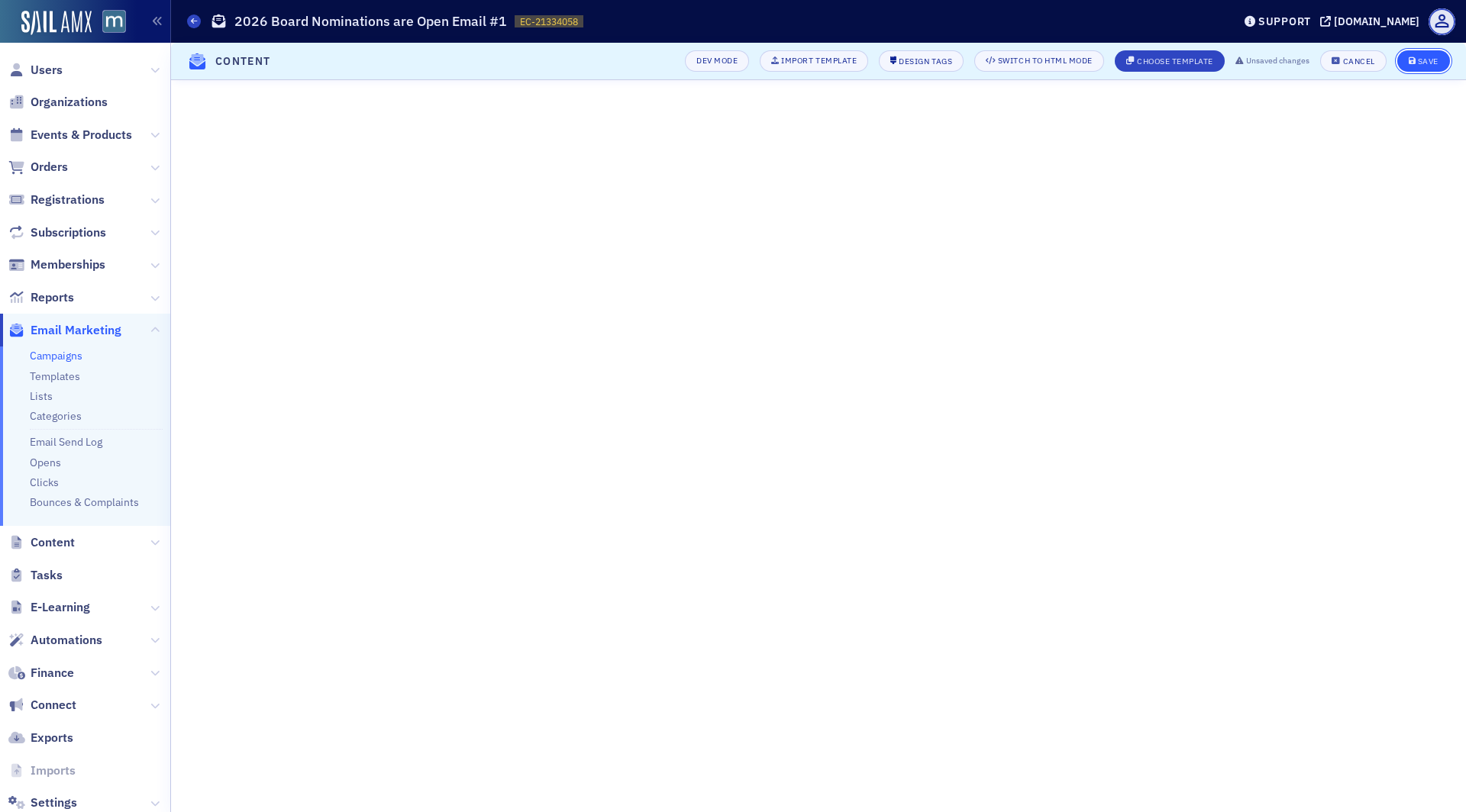
click at [1419, 66] on div "Save" at bounding box center [1428, 61] width 20 height 9
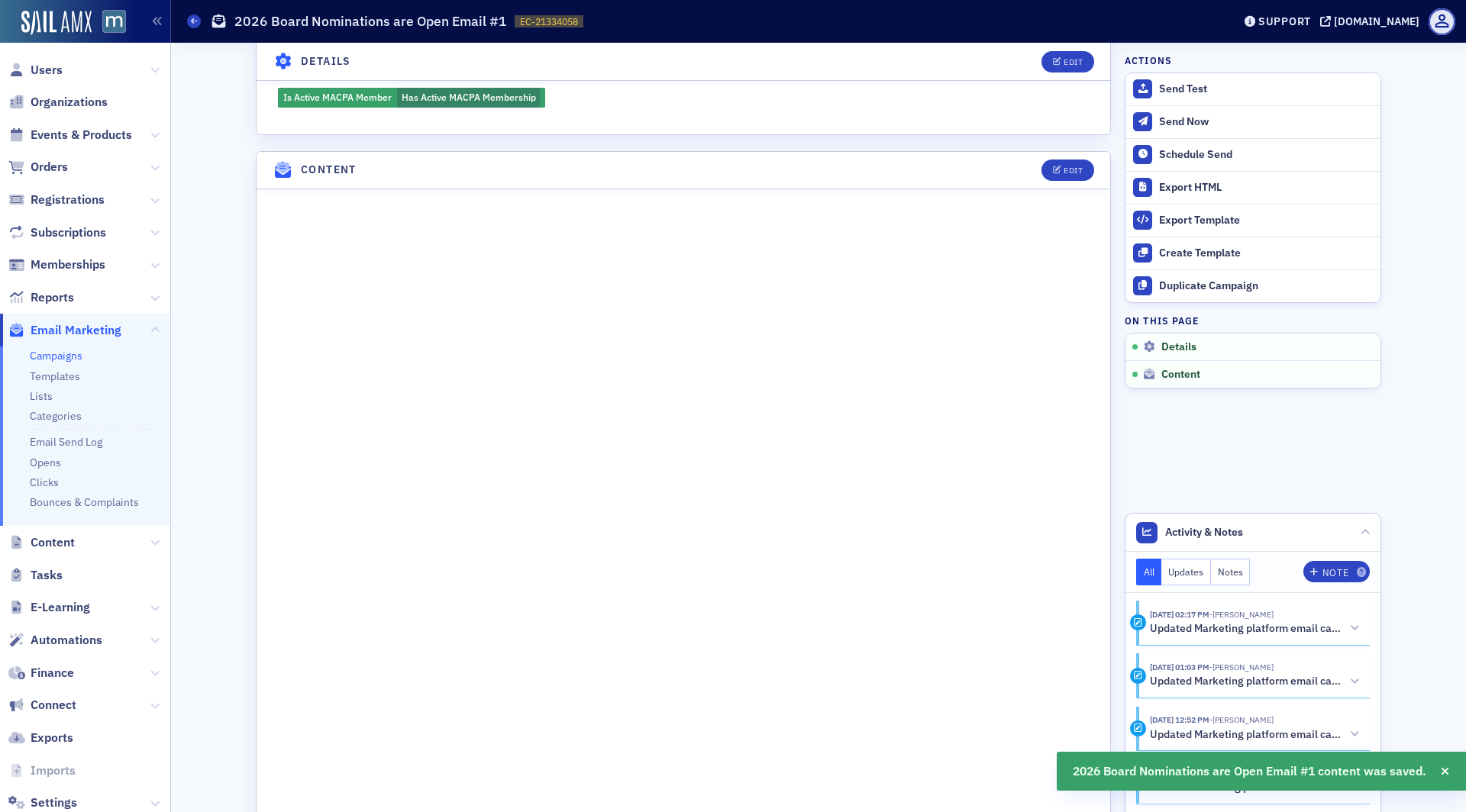
scroll to position [562, 0]
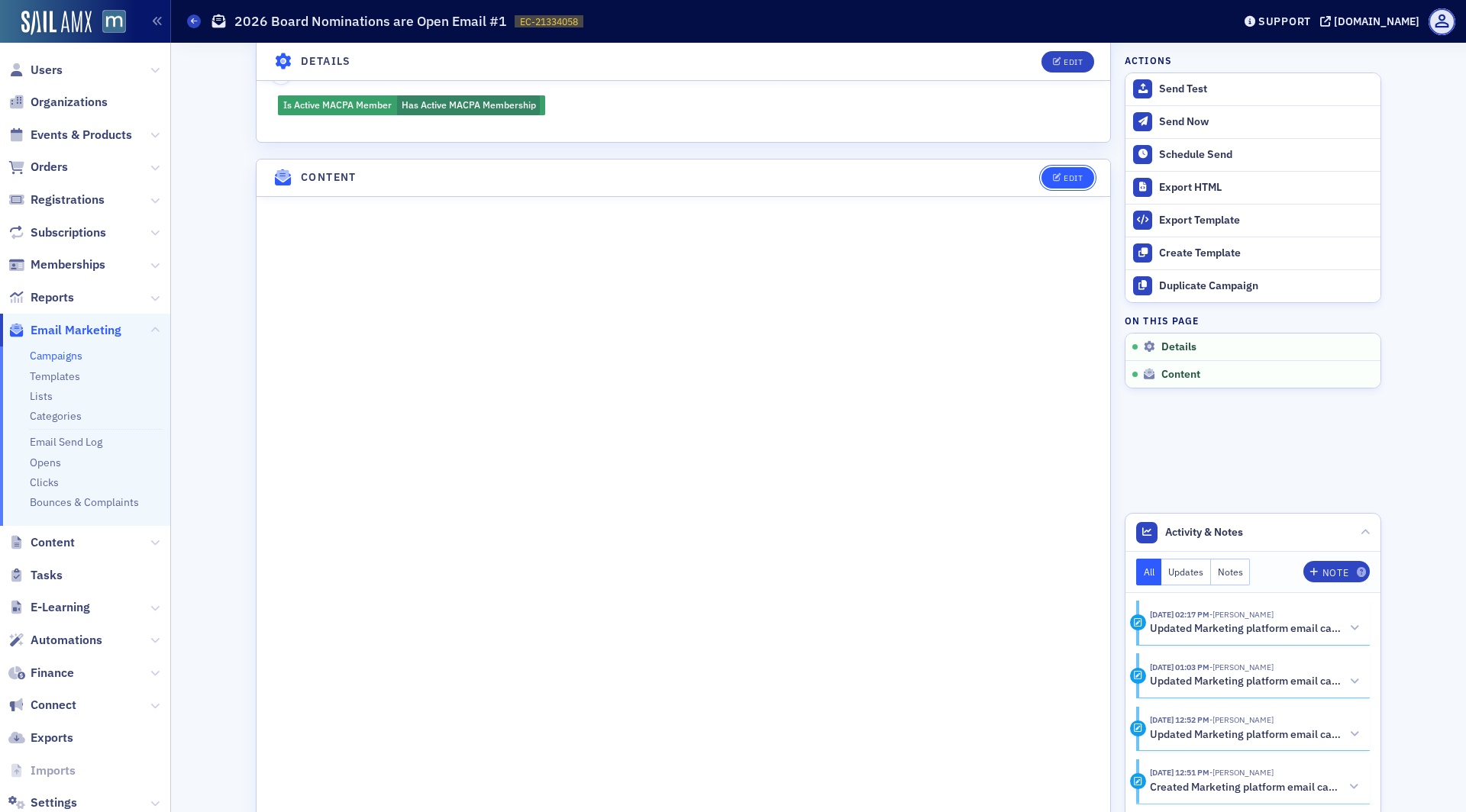
click at [1060, 174] on icon "button" at bounding box center [1058, 178] width 9 height 9
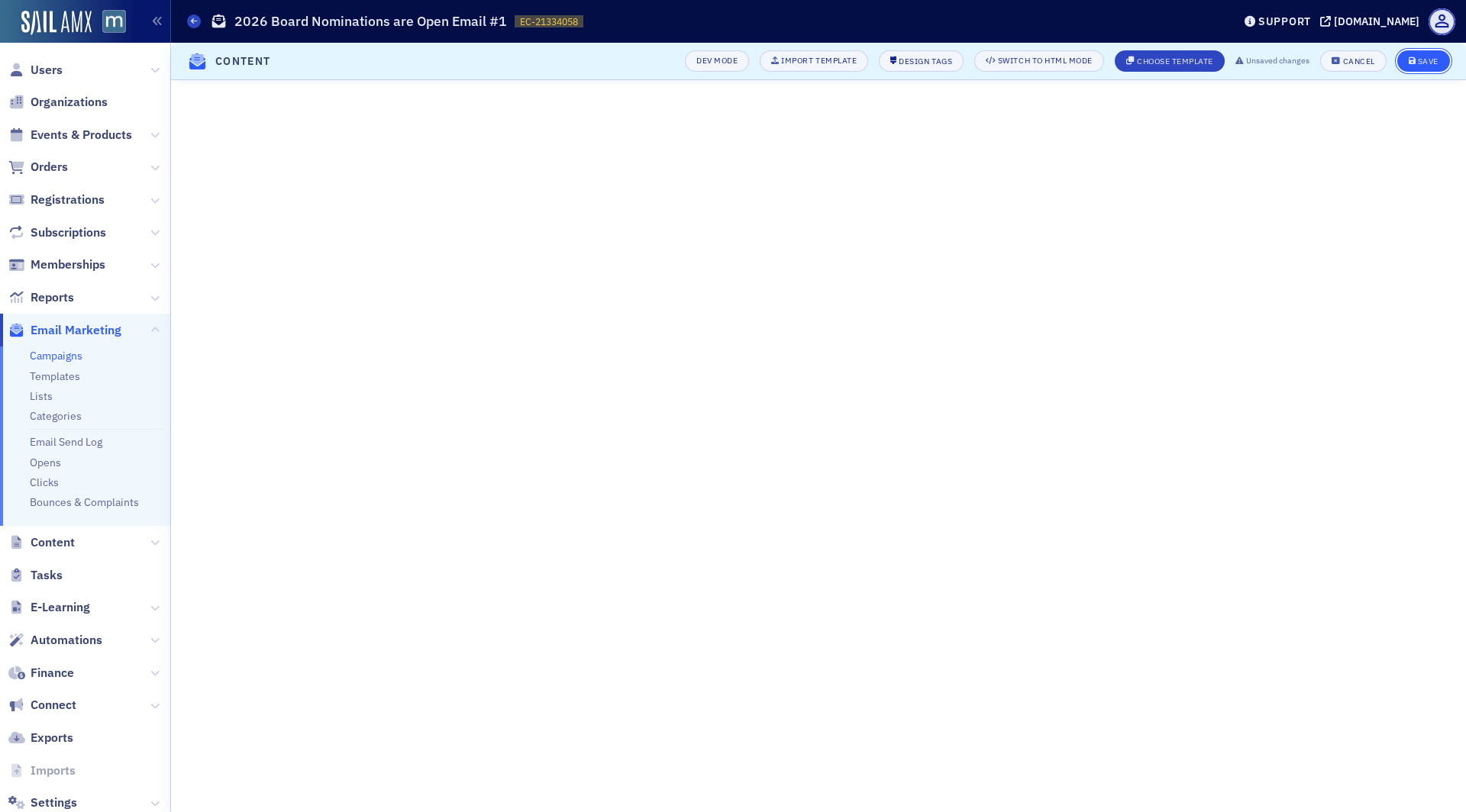
click at [1430, 68] on button "Save" at bounding box center [1424, 60] width 53 height 21
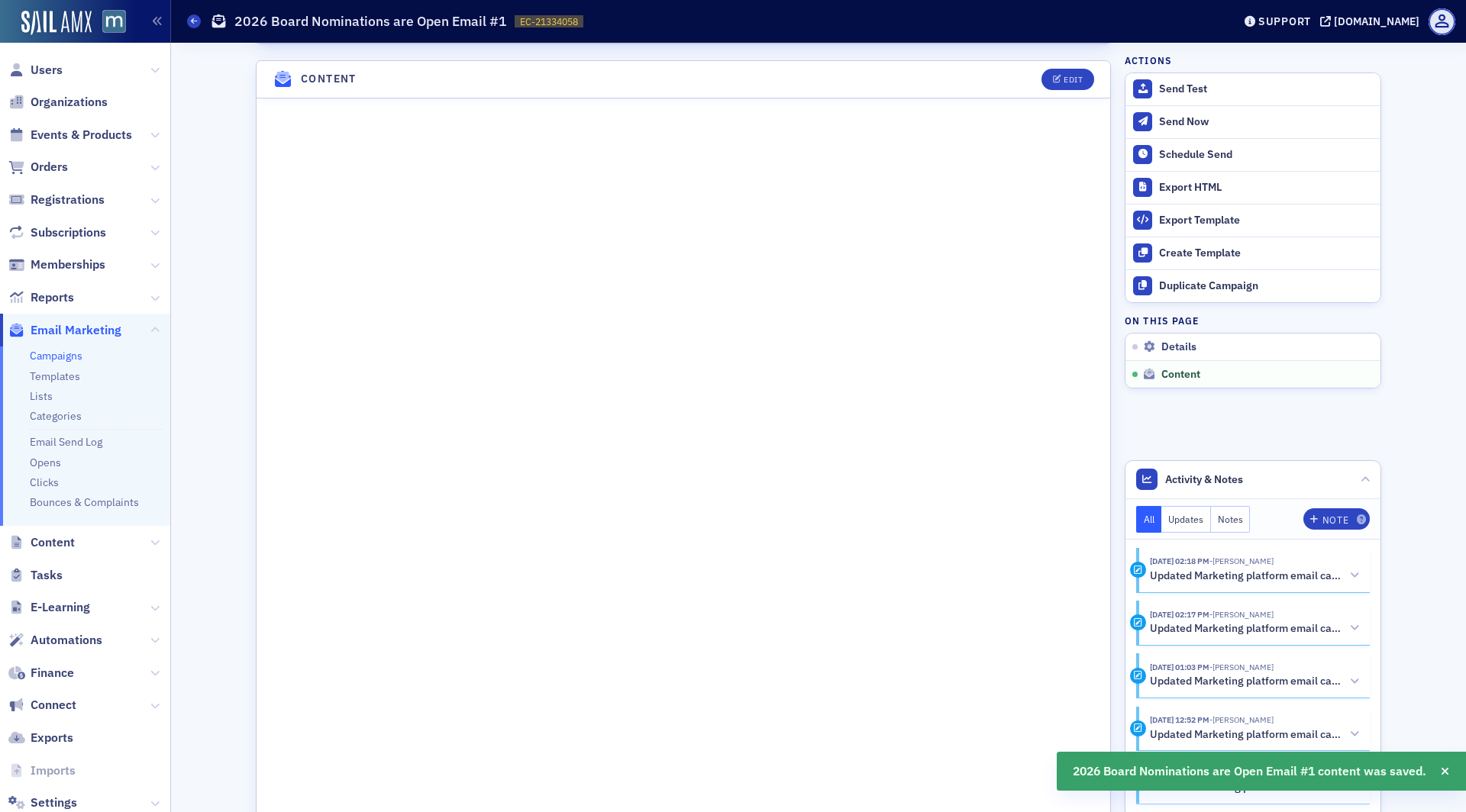
scroll to position [664, 0]
click at [1171, 86] on div "Send Test" at bounding box center [1266, 89] width 214 height 13
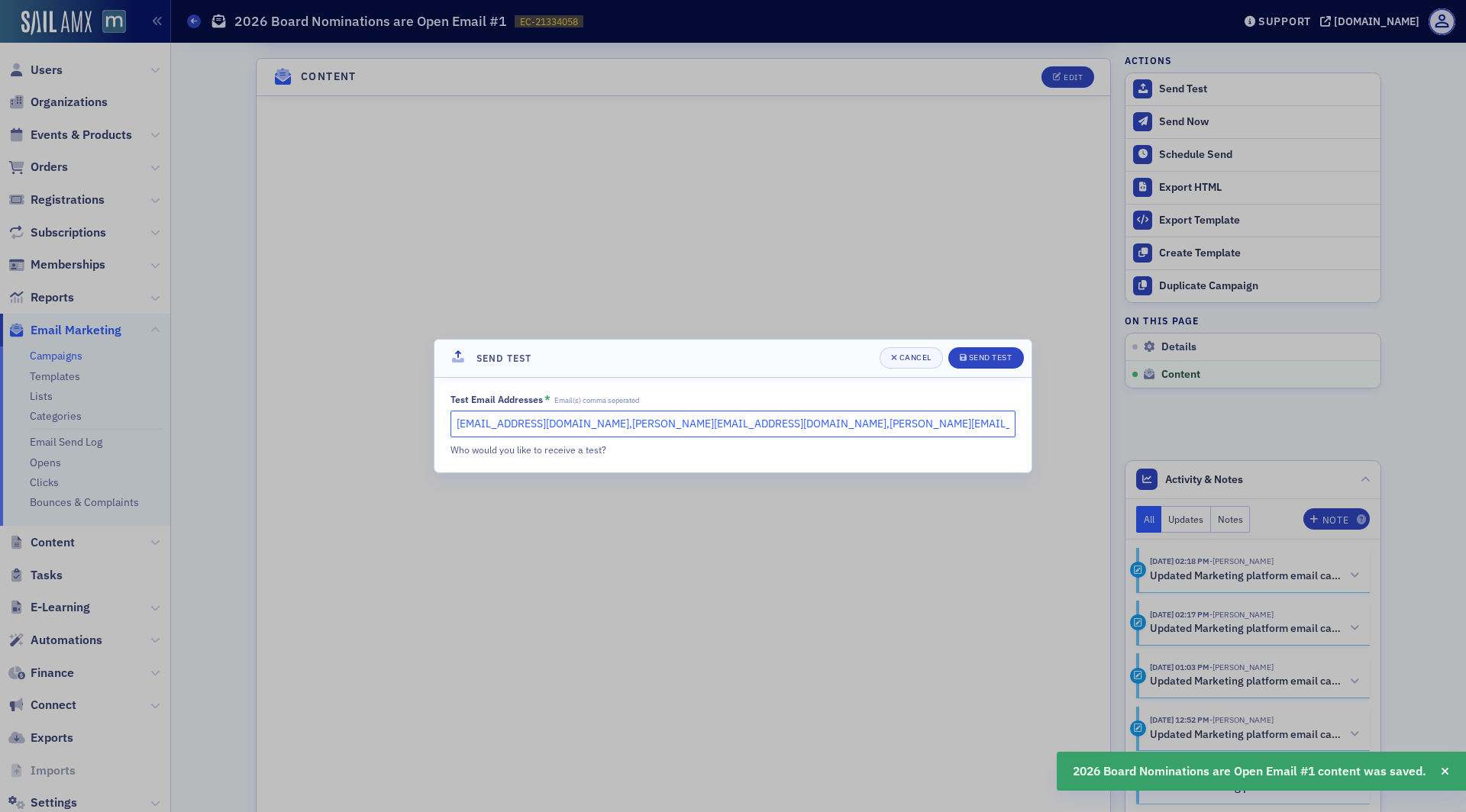
drag, startPoint x: 753, startPoint y: 424, endPoint x: 593, endPoint y: 423, distance: 160.0
click at [593, 423] on input "lauren@blueoceanideas.com,rebekah@macpa.org,meghan@macpa.org" at bounding box center [733, 424] width 565 height 27
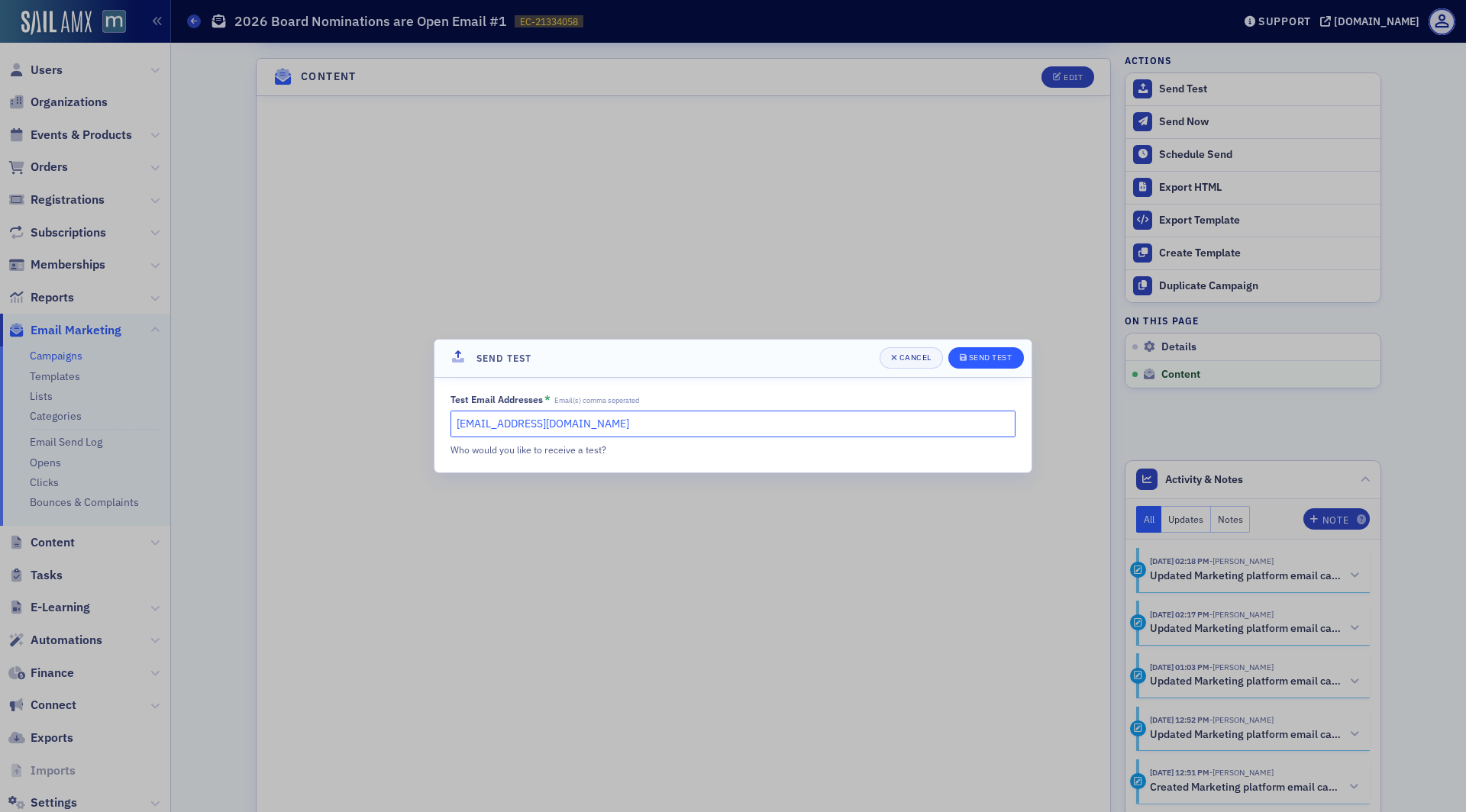
type input "lauren@blueoceanideas.com"
click at [982, 357] on div "Send Test" at bounding box center [991, 357] width 43 height 9
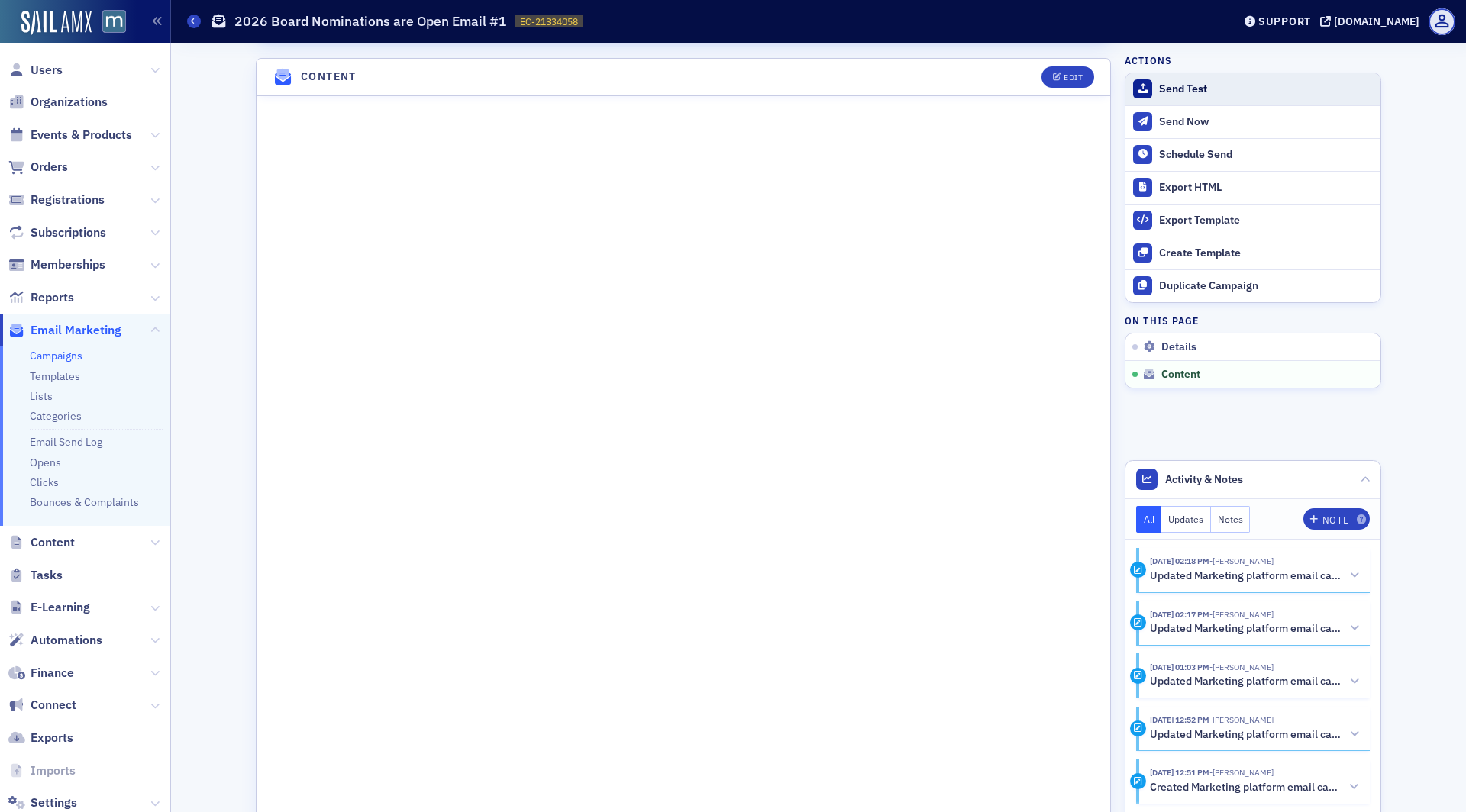
click at [1200, 90] on div "Send Test" at bounding box center [1266, 89] width 214 height 13
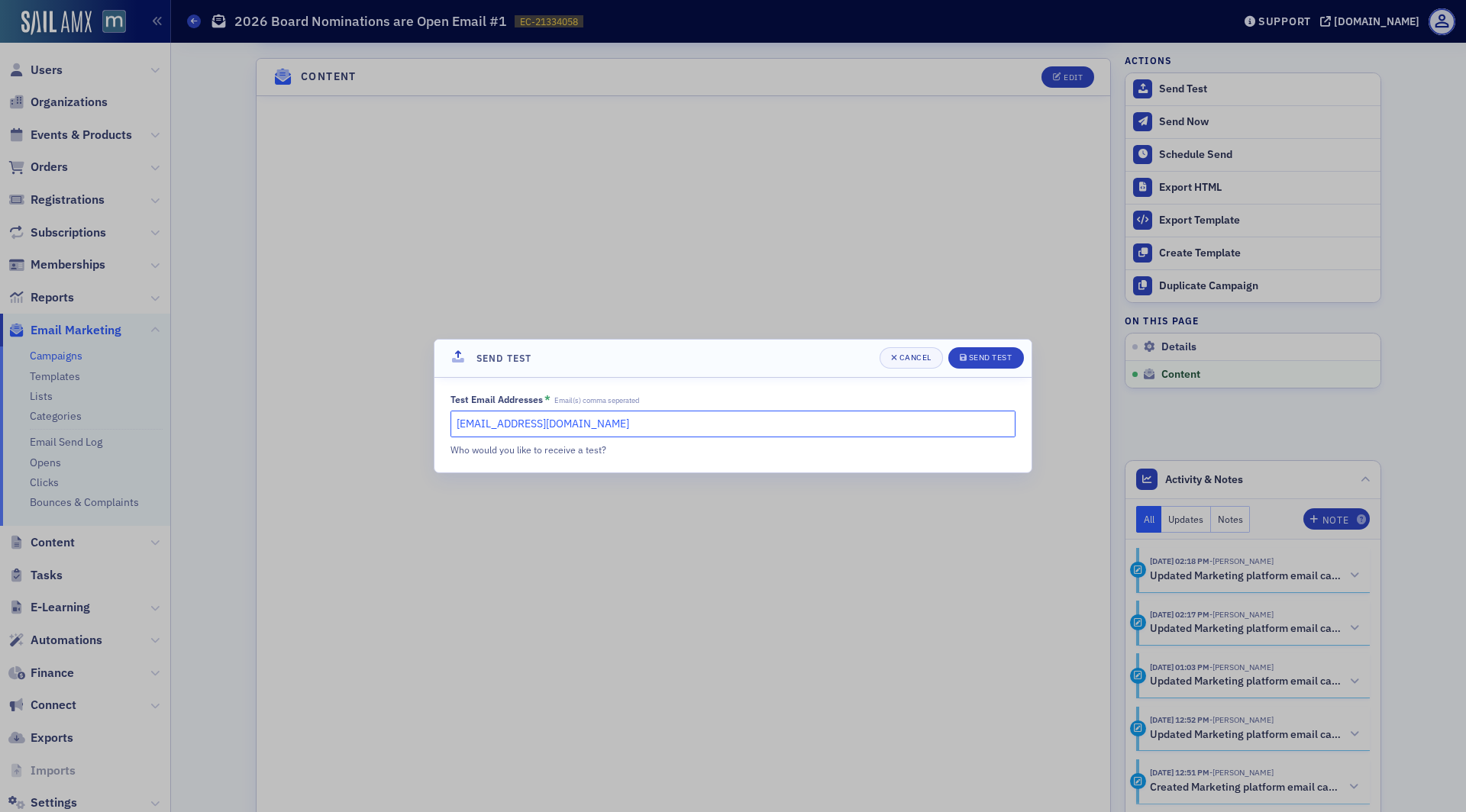
click at [646, 420] on input "lauren@blueoceanideas.com" at bounding box center [733, 424] width 565 height 27
type input "michelle@macpa.org,lauren@macpa.org"
click at [984, 365] on button "Send Test" at bounding box center [986, 357] width 75 height 21
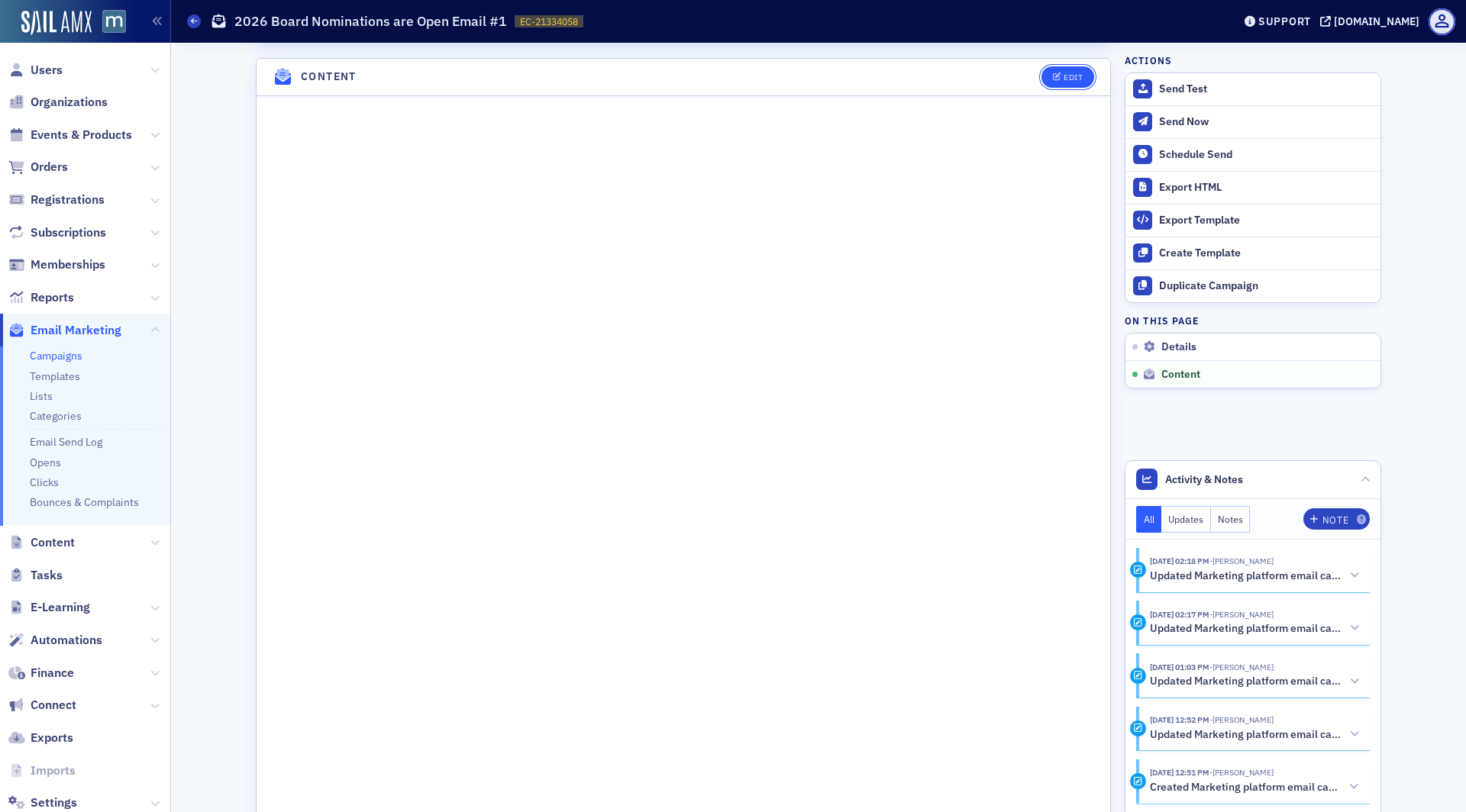
click at [1056, 75] on button "Edit" at bounding box center [1068, 77] width 53 height 21
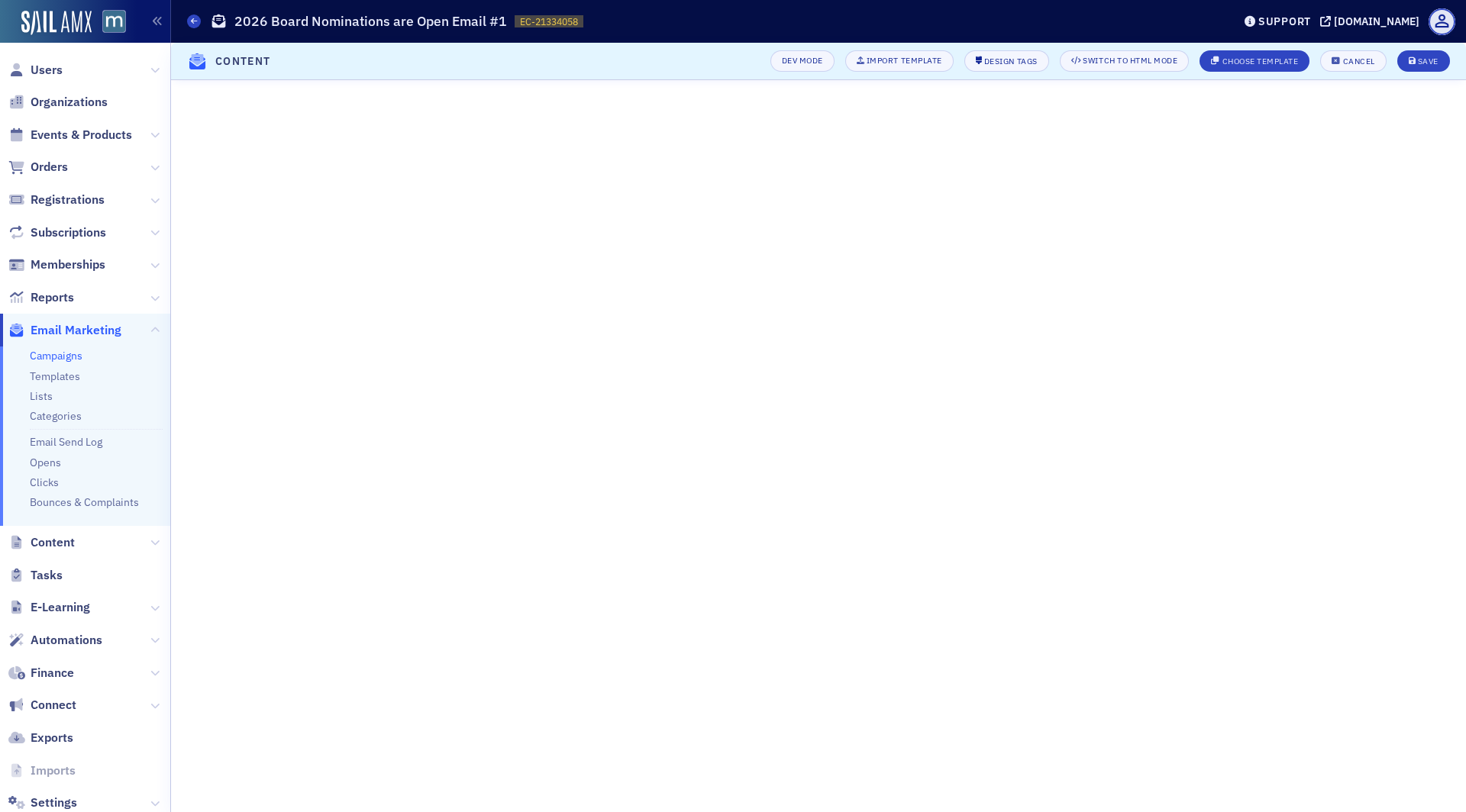
scroll to position [0, 0]
click at [1410, 64] on icon "submit" at bounding box center [1413, 61] width 8 height 9
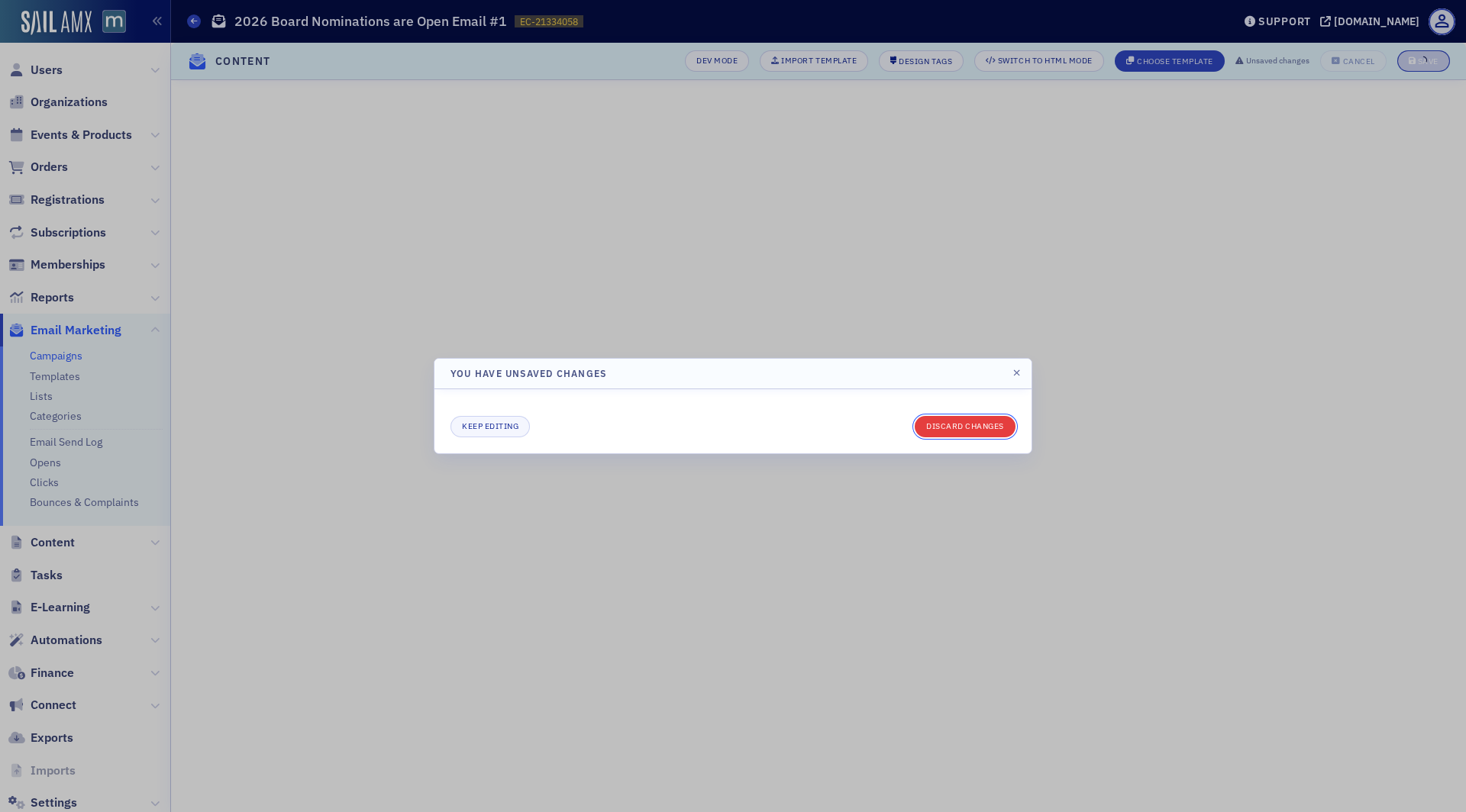
click at [996, 424] on button "Discard changes" at bounding box center [966, 426] width 101 height 21
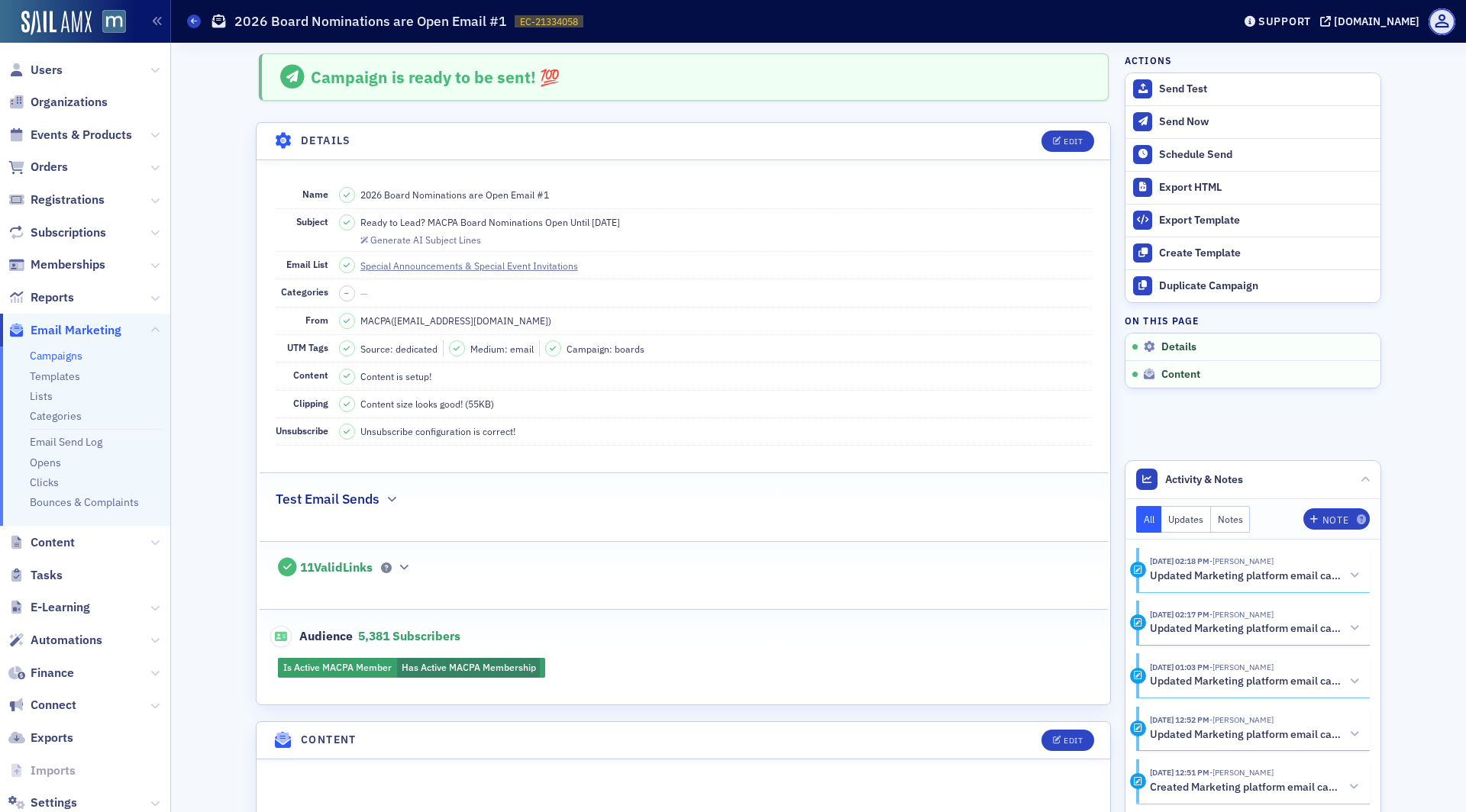
scroll to position [883, 0]
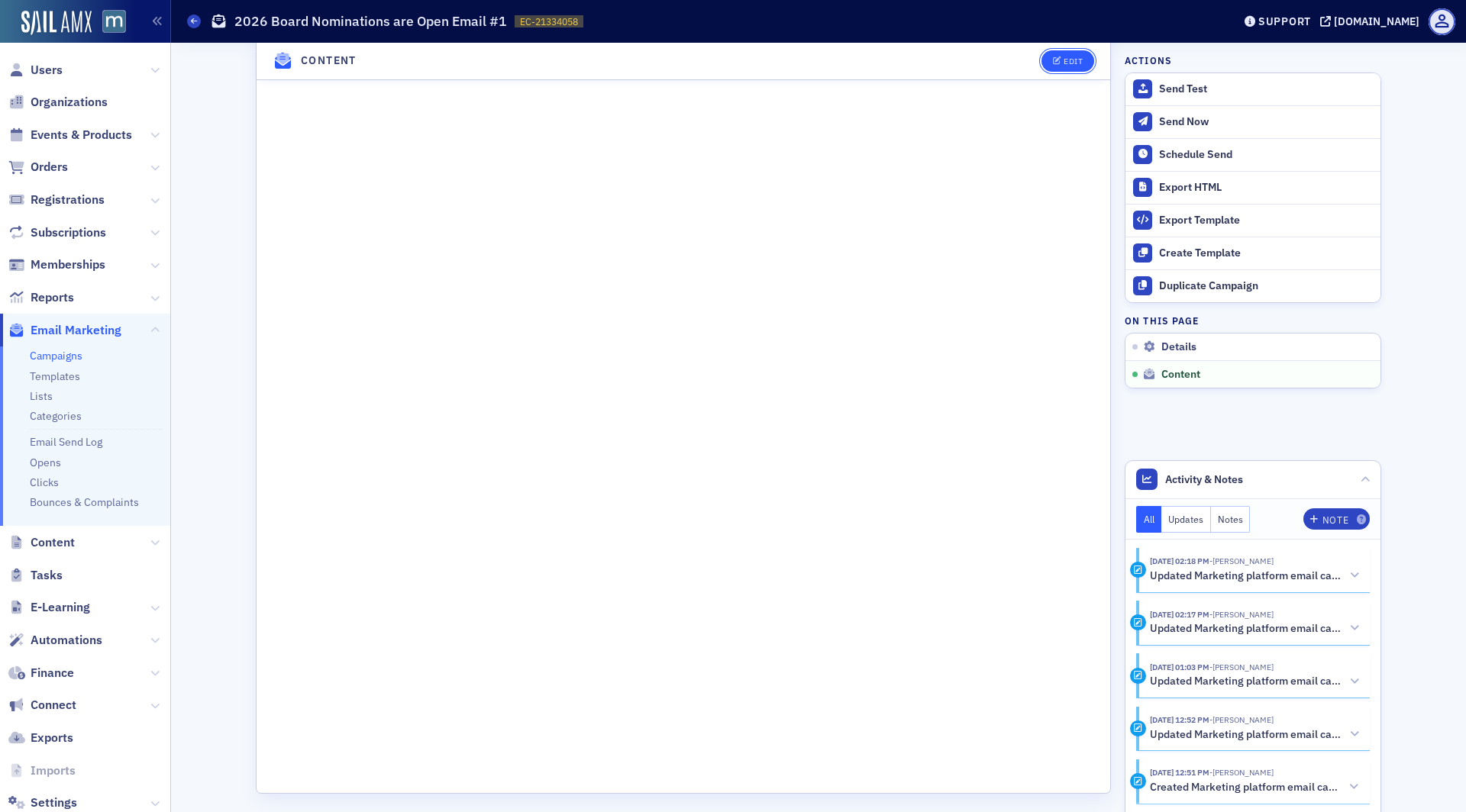
click at [1076, 60] on div "Edit" at bounding box center [1073, 61] width 19 height 9
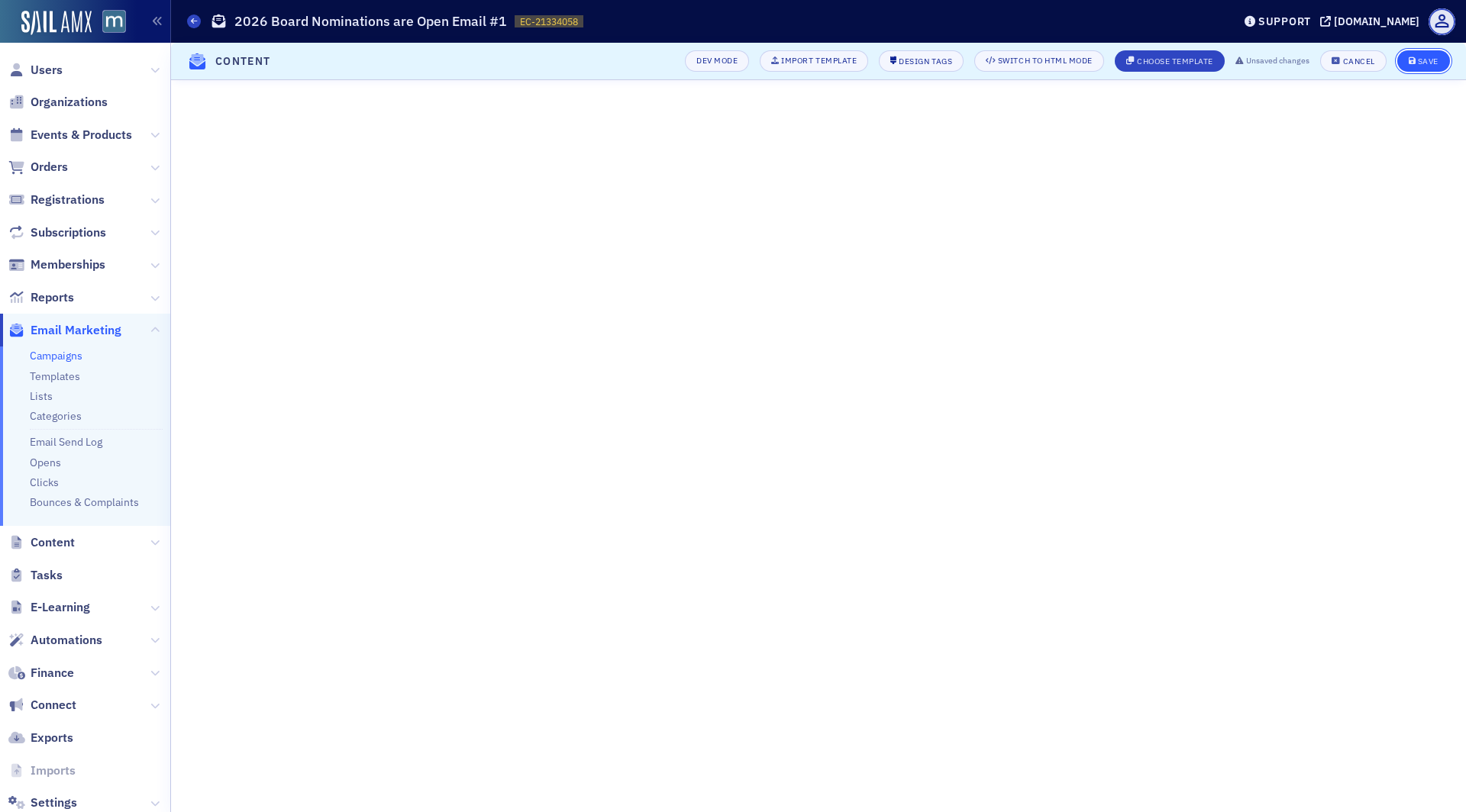
click at [1422, 57] on div "Save" at bounding box center [1428, 61] width 20 height 9
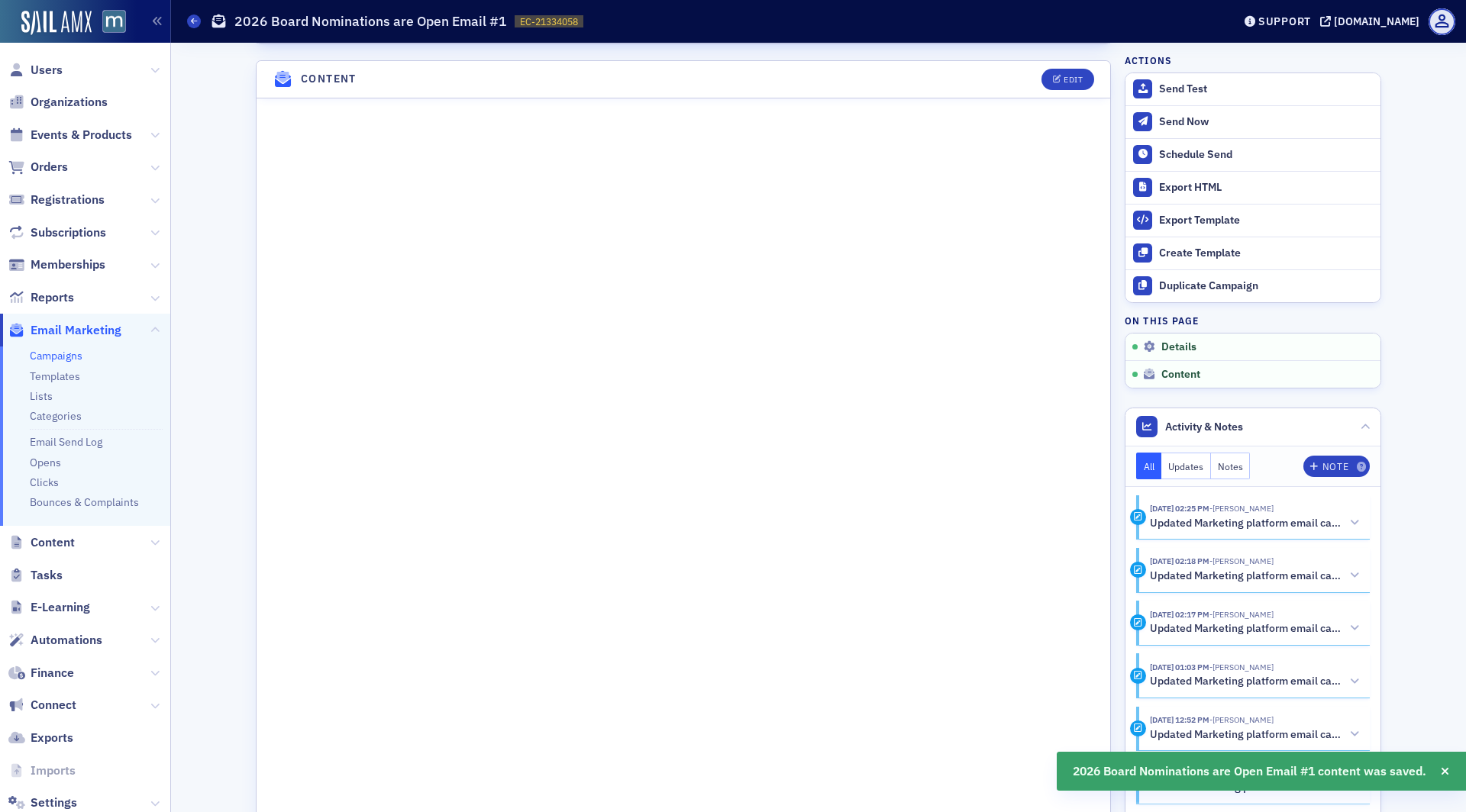
scroll to position [664, 0]
click at [1084, 74] on button "Edit" at bounding box center [1068, 77] width 53 height 21
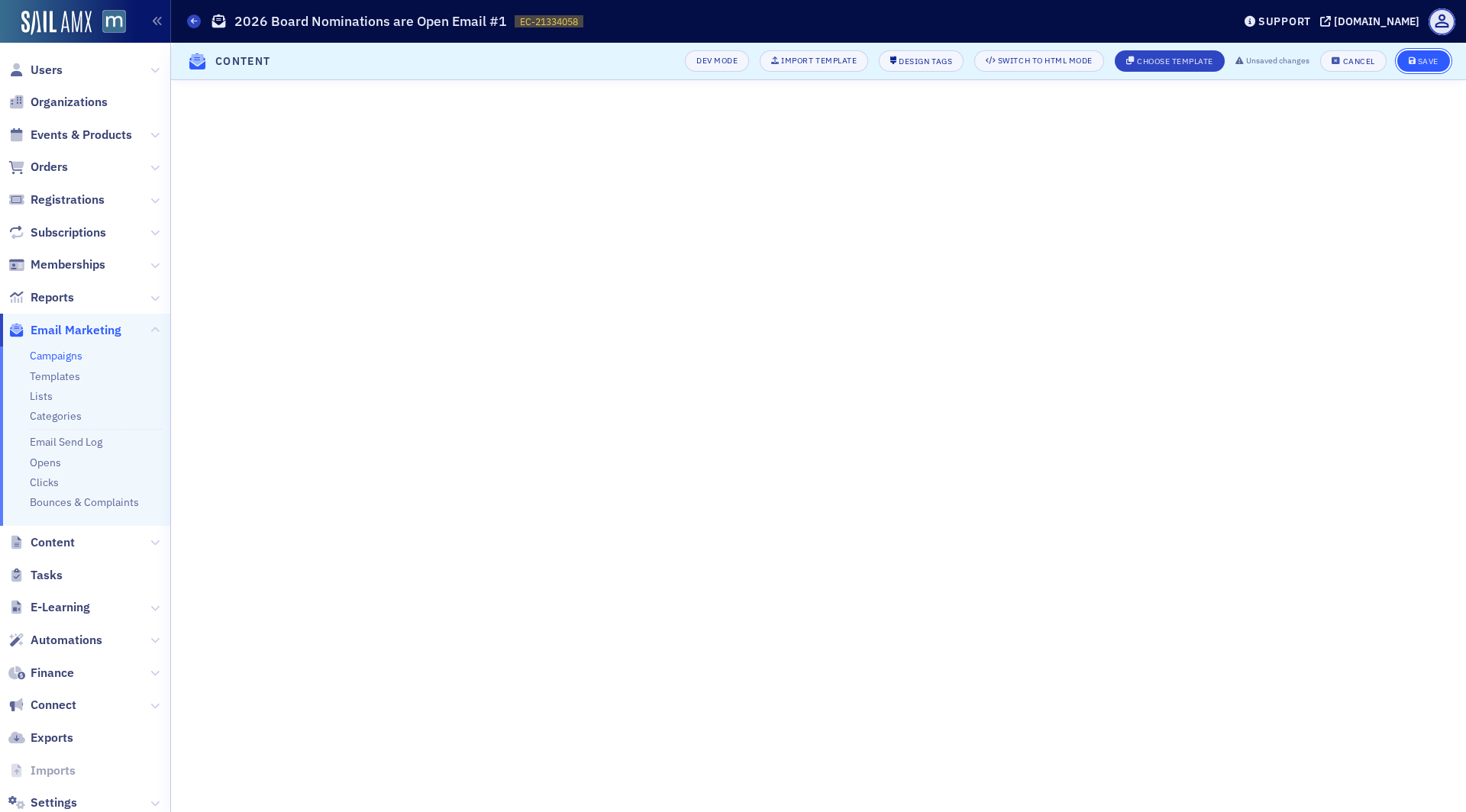
click at [1422, 66] on div "Save" at bounding box center [1428, 61] width 20 height 9
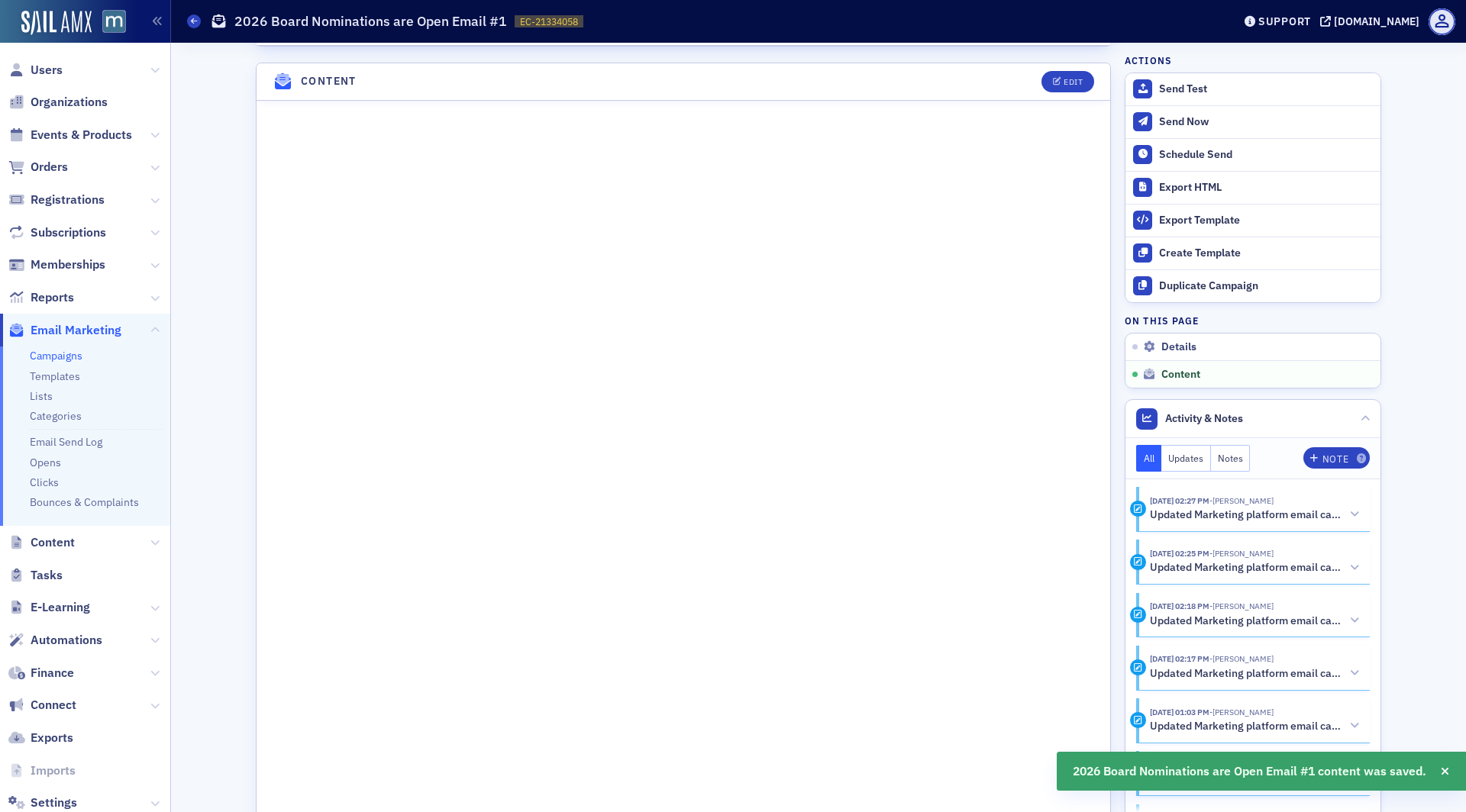
scroll to position [664, 0]
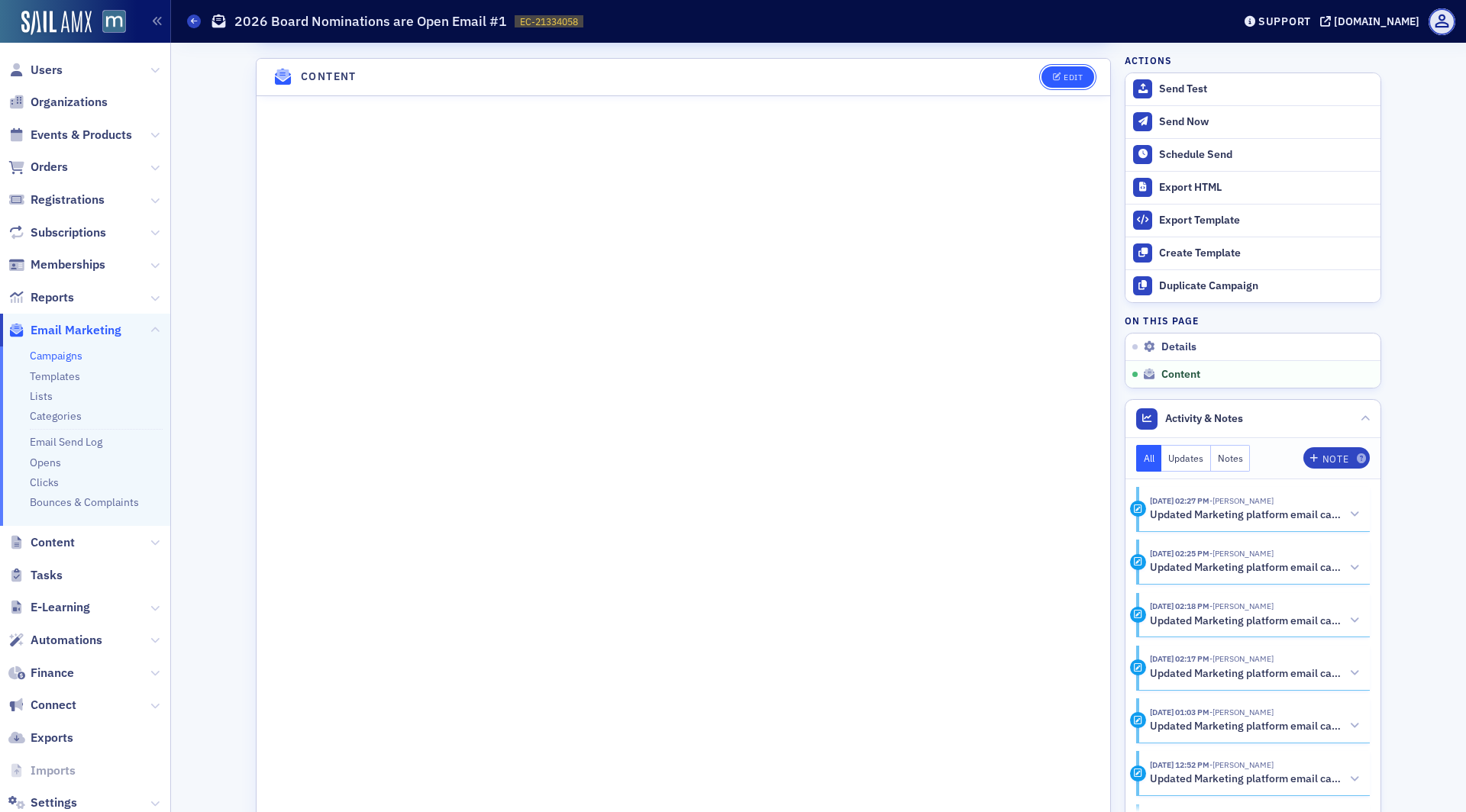
click at [1082, 67] on div "Edit" at bounding box center [1062, 77] width 64 height 21
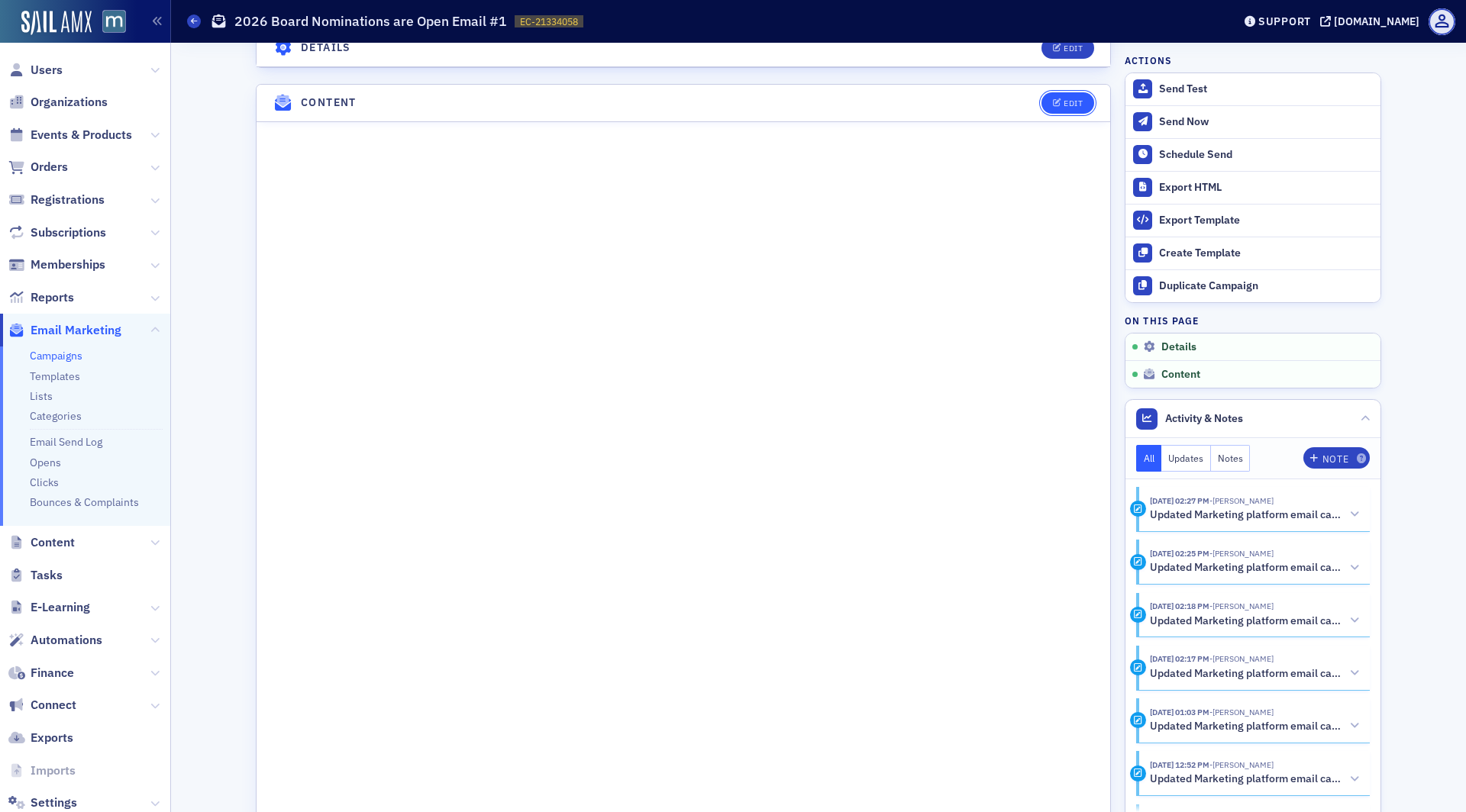
click at [1083, 99] on div "Edit" at bounding box center [1073, 103] width 19 height 9
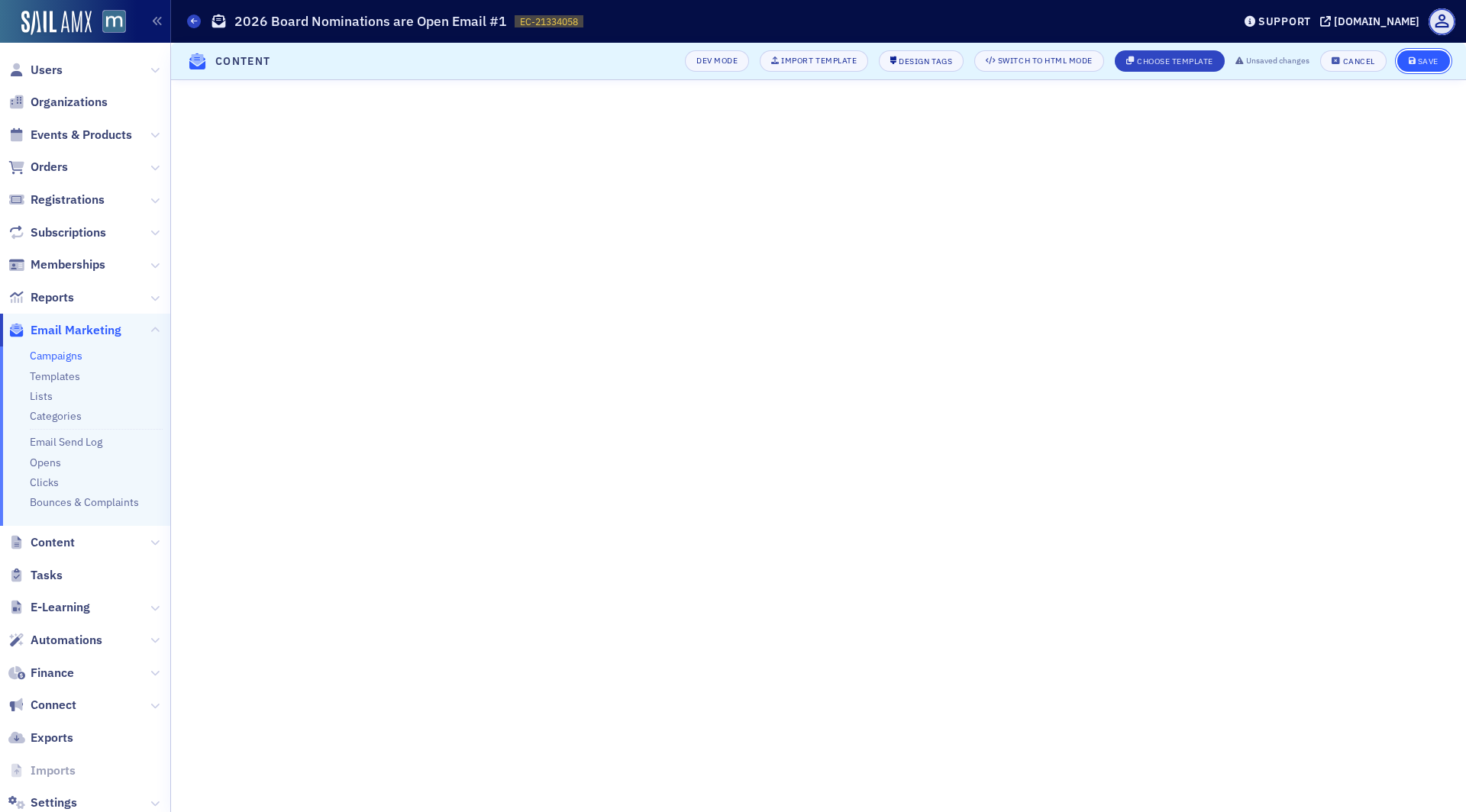
click at [1436, 61] on div "Save" at bounding box center [1428, 61] width 20 height 9
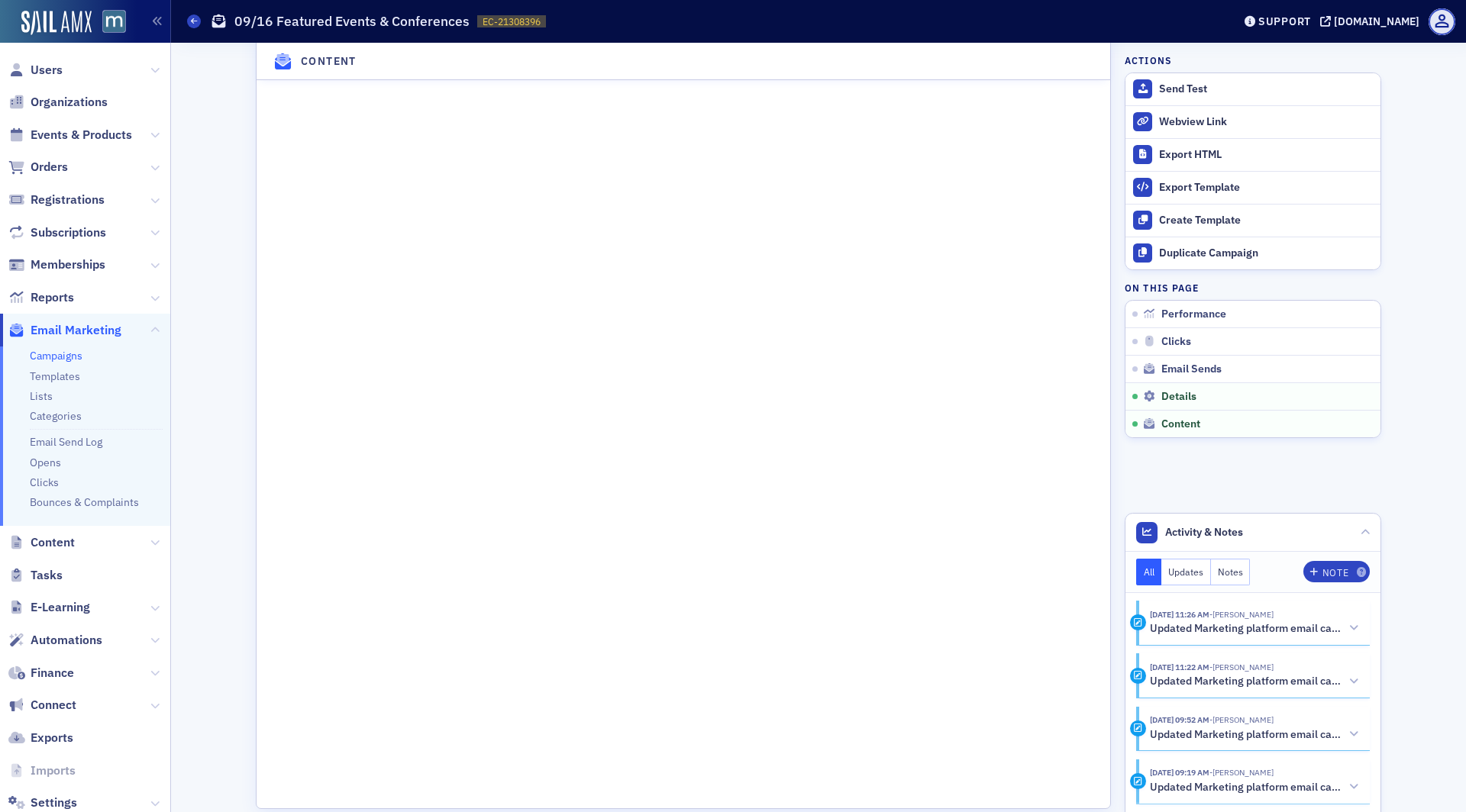
scroll to position [2174, 0]
